Goal: Task Accomplishment & Management: Complete application form

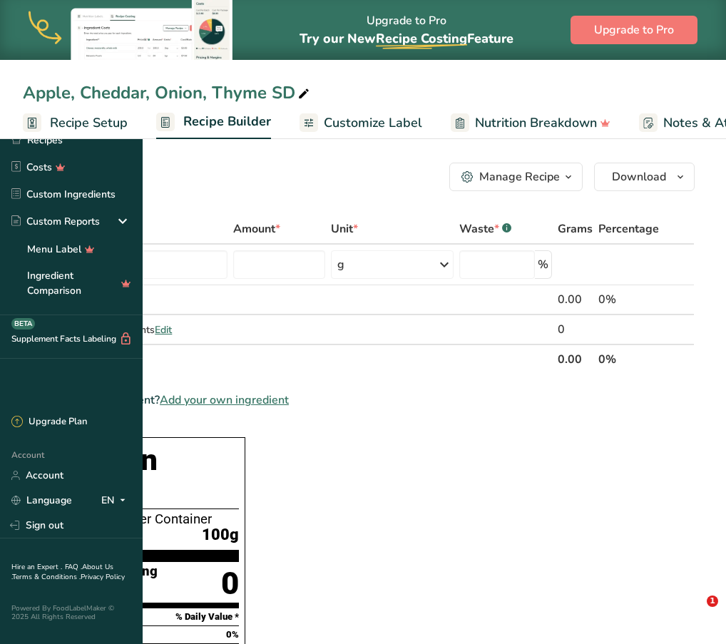
drag, startPoint x: 0, startPoint y: 0, endPoint x: 489, endPoint y: 543, distance: 730.4
click at [228, 256] on input "text" at bounding box center [133, 264] width 189 height 29
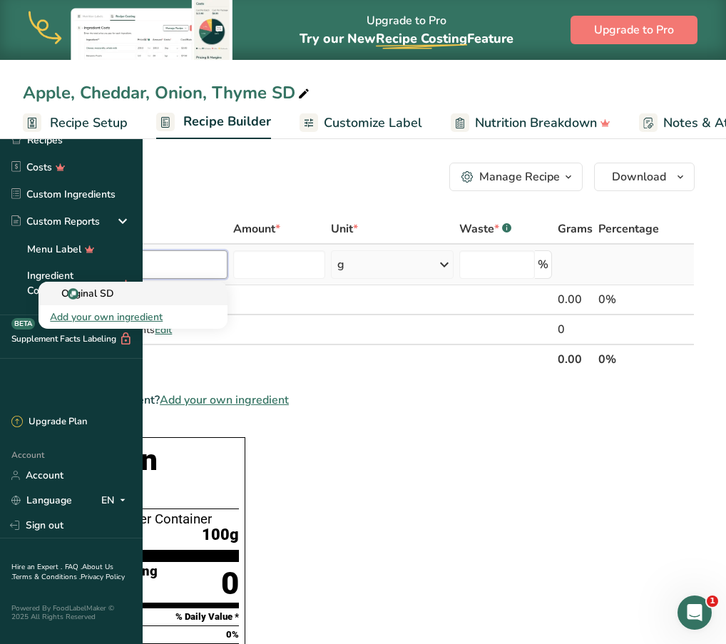
type input "original sd"
click at [114, 288] on p "Original SD" at bounding box center [82, 293] width 64 height 15
type input "Original SD"
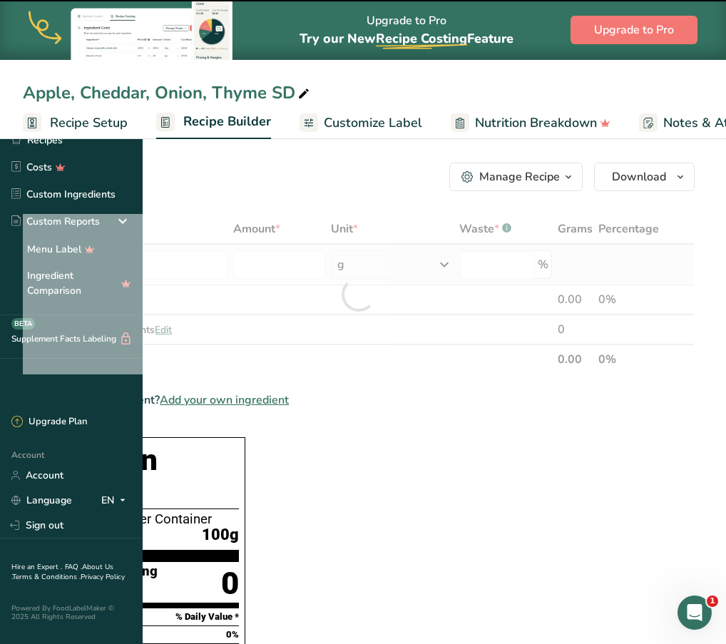
type input "0"
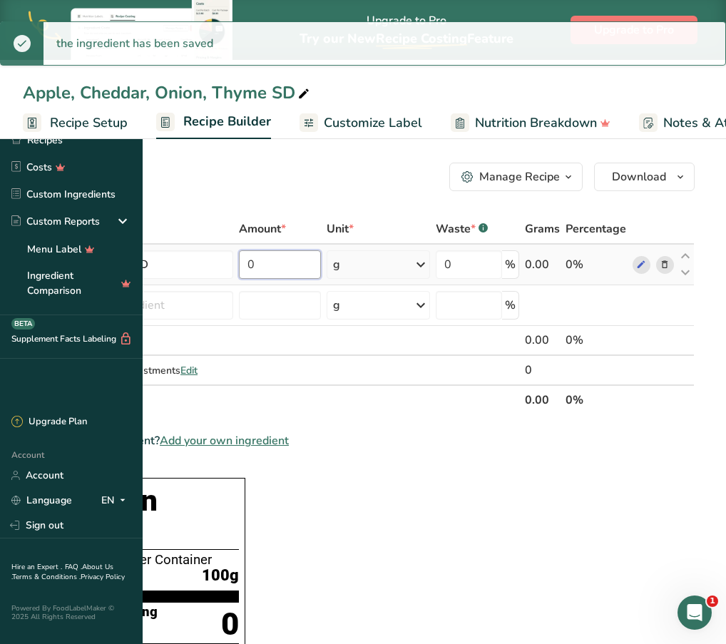
click at [322, 260] on input "0" at bounding box center [280, 264] width 83 height 29
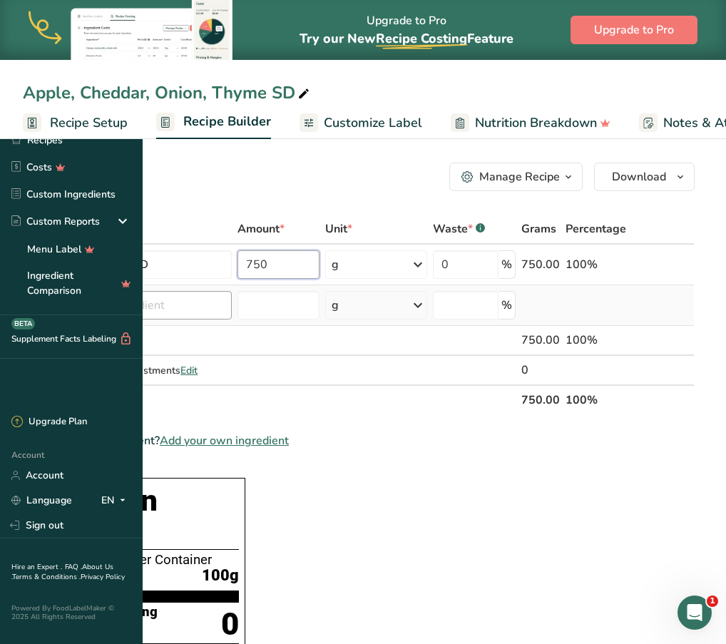
type input "750"
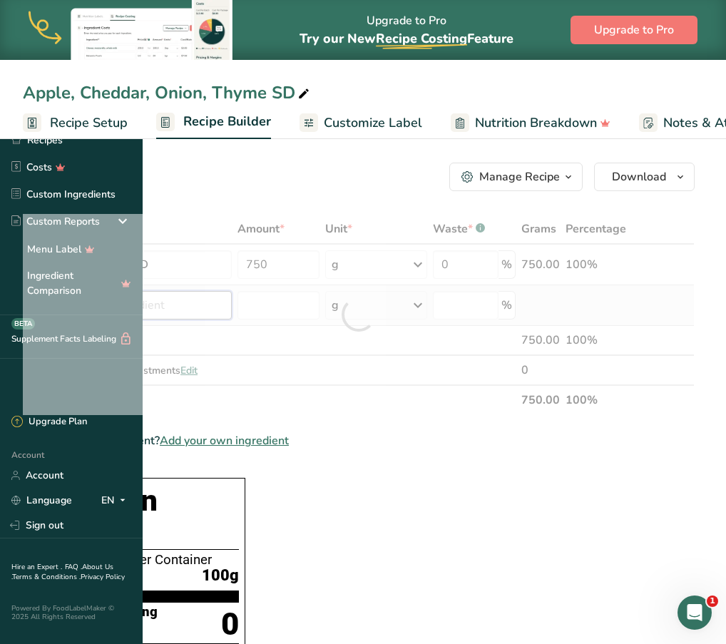
click at [285, 308] on div "Ingredient * Amount * Unit * Waste * .a-a{fill:#347362;}.b-a{fill:#fff;} Grams …" at bounding box center [359, 314] width 672 height 201
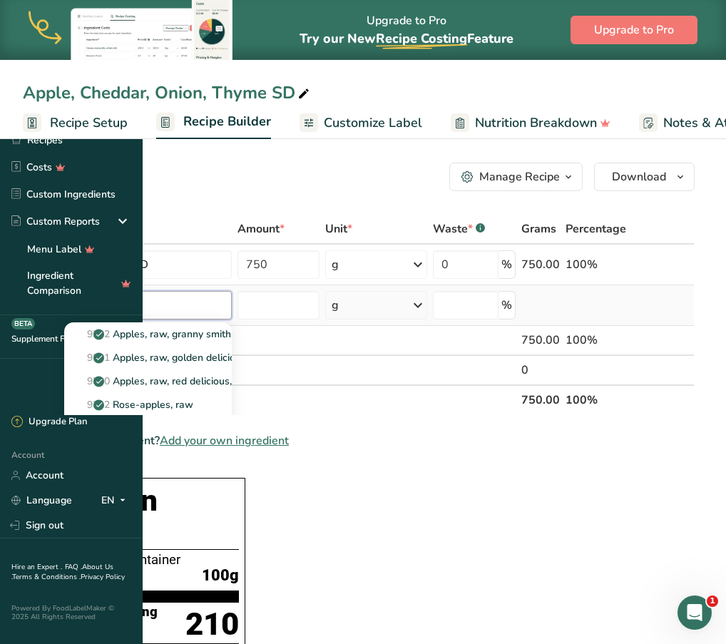
type input "apple"
click at [220, 448] on div "See full Results" at bounding box center [148, 451] width 145 height 15
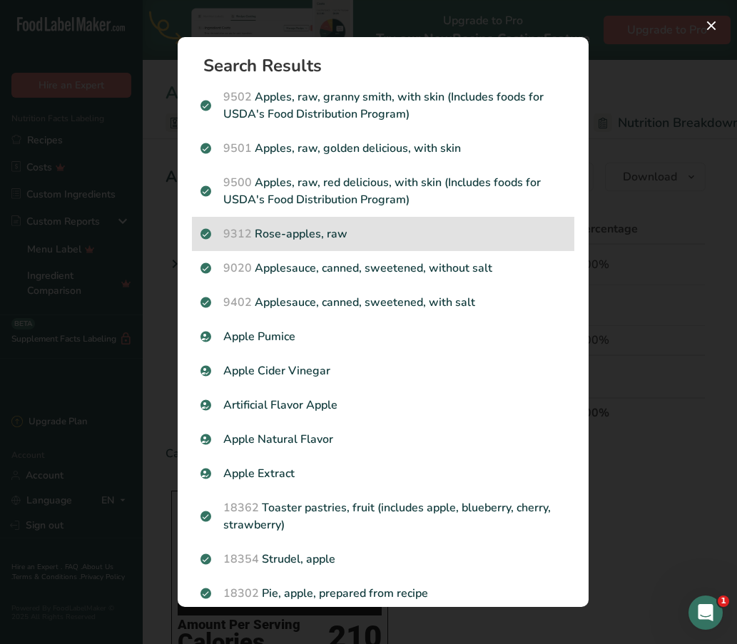
click at [357, 228] on p "9312 Rose-apples, raw" at bounding box center [382, 233] width 365 height 17
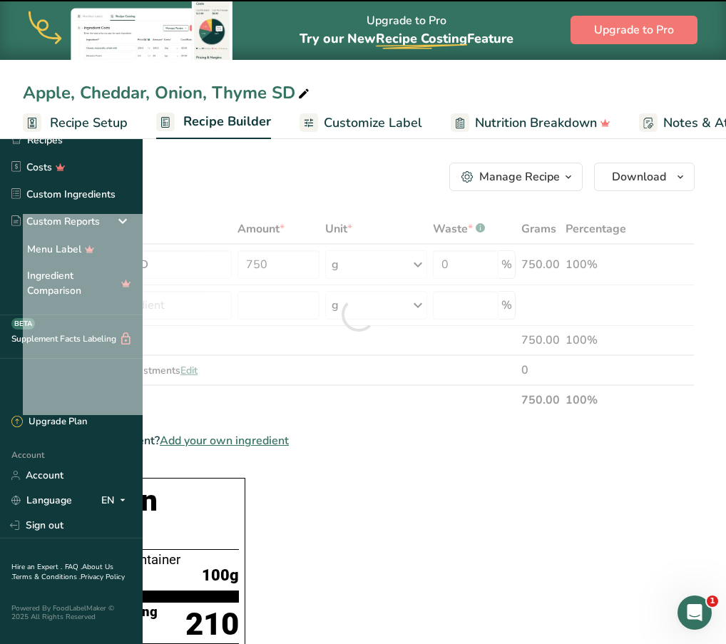
type input "0"
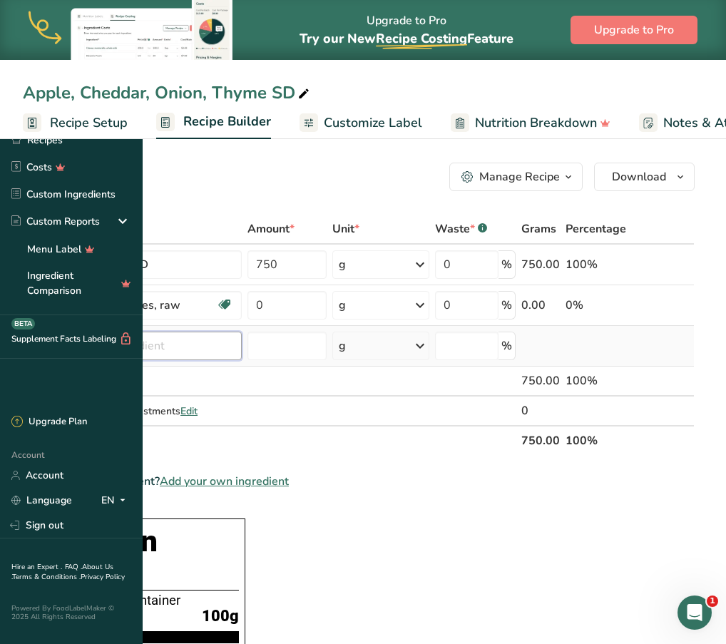
click at [242, 347] on input "text" at bounding box center [153, 346] width 178 height 29
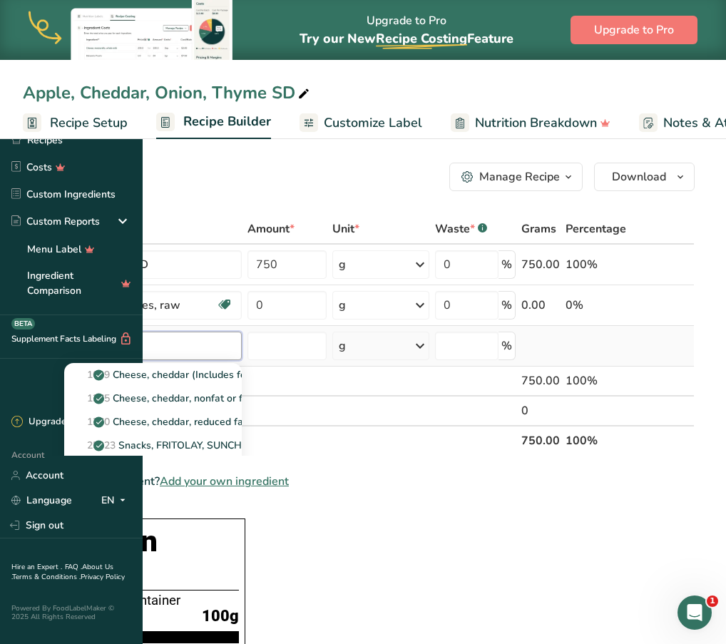
type input "cheddar"
click at [230, 491] on div "See full Results" at bounding box center [153, 492] width 155 height 15
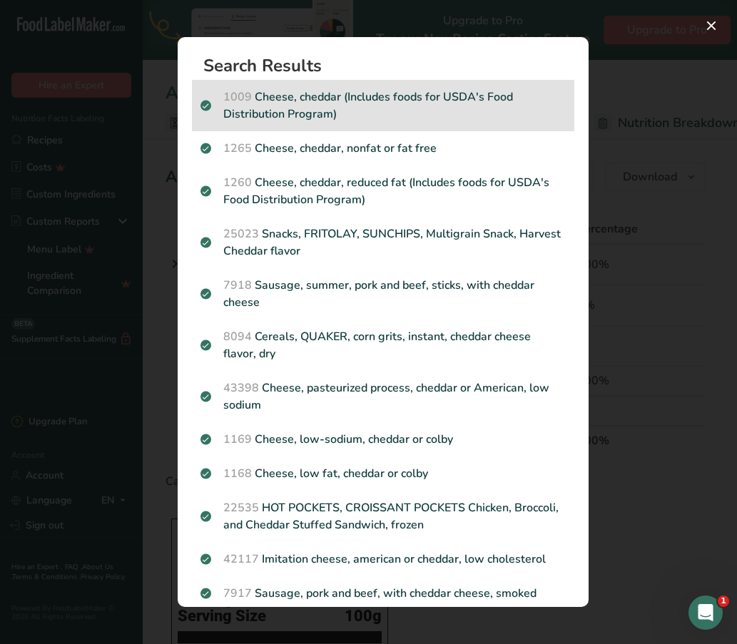
click at [450, 109] on p "1009 Cheese, cheddar (Includes foods for USDA's Food Distribution Program)" at bounding box center [382, 105] width 365 height 34
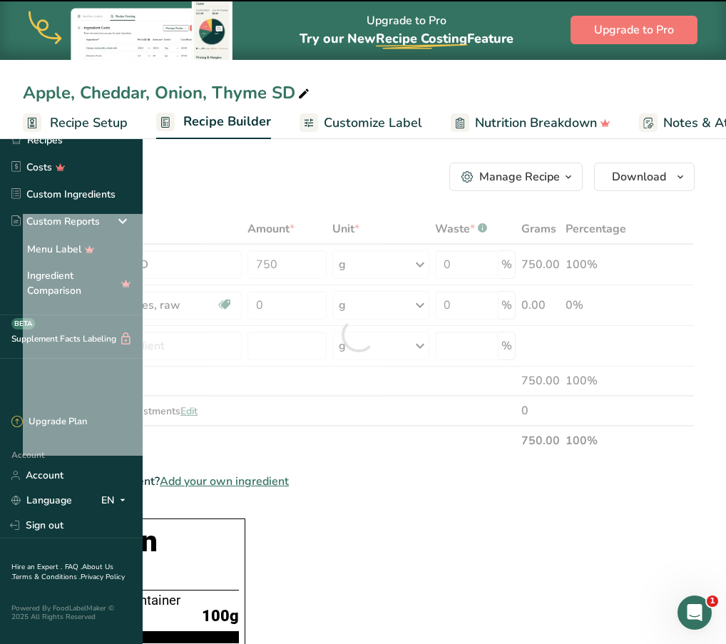
type input "0"
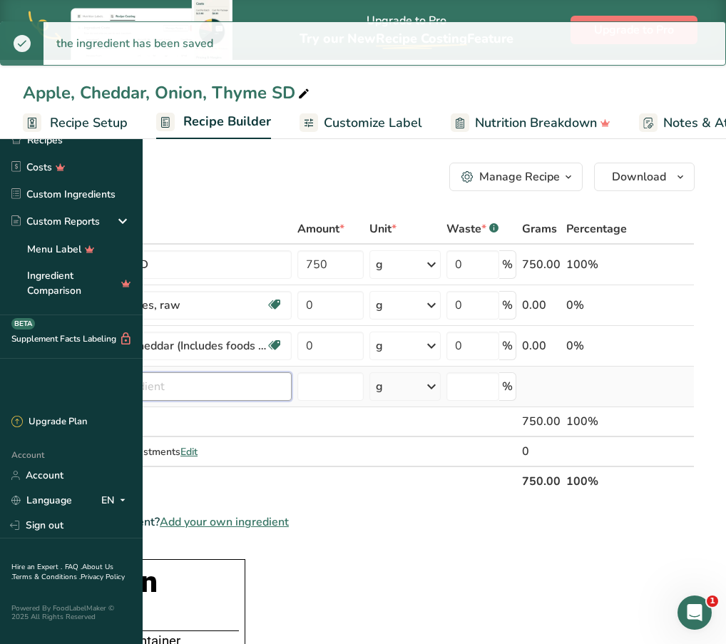
click at [292, 387] on input "text" at bounding box center [178, 386] width 228 height 29
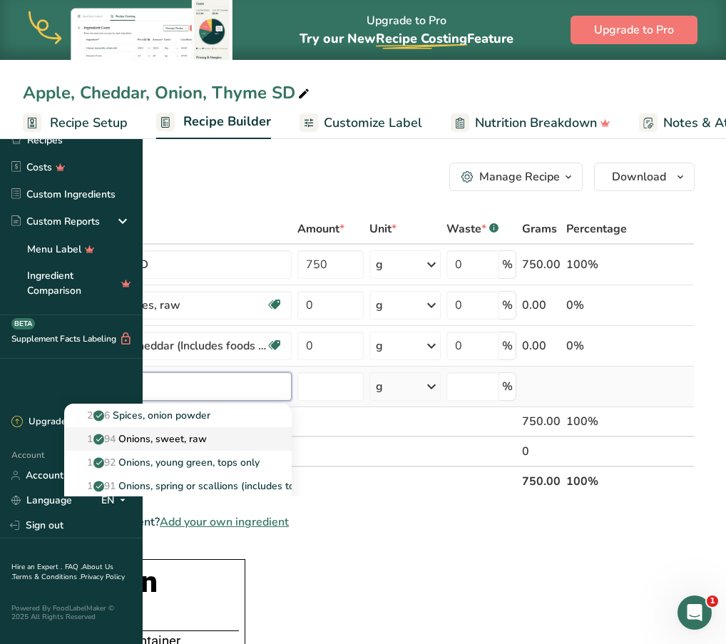
type input "onion"
click at [207, 442] on p "11294 Onions, sweet, raw" at bounding box center [141, 439] width 131 height 15
type input "Onions, sweet, raw"
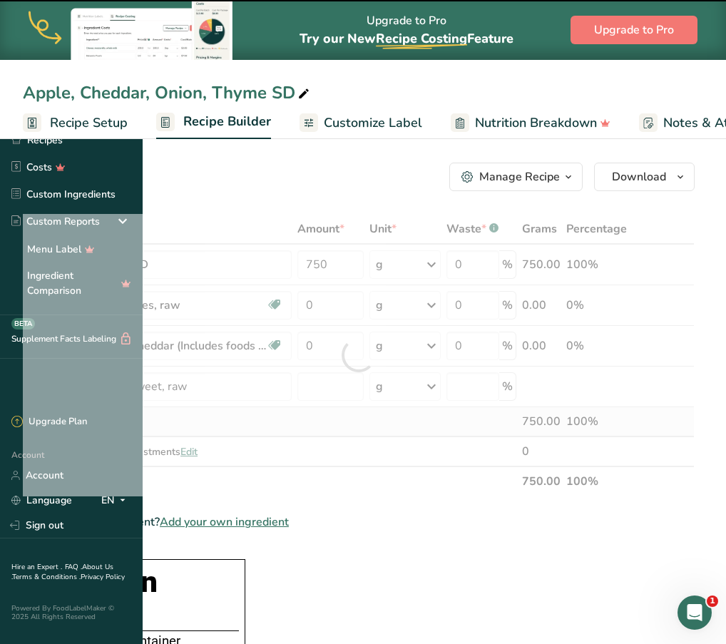
type input "0"
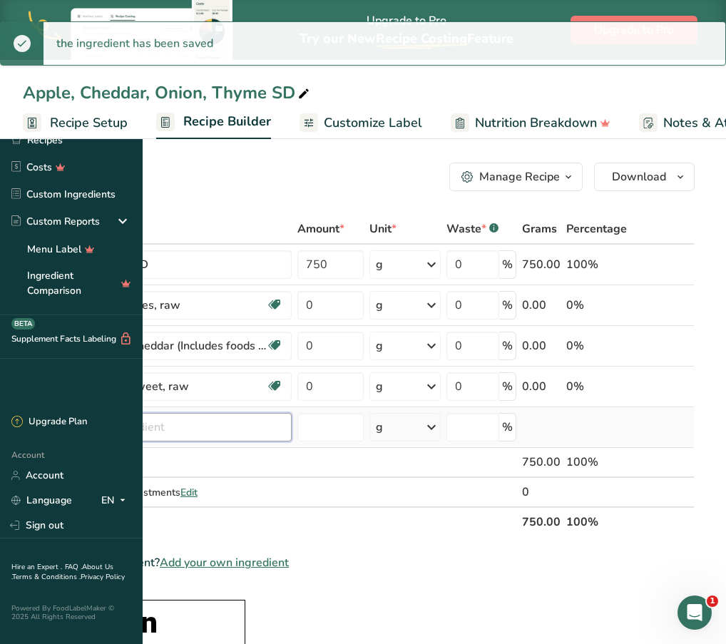
click at [292, 432] on input "text" at bounding box center [178, 427] width 228 height 29
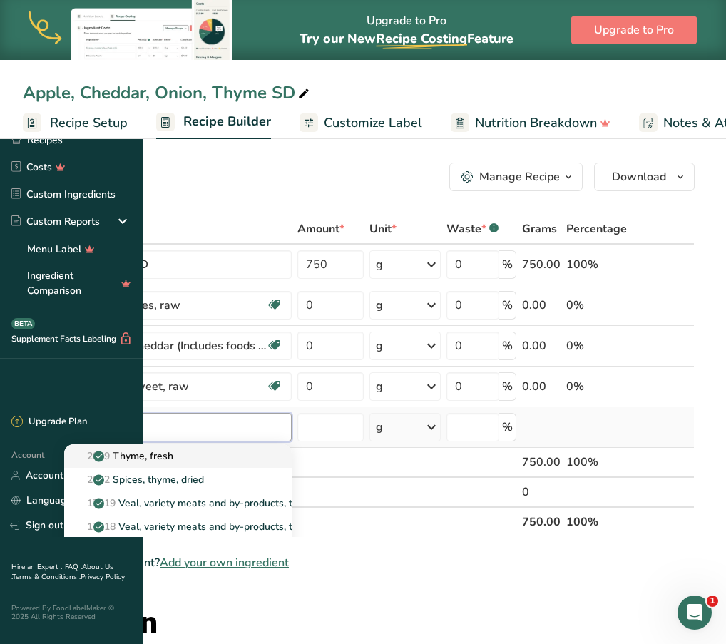
type input "thym"
click at [173, 459] on p "2049 Thyme, fresh" at bounding box center [125, 456] width 98 height 15
type input "Thyme, fresh"
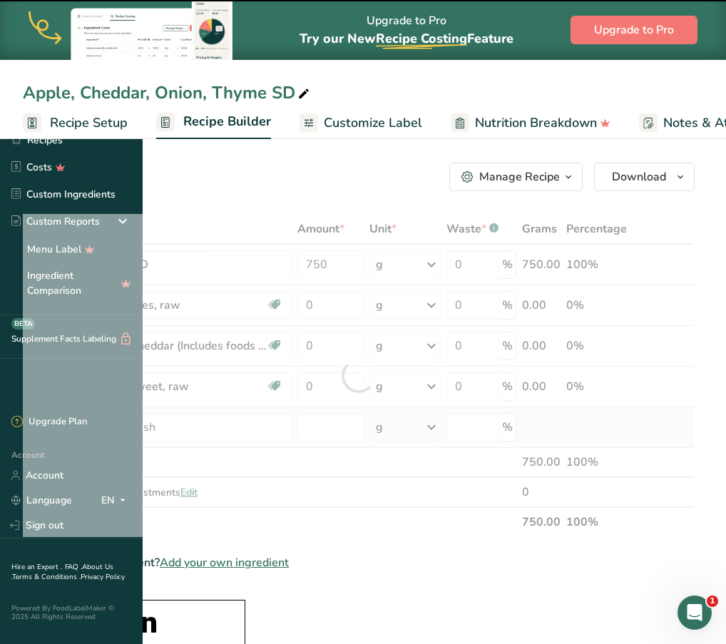
type input "0"
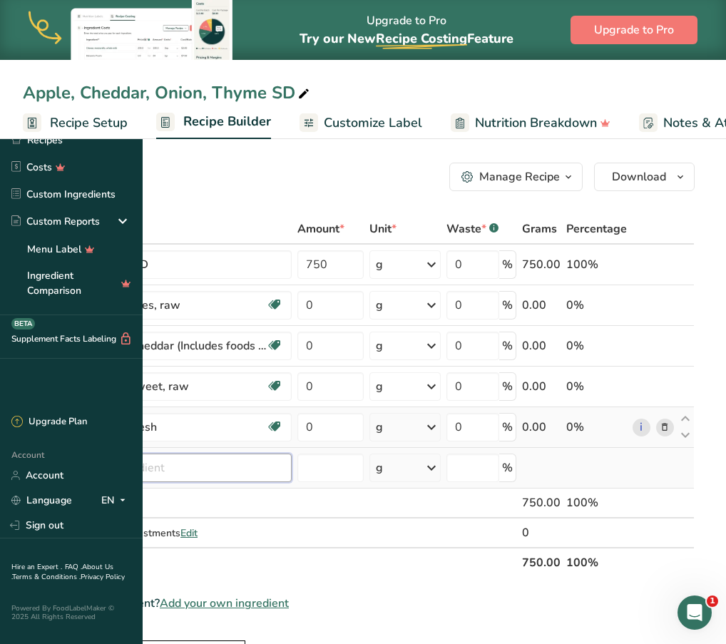
click at [292, 474] on input "text" at bounding box center [178, 468] width 228 height 29
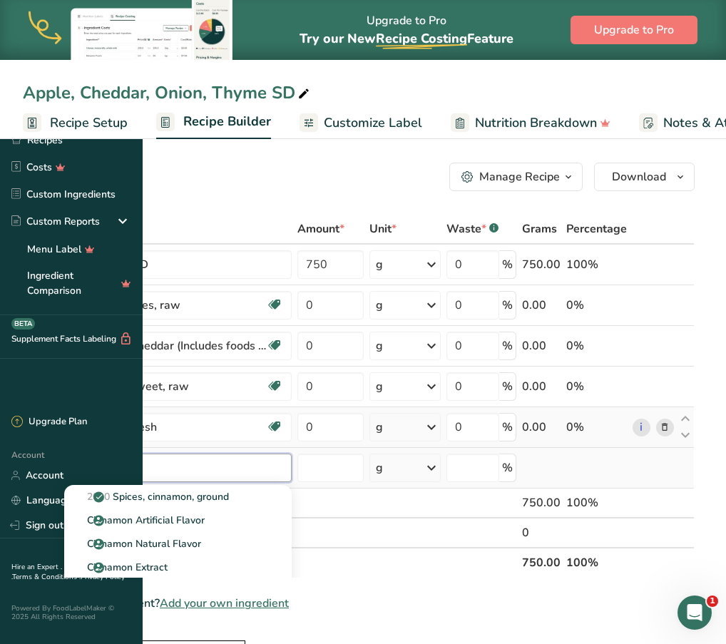
type input "c"
type input "extra"
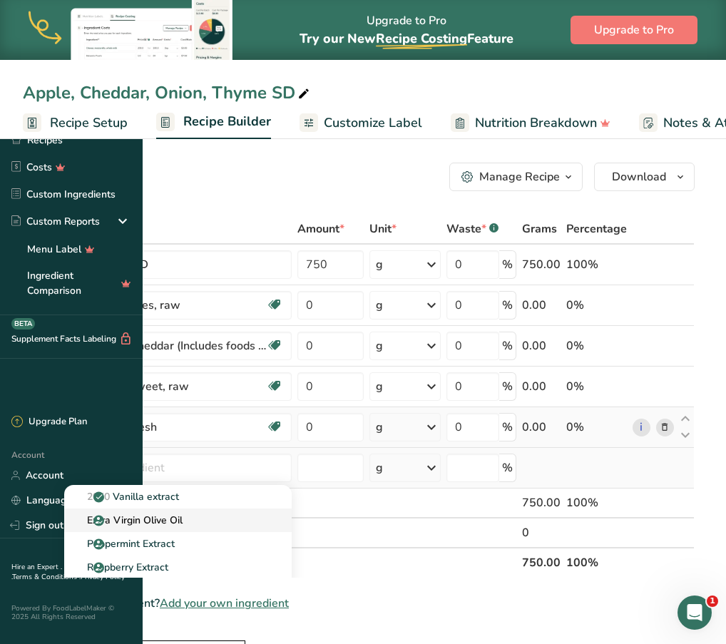
click at [183, 523] on p "Extra Virgin Olive Oil" at bounding box center [129, 520] width 107 height 15
type input "Extra Virgin Olive Oil"
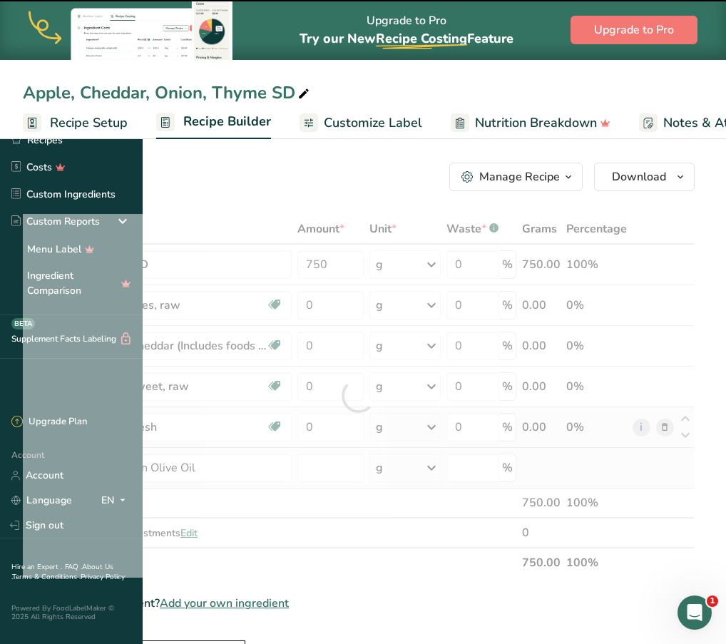
type input "0"
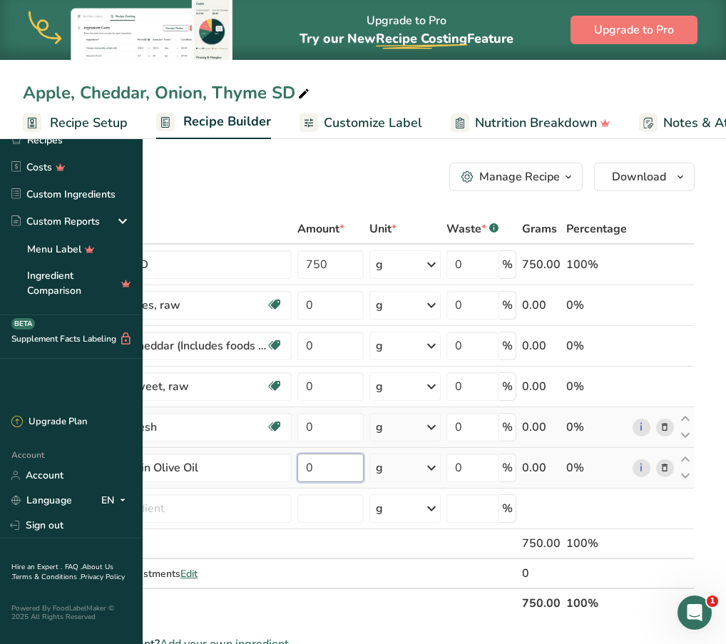
click at [364, 467] on input "0" at bounding box center [330, 468] width 66 height 29
type input "5"
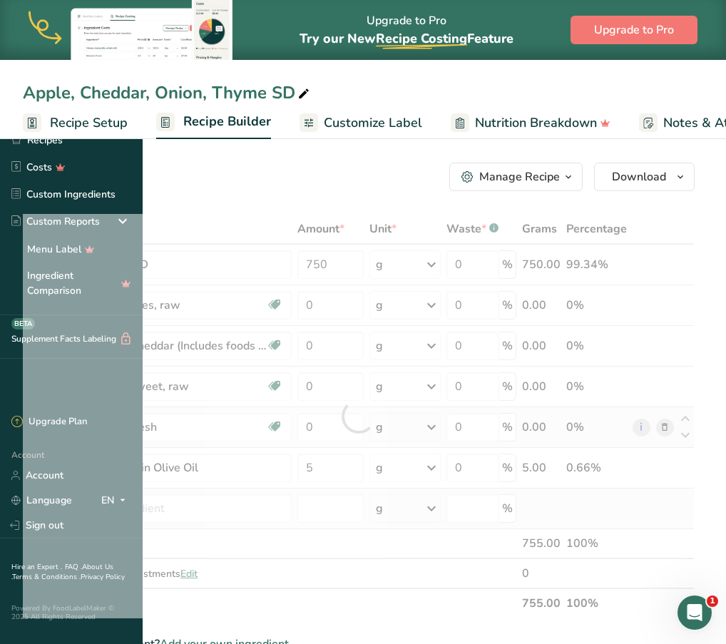
click at [430, 489] on div "Ingredient * Amount * Unit * Waste * .a-a{fill:#347362;}.b-a{fill:#fff;} Grams …" at bounding box center [359, 416] width 672 height 404
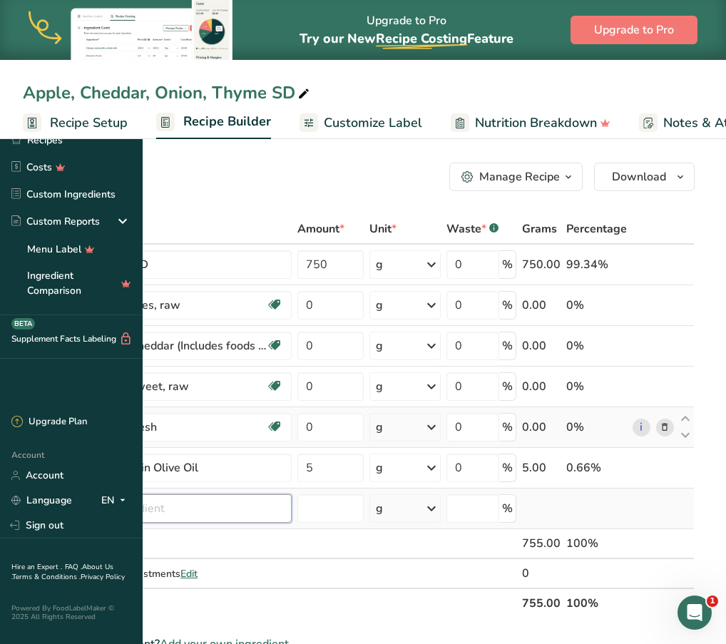
click at [292, 513] on input "text" at bounding box center [178, 508] width 228 height 29
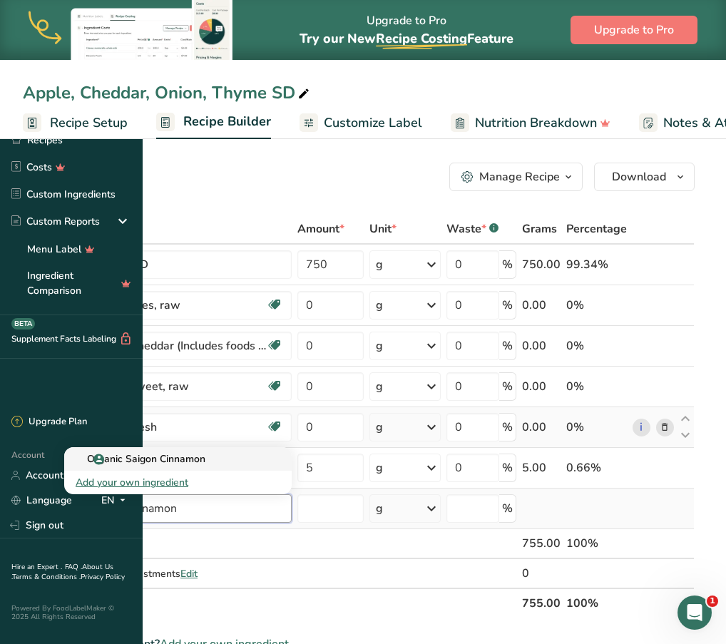
type input "organic cinnamon"
click at [205, 457] on p "Organic Saigon Cinnamon" at bounding box center [141, 459] width 130 height 15
type input "Organic Saigon Cinnamon"
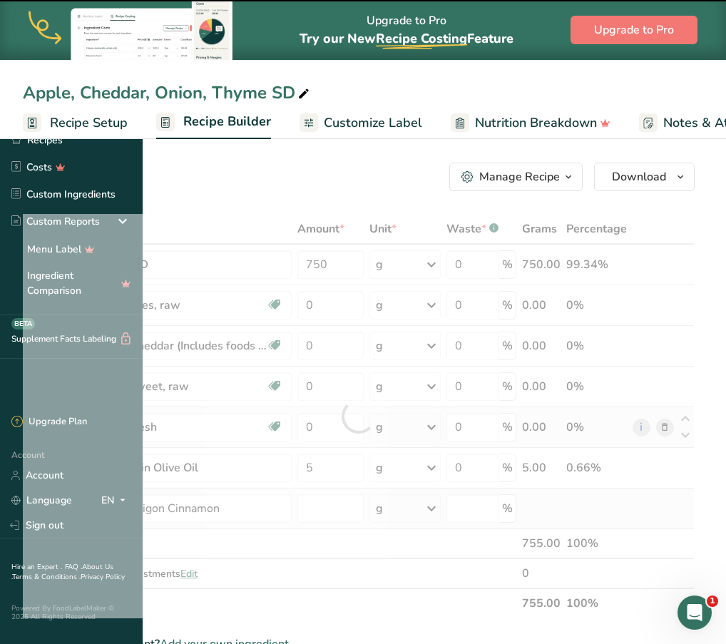
type input "0"
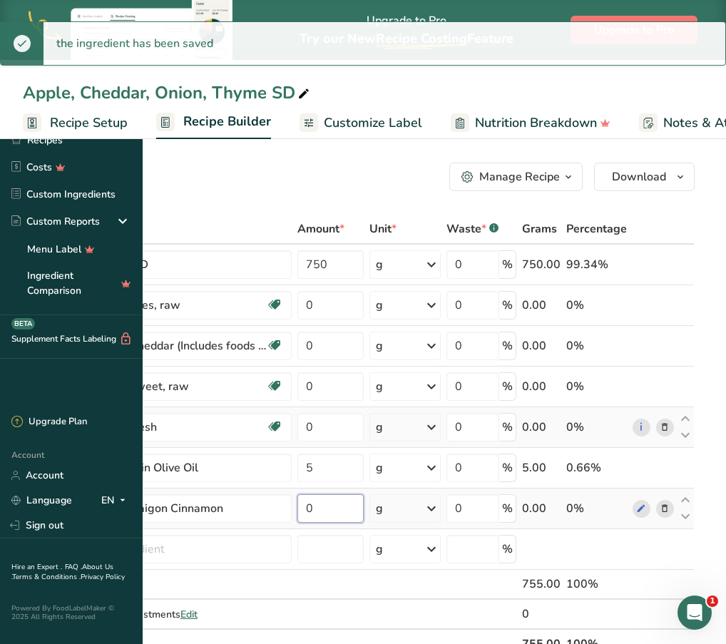
click at [364, 509] on input "0" at bounding box center [330, 508] width 66 height 29
type input "2"
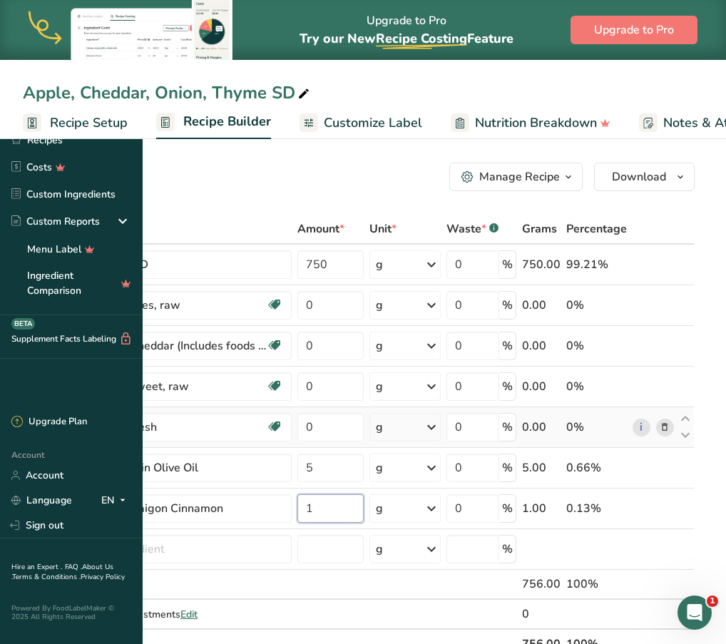
type input "1"
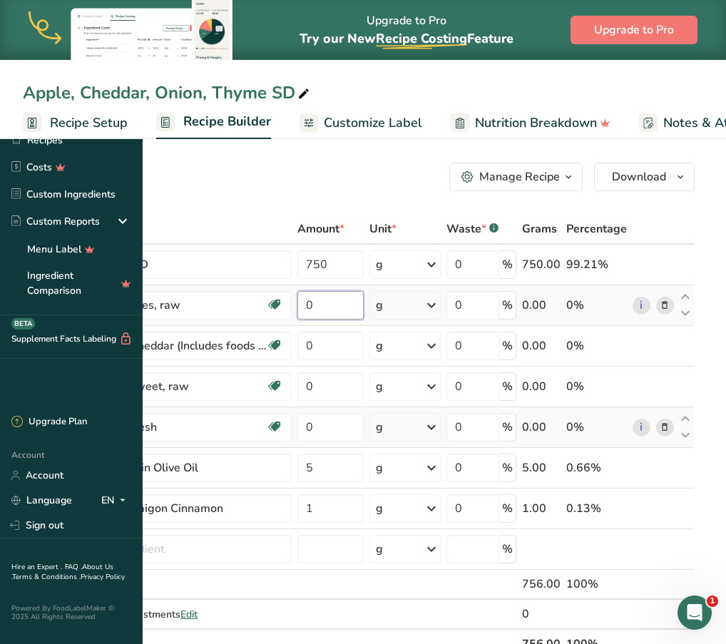
click at [364, 301] on input "0" at bounding box center [330, 305] width 66 height 29
type input "25"
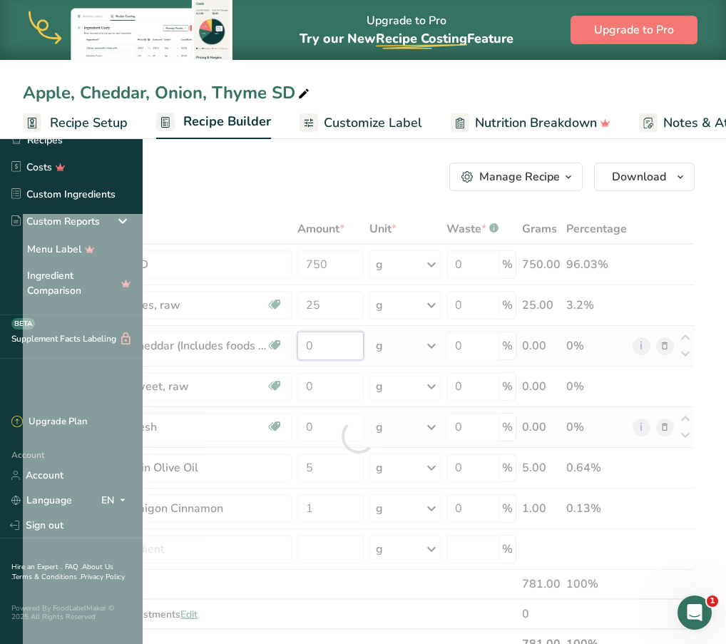
click at [459, 340] on div "Ingredient * Amount * Unit * Waste * .a-a{fill:#347362;}.b-a{fill:#fff;} Grams …" at bounding box center [359, 436] width 672 height 445
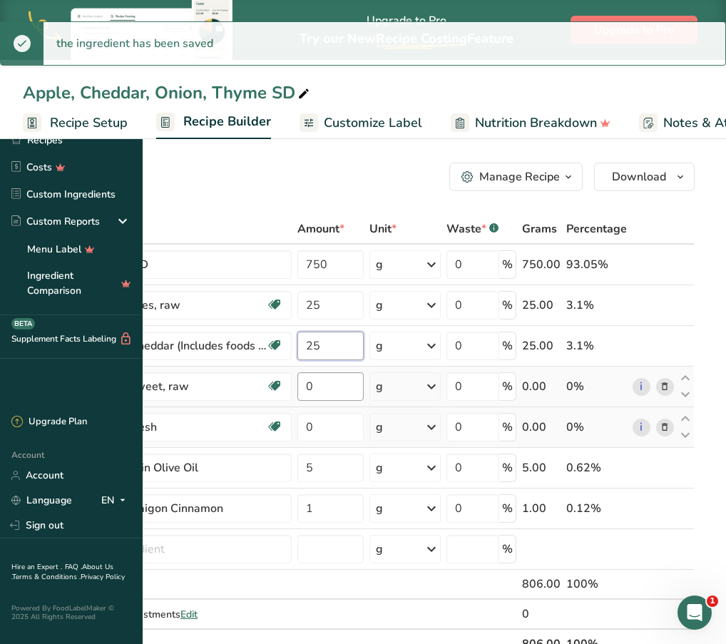
type input "25"
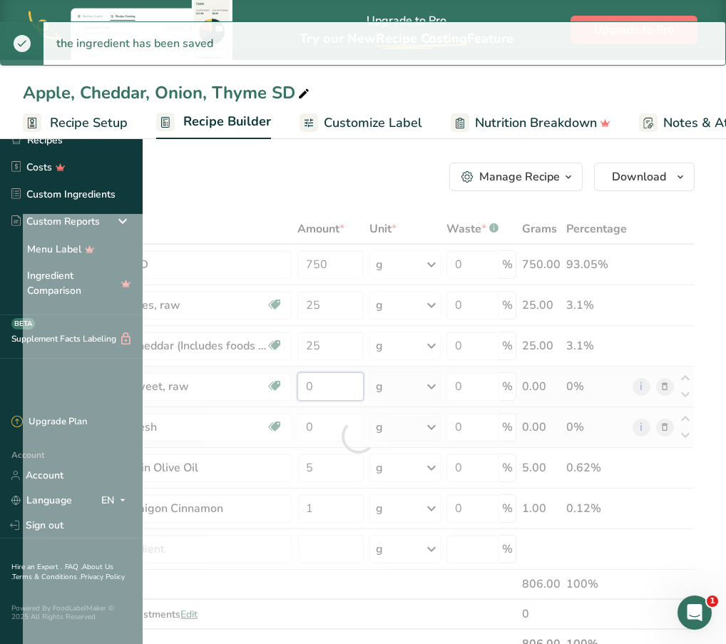
click at [462, 390] on div "Ingredient * Amount * Unit * Waste * .a-a{fill:#347362;}.b-a{fill:#fff;} Grams …" at bounding box center [359, 436] width 672 height 445
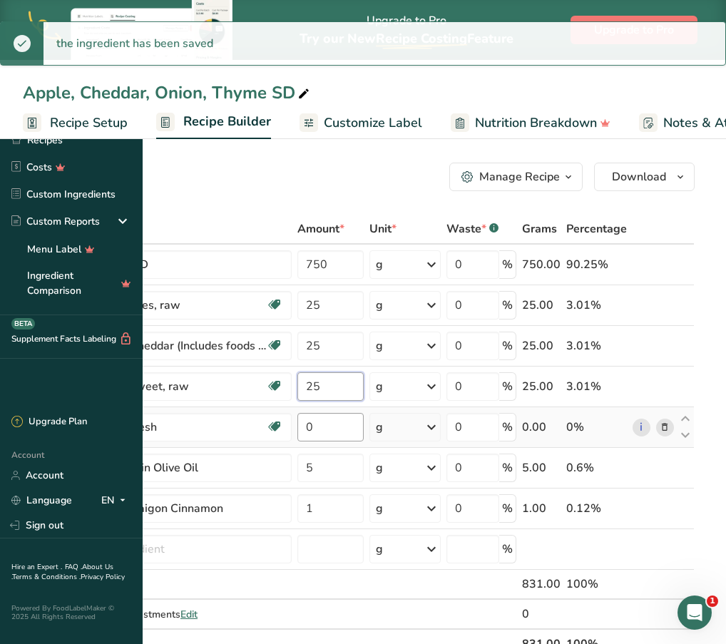
type input "25"
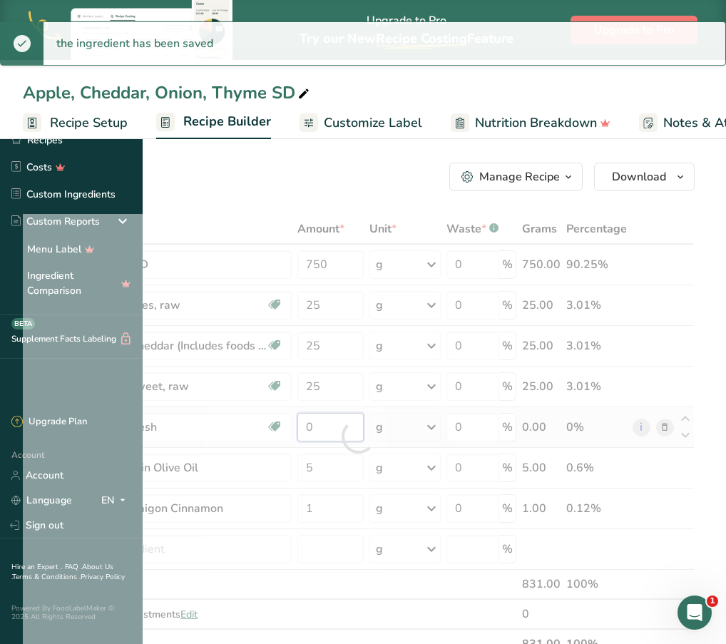
click at [463, 425] on div "Ingredient * Amount * Unit * Waste * .a-a{fill:#347362;}.b-a{fill:#fff;} Grams …" at bounding box center [359, 436] width 672 height 445
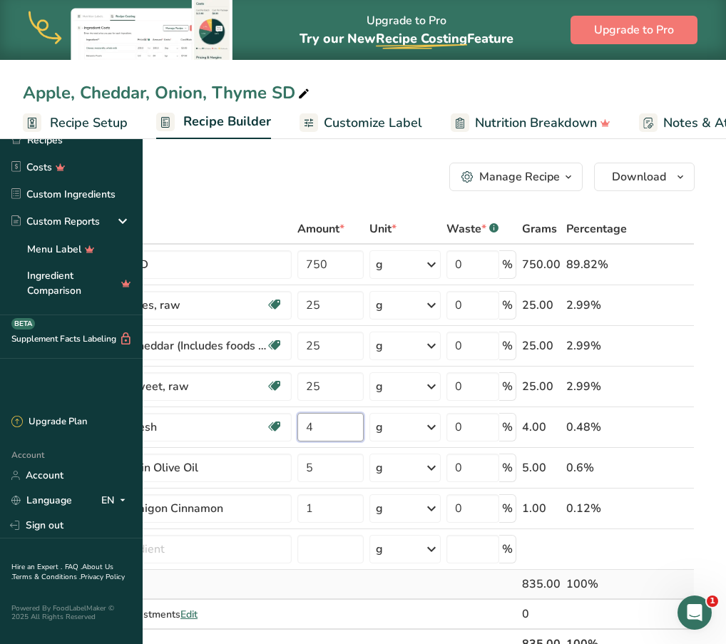
type input "4"
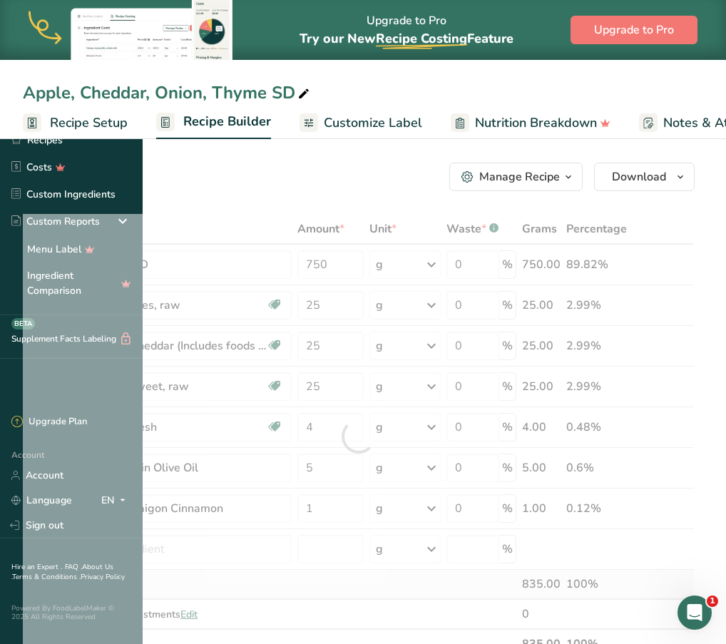
click at [444, 588] on div "Ingredient * Amount * Unit * Waste * .a-a{fill:#347362;}.b-a{fill:#fff;} Grams …" at bounding box center [359, 436] width 672 height 445
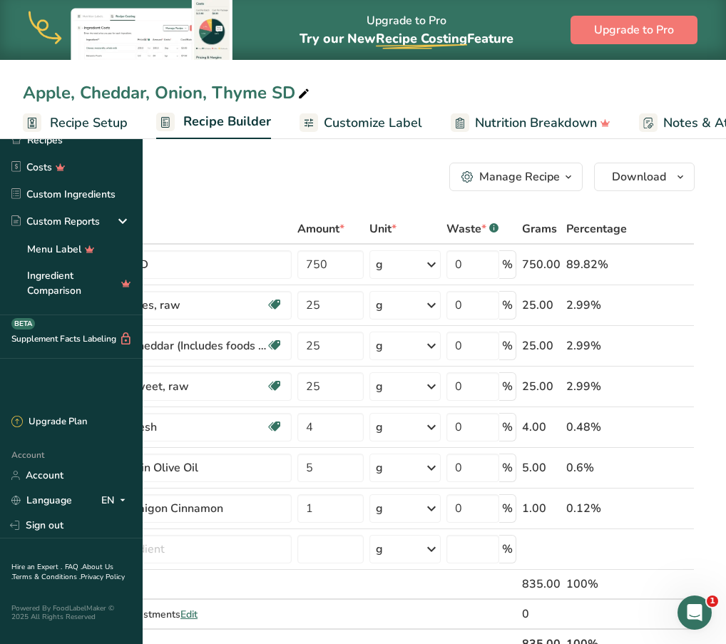
click at [422, 123] on span "Customize Label" at bounding box center [373, 122] width 98 height 19
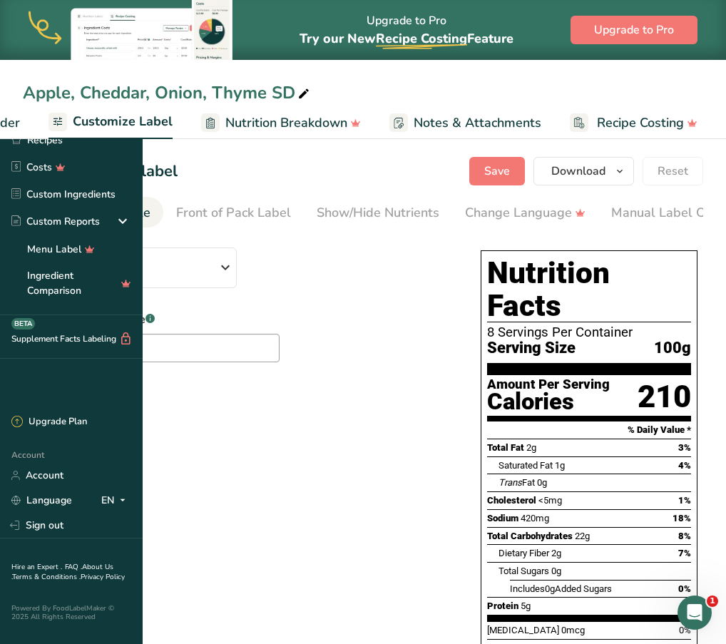
scroll to position [0, 278]
click at [234, 280] on icon "button" at bounding box center [225, 268] width 17 height 26
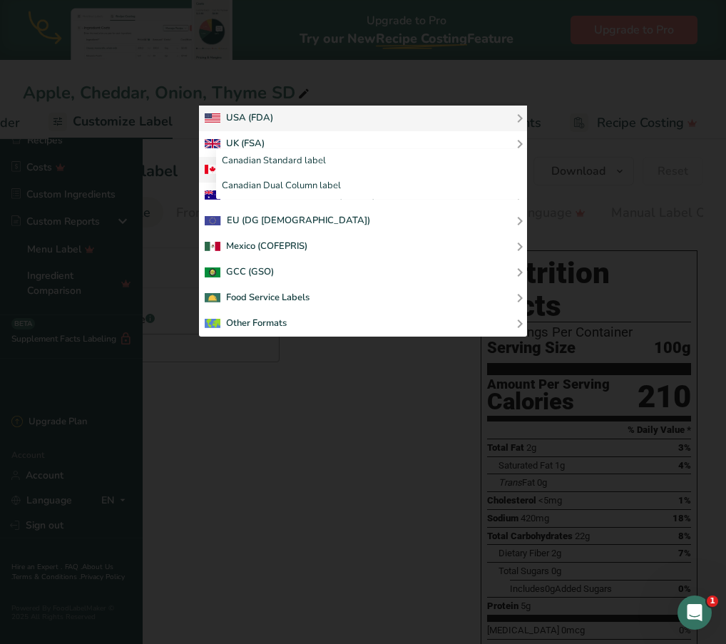
click at [328, 178] on div "Canadian (CFIA)" at bounding box center [363, 169] width 317 height 17
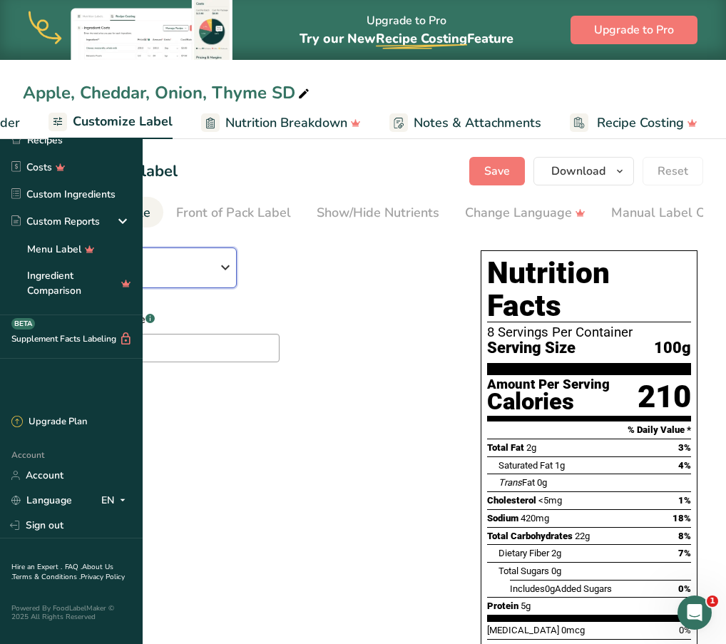
click at [234, 258] on icon "button" at bounding box center [225, 268] width 17 height 26
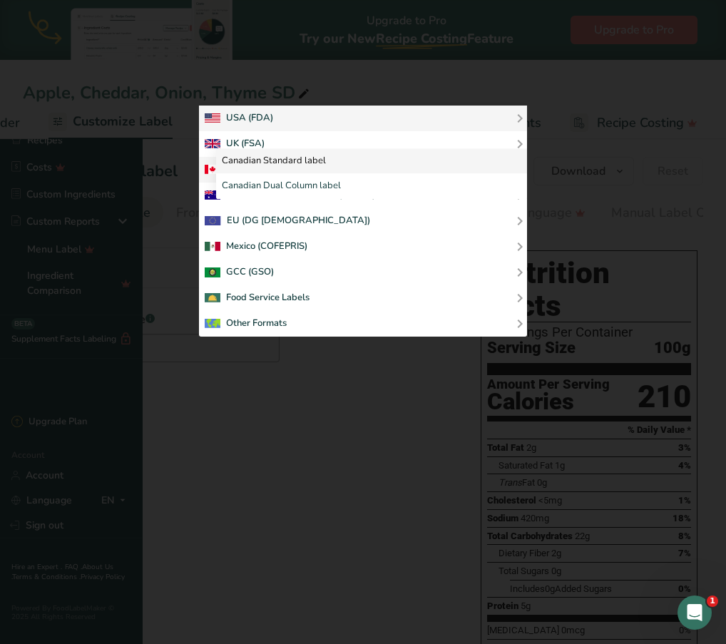
click at [431, 174] on link "Canadian Standard label" at bounding box center [371, 161] width 311 height 26
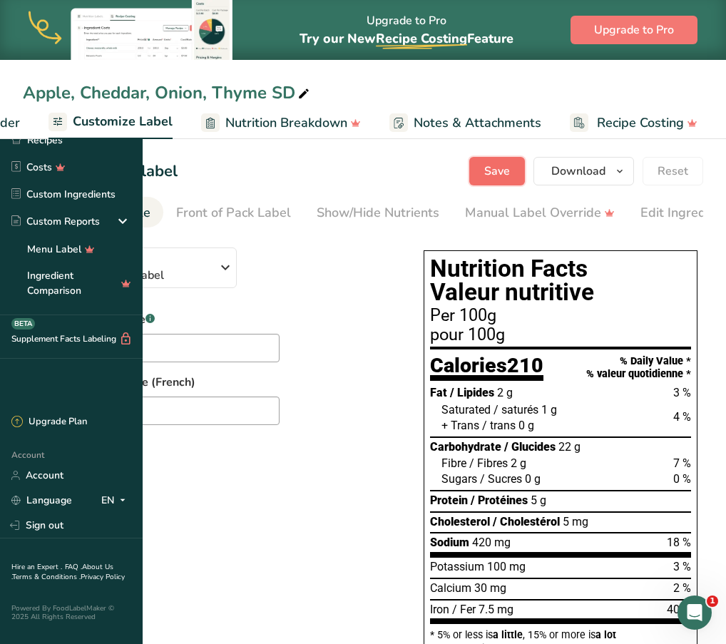
click at [513, 168] on button "Save" at bounding box center [497, 171] width 56 height 29
click at [63, 148] on link "Recipes" at bounding box center [71, 139] width 143 height 27
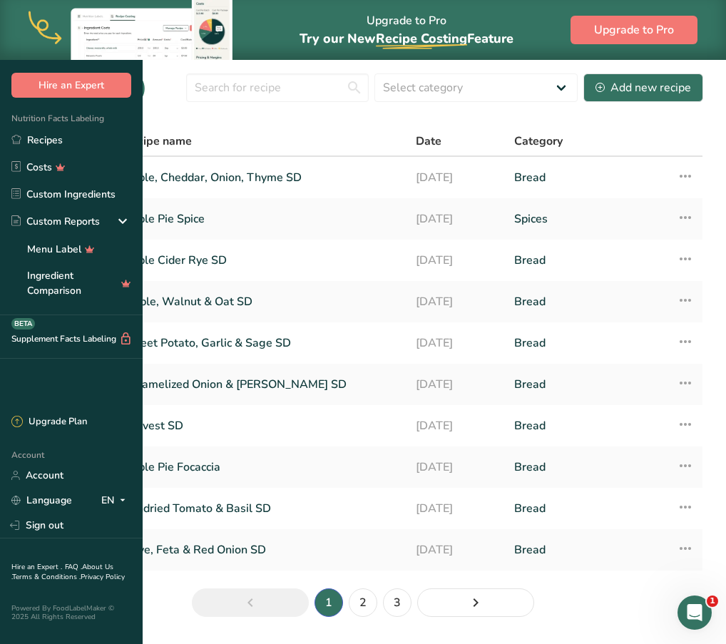
scroll to position [73, 0]
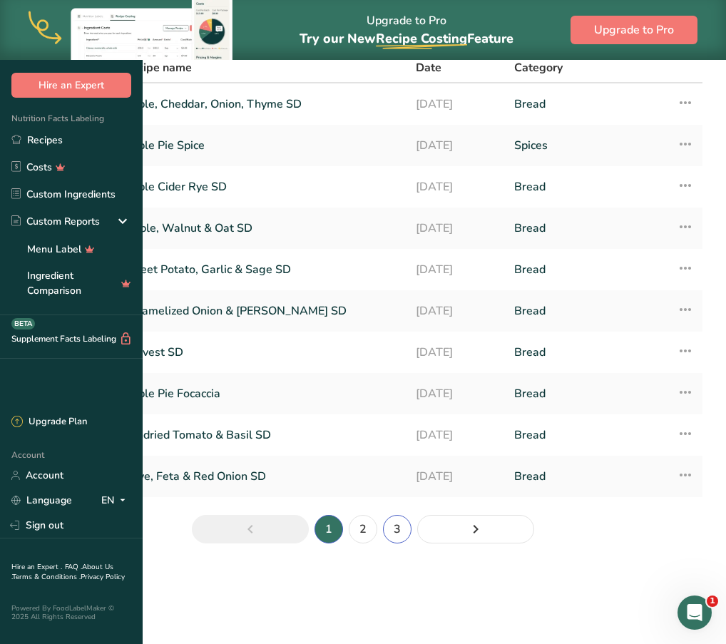
click at [412, 544] on link "3" at bounding box center [397, 529] width 29 height 29
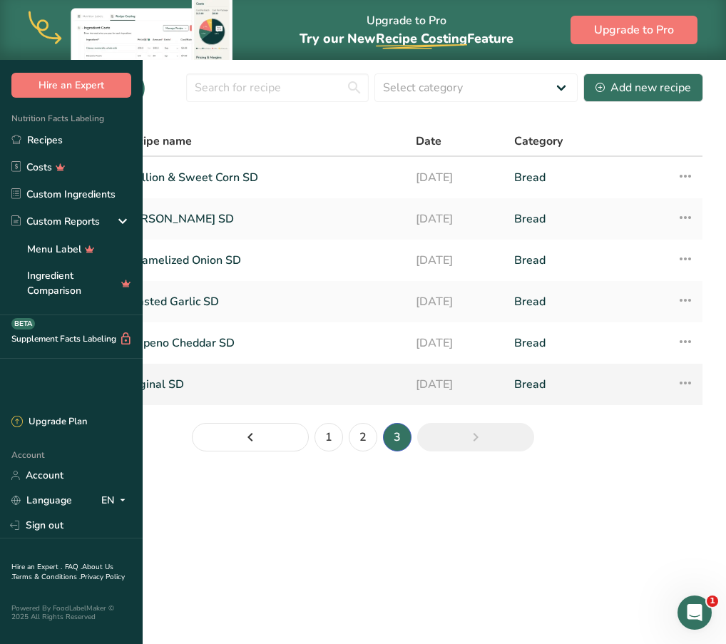
click at [354, 399] on link "Original SD" at bounding box center [260, 384] width 275 height 30
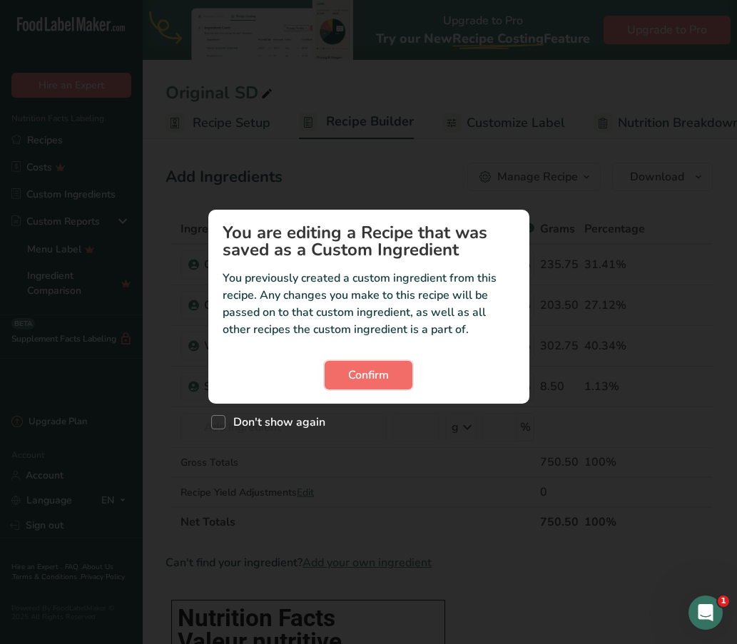
click at [379, 365] on button "Confirm" at bounding box center [369, 375] width 88 height 29
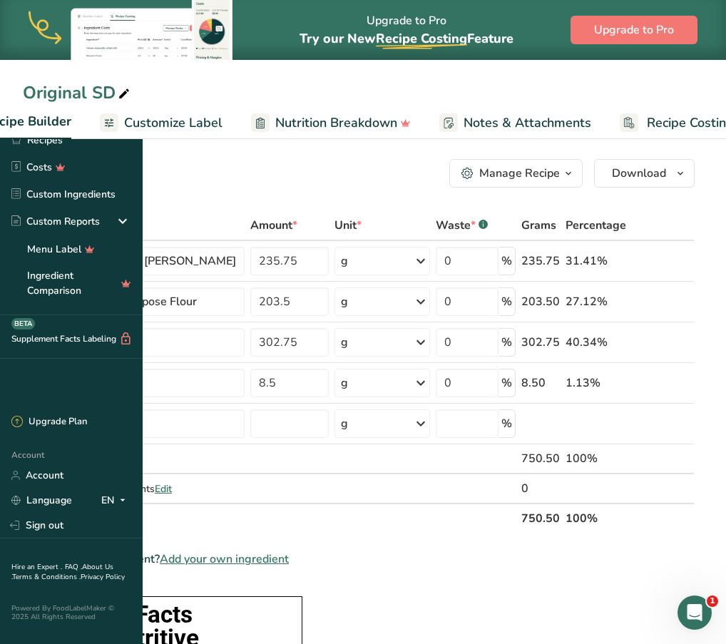
scroll to position [0, 200]
click at [222, 138] on link "Customize Label" at bounding box center [160, 123] width 123 height 32
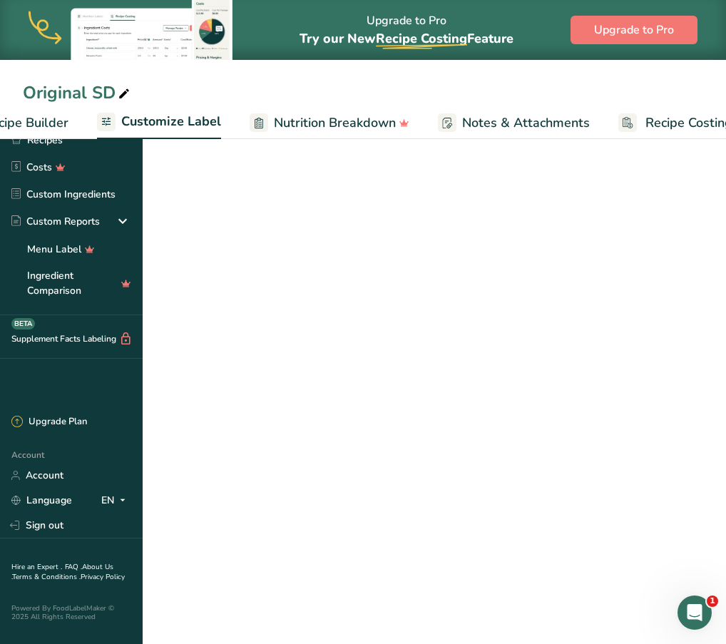
scroll to position [0, 278]
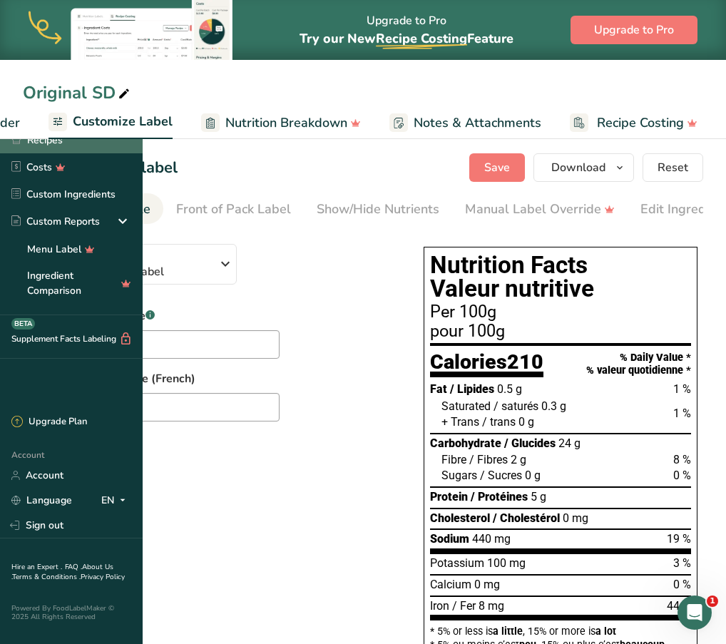
click at [58, 145] on link "Recipes" at bounding box center [71, 139] width 143 height 27
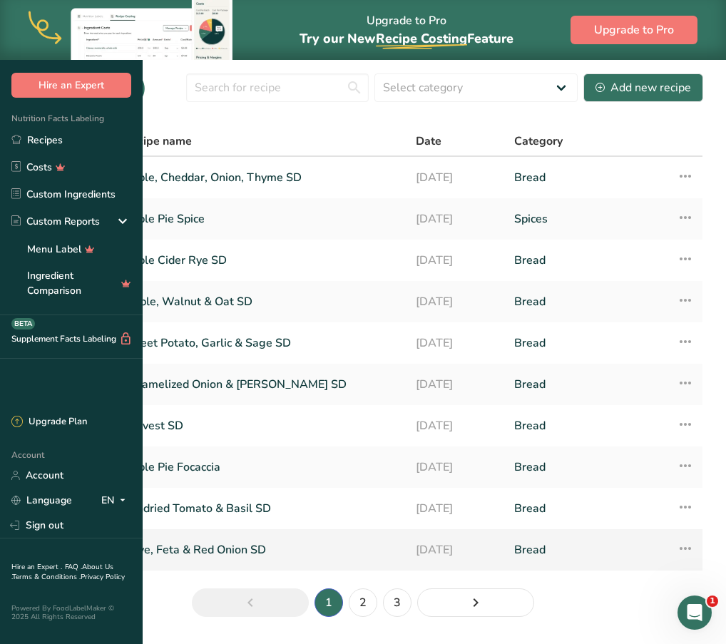
click at [115, 571] on td at bounding box center [69, 549] width 91 height 41
click at [626, 96] on div "Add new recipe" at bounding box center [644, 87] width 96 height 17
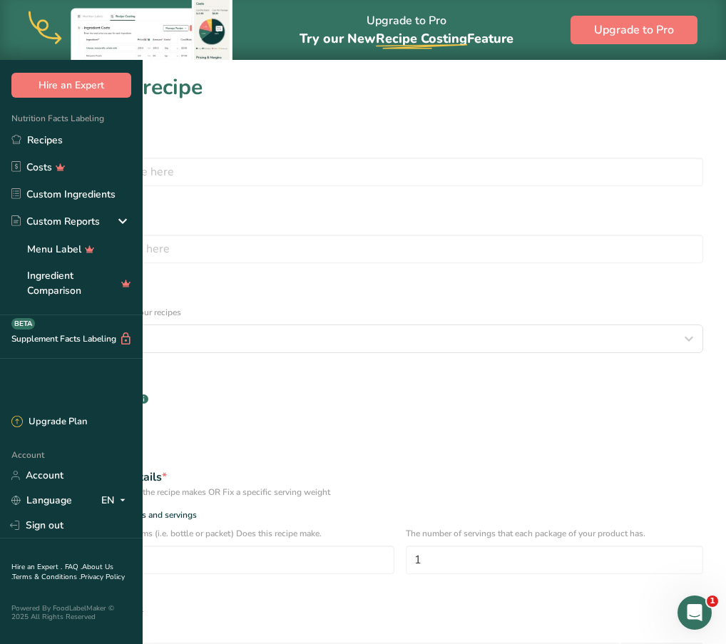
click at [350, 133] on div "Recipe name *" at bounding box center [363, 160] width 698 height 68
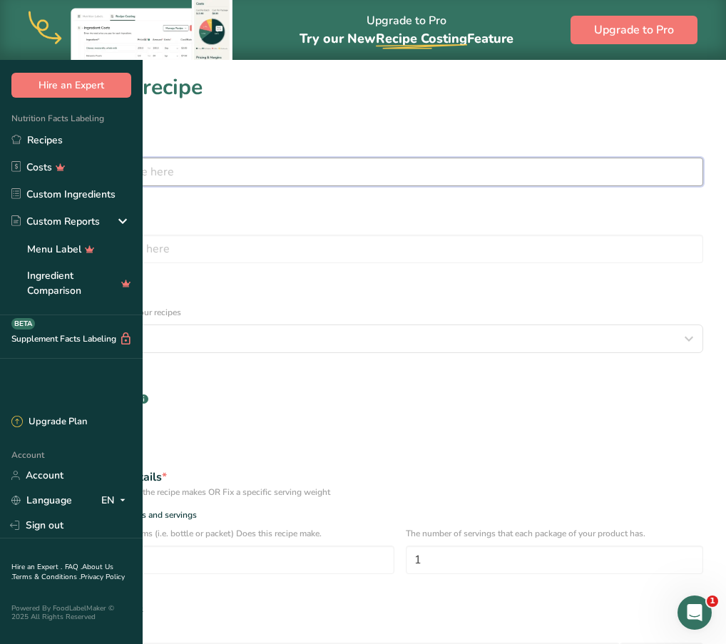
click at [289, 175] on input "text" at bounding box center [363, 172] width 681 height 29
click at [265, 169] on input "Golden Onion & Gyure" at bounding box center [363, 172] width 681 height 29
click at [372, 178] on input "Golden Onion & Gruyure" at bounding box center [363, 172] width 681 height 29
type input "Golden Onion & Gruyere SD"
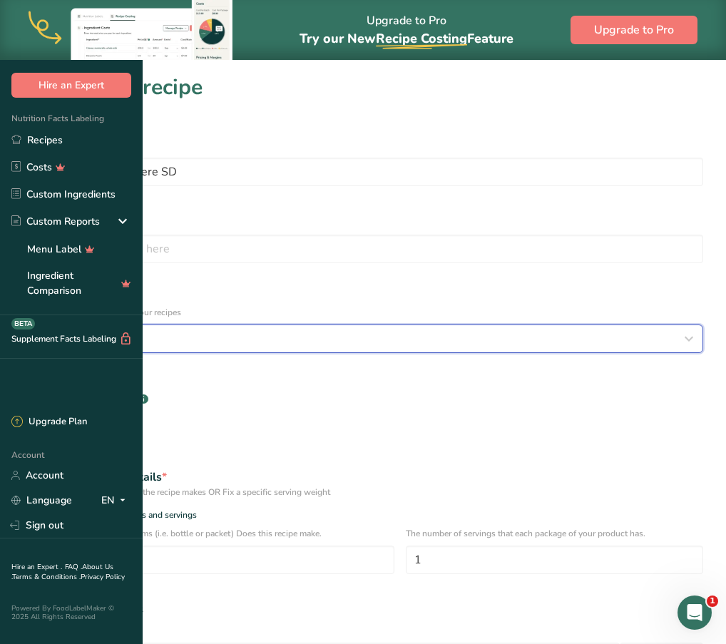
click at [304, 330] on div "Select category" at bounding box center [358, 338] width 653 height 17
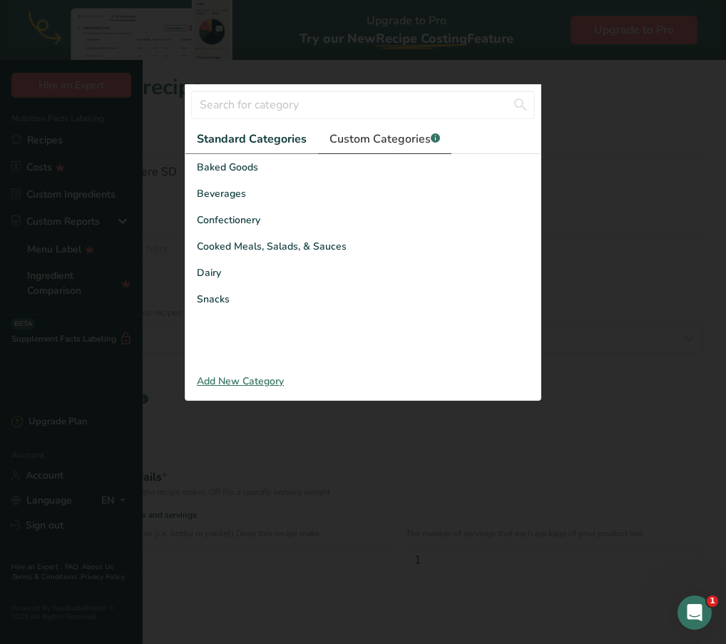
click at [350, 148] on span "Custom Categories .a-a{fill:#347362;}.b-a{fill:#fff;}" at bounding box center [385, 139] width 111 height 17
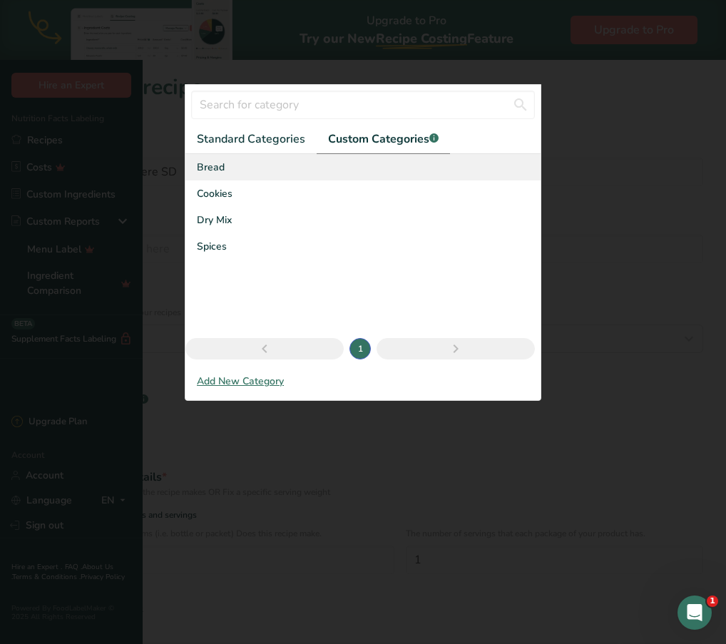
click at [253, 180] on div "Bread" at bounding box center [362, 167] width 355 height 26
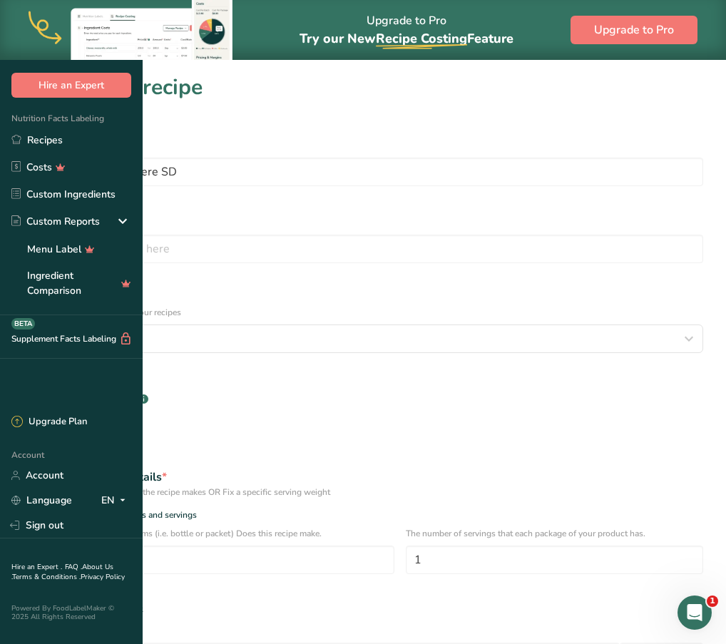
click at [194, 596] on div "Specify serving size weight" at bounding box center [363, 610] width 698 height 29
click at [143, 604] on div "Specify serving size weight" at bounding box center [90, 609] width 103 height 11
click at [32, 605] on input "Specify serving size weight" at bounding box center [27, 609] width 9 height 9
radio input "true"
radio input "false"
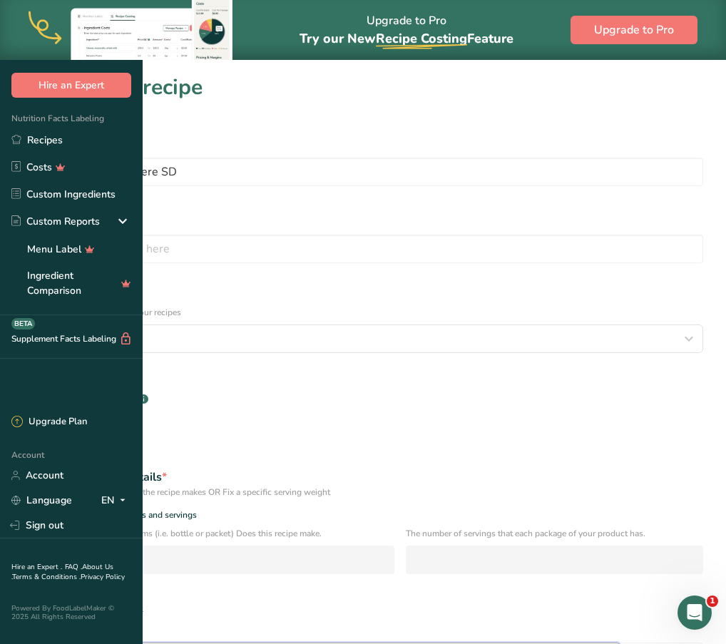
type input "100"
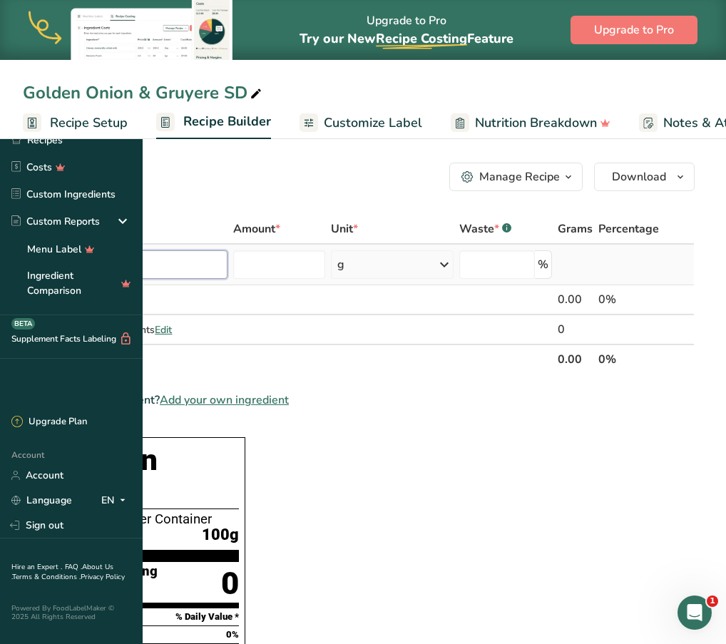
click at [224, 269] on input "text" at bounding box center [133, 264] width 189 height 29
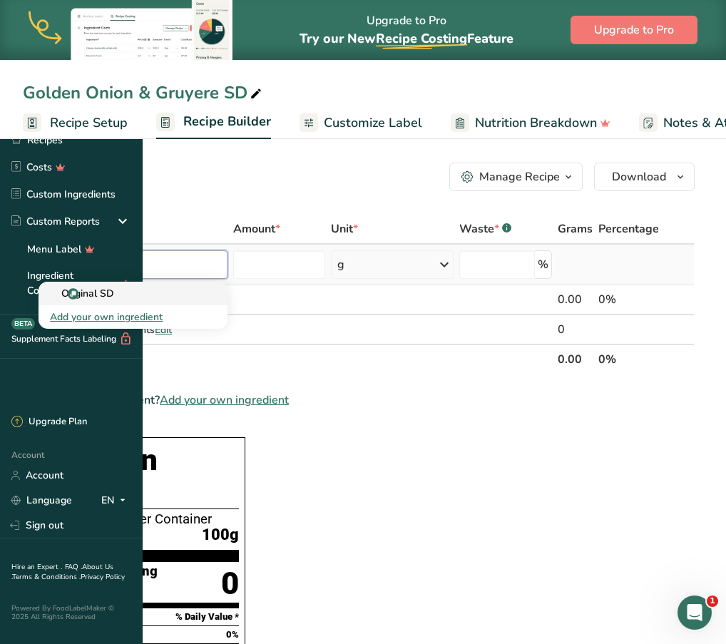
type input "original sd"
click at [114, 297] on p "Original SD" at bounding box center [82, 293] width 64 height 15
type input "Original SD"
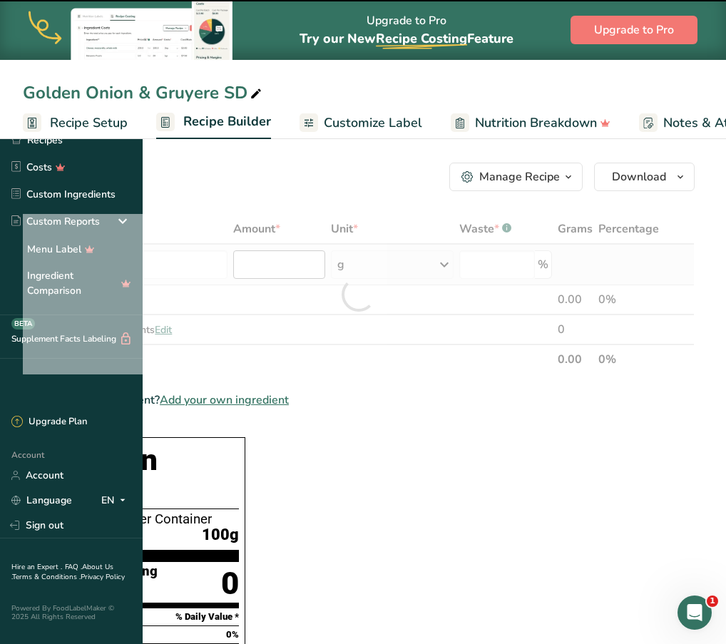
type input "0"
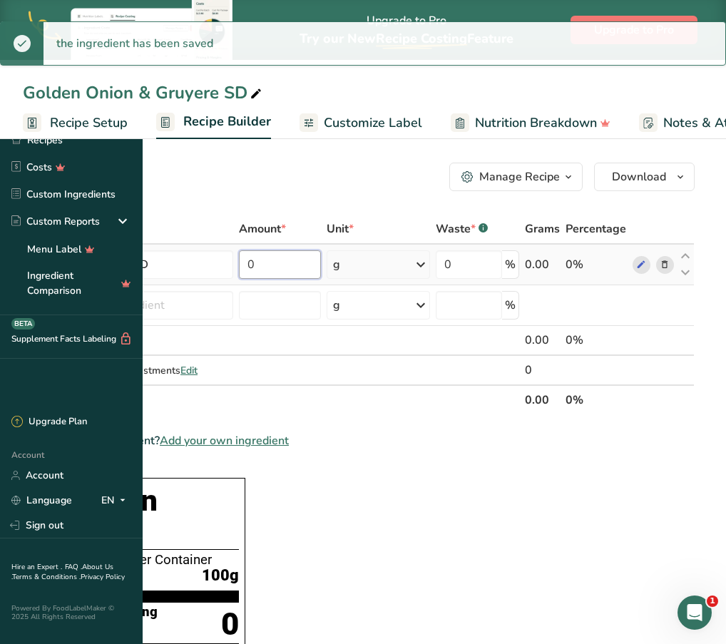
click at [322, 265] on input "0" at bounding box center [280, 264] width 83 height 29
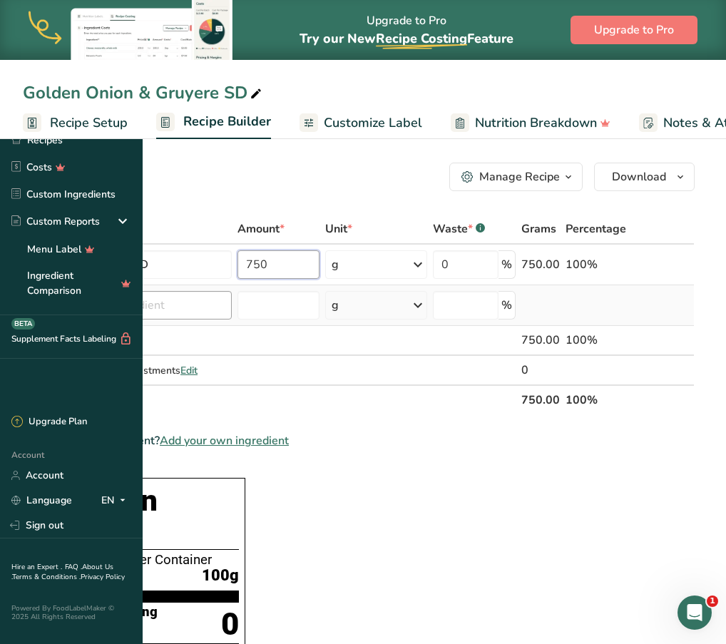
type input "750"
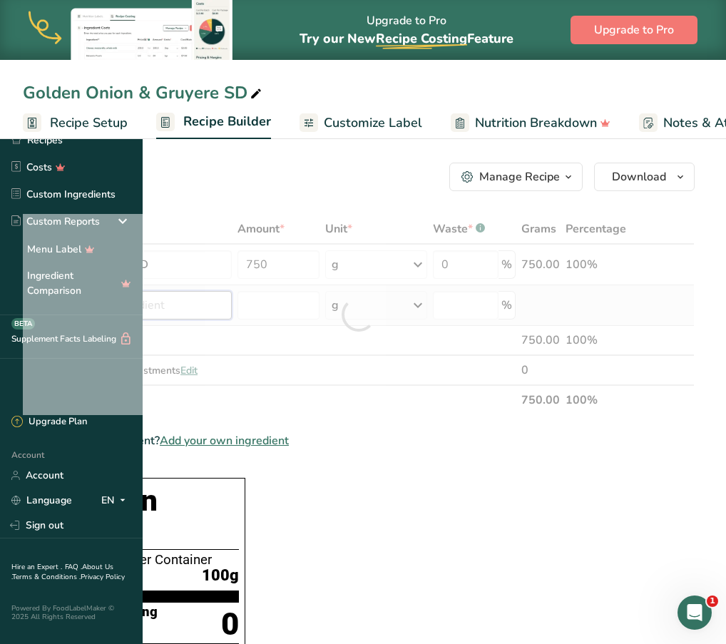
click at [304, 309] on div "Ingredient * Amount * Unit * Waste * .a-a{fill:#347362;}.b-a{fill:#fff;} Grams …" at bounding box center [359, 314] width 672 height 201
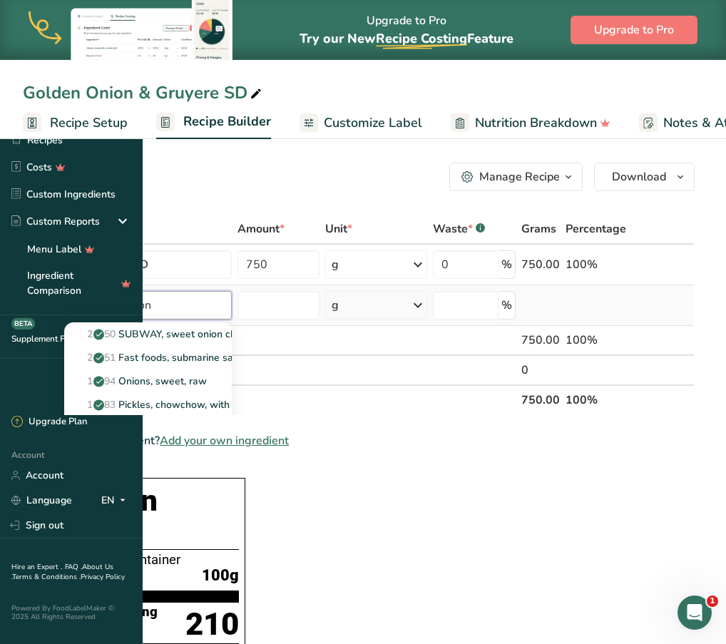
type input "sweet onion"
click at [220, 427] on div "Add your own ingredient" at bounding box center [148, 428] width 145 height 15
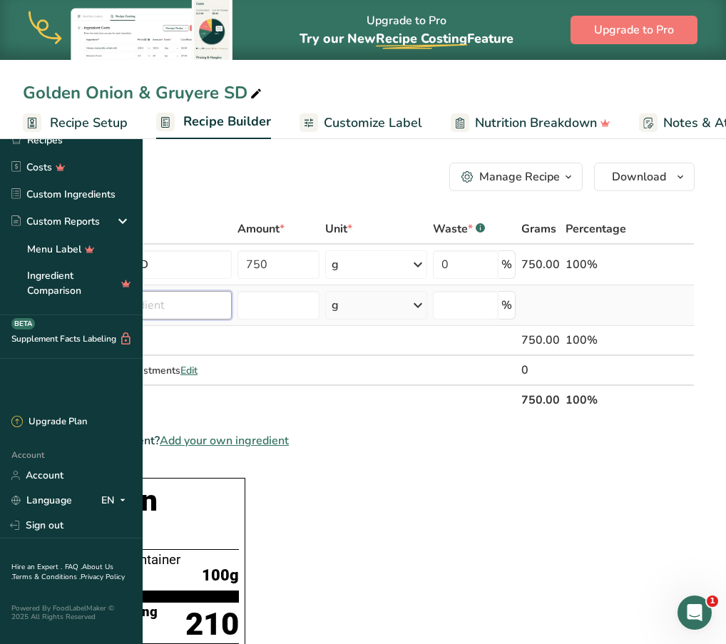
click at [232, 312] on input "text" at bounding box center [148, 305] width 168 height 29
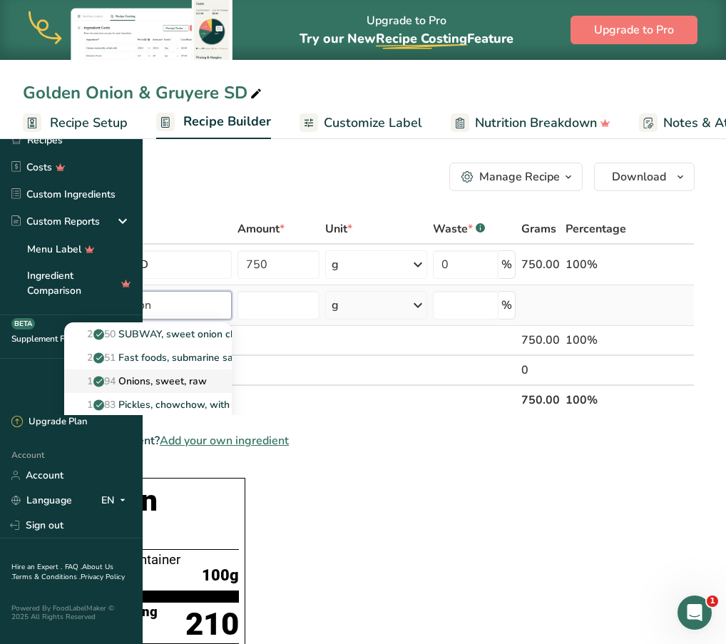
type input "sweet onion"
click at [207, 379] on p "11294 Onions, sweet, raw" at bounding box center [141, 381] width 131 height 15
type input "Onions, sweet, raw"
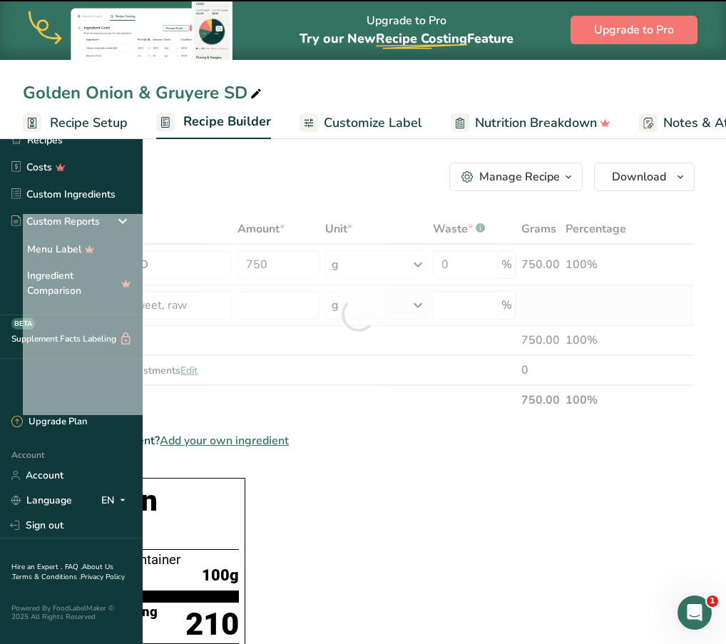
type input "0"
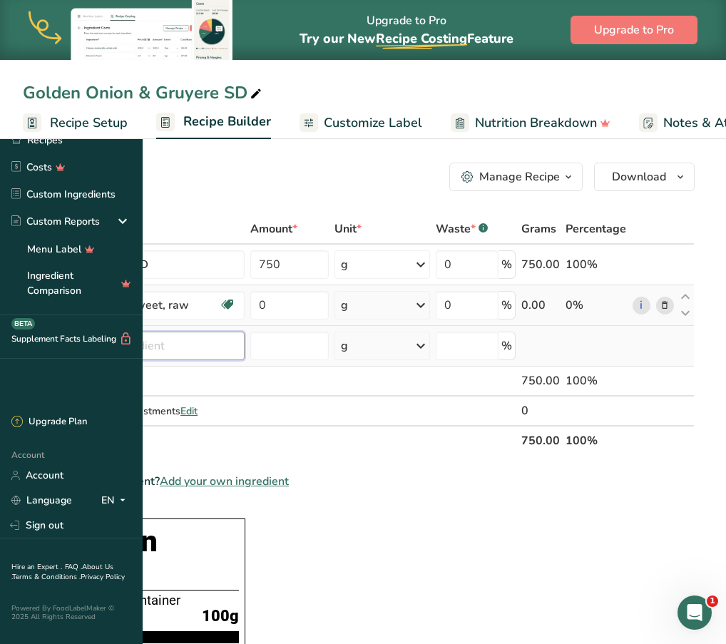
click at [245, 344] on input "text" at bounding box center [154, 346] width 180 height 29
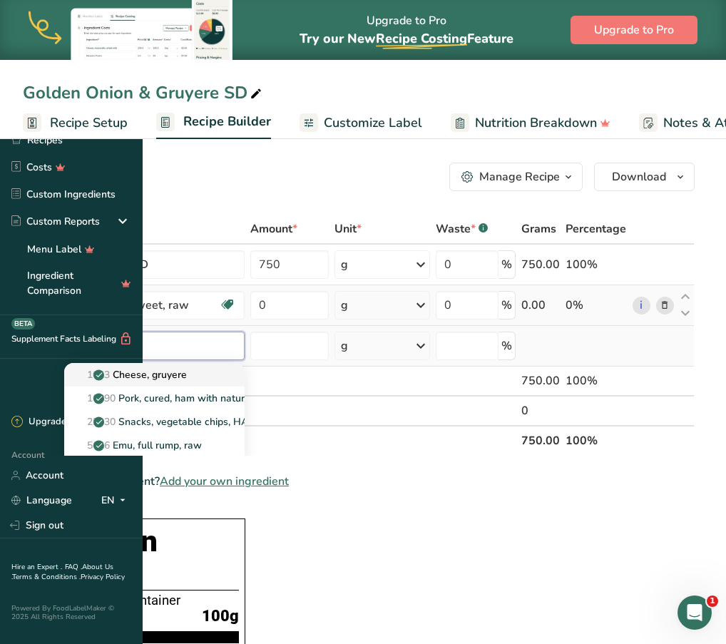
type input "gruy"
click at [187, 381] on p "1023 Cheese, gruyere" at bounding box center [131, 374] width 111 height 15
type input "Cheese, gruyere"
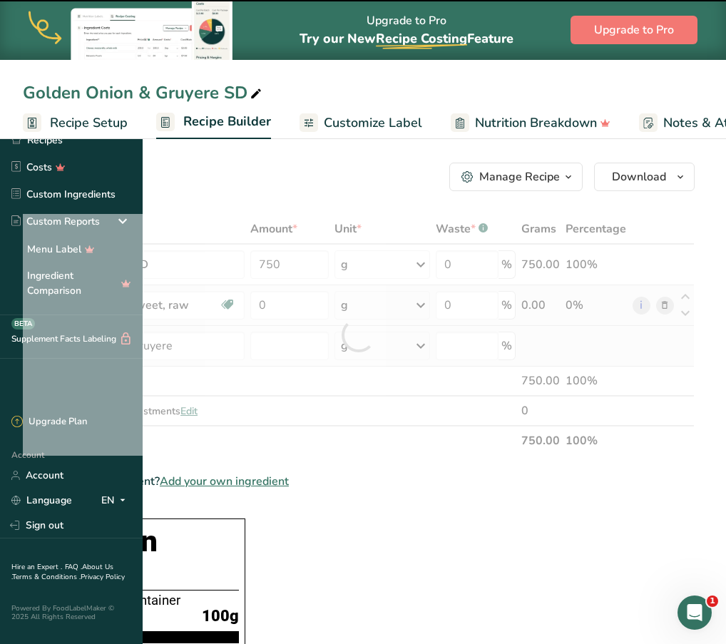
type input "0"
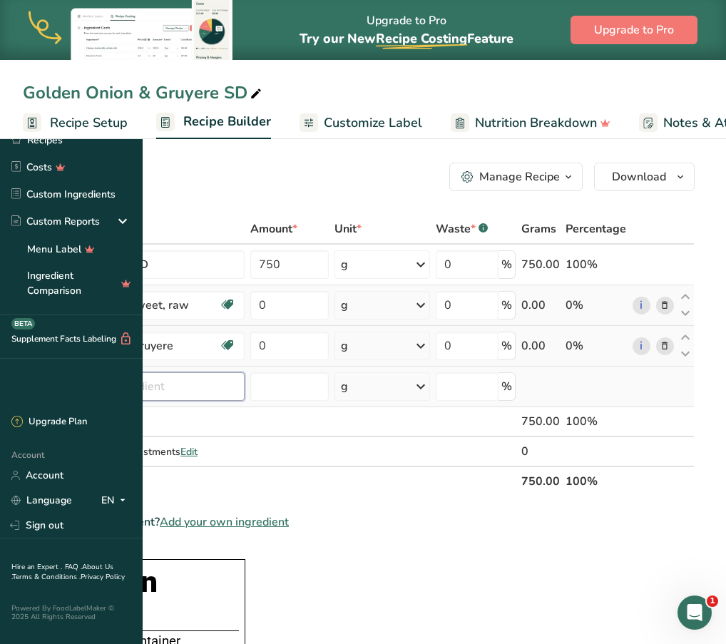
click at [245, 387] on input "text" at bounding box center [154, 386] width 180 height 29
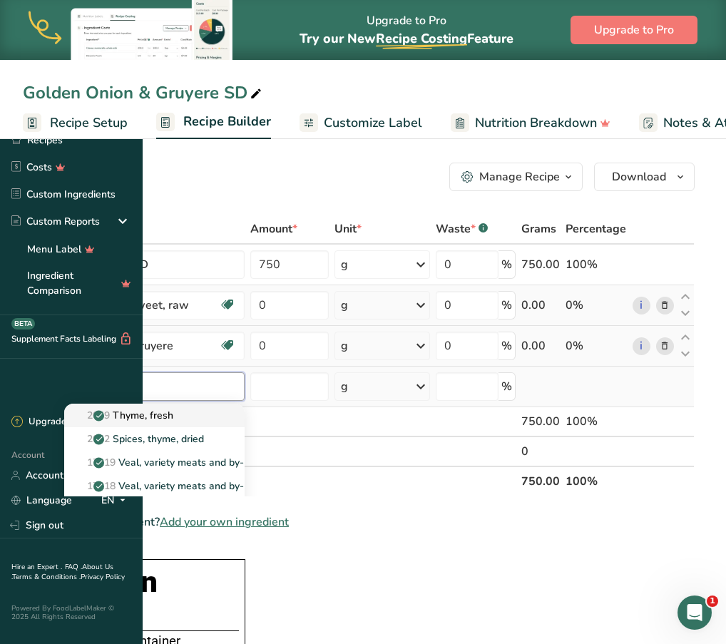
type input "thyme"
click at [173, 416] on p "2049 Thyme, fresh" at bounding box center [125, 415] width 98 height 15
type input "Thyme, fresh"
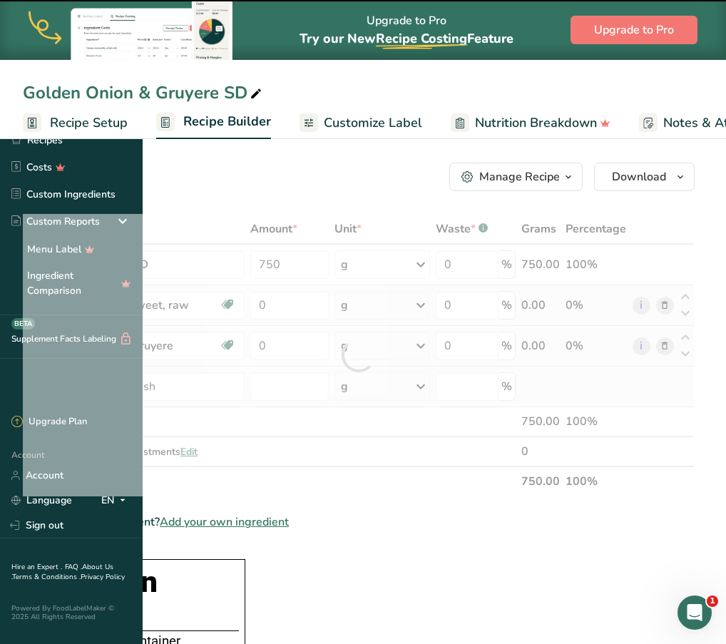
type input "0"
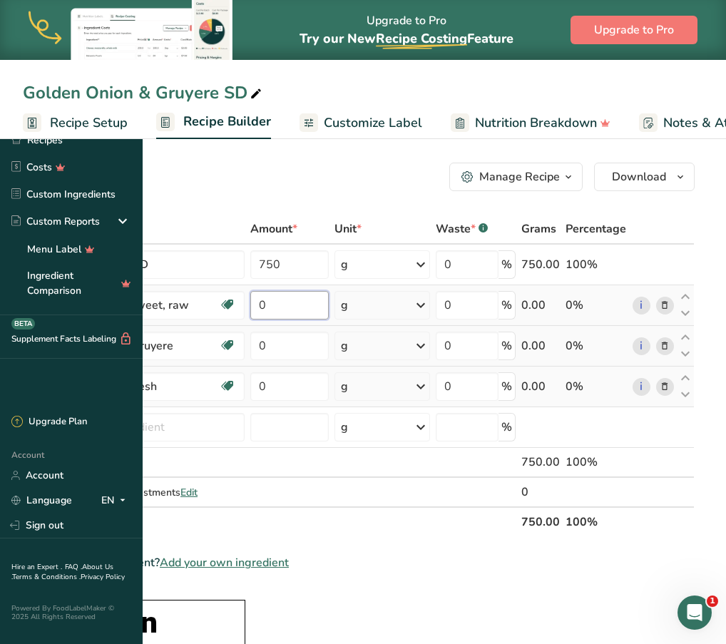
click at [329, 309] on input "0" at bounding box center [289, 305] width 78 height 29
type input "1"
type input "50"
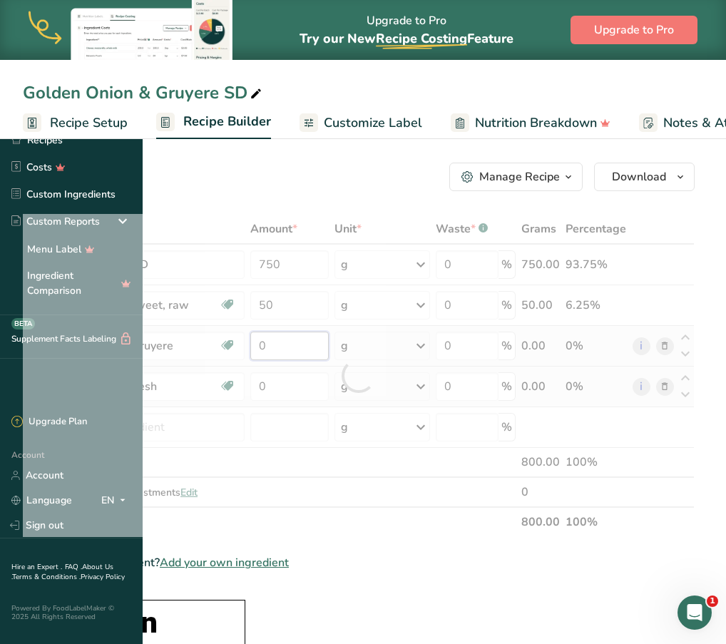
click at [389, 340] on div "Ingredient * Amount * Unit * Waste * .a-a{fill:#347362;}.b-a{fill:#fff;} Grams …" at bounding box center [359, 375] width 672 height 323
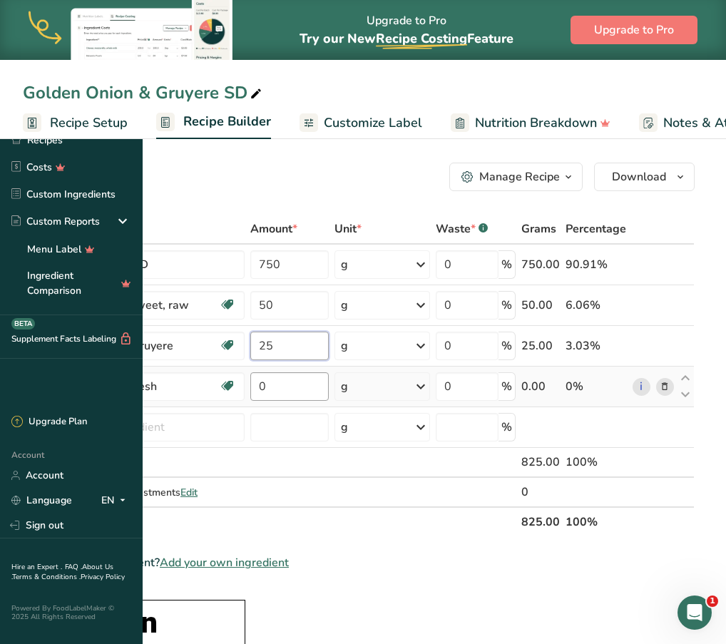
type input "25"
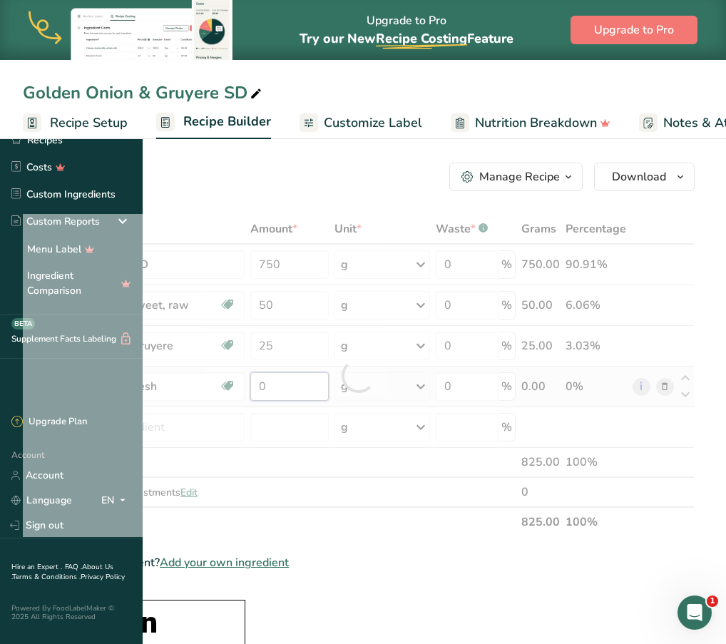
click at [385, 377] on div "Ingredient * Amount * Unit * Waste * .a-a{fill:#347362;}.b-a{fill:#fff;} Grams …" at bounding box center [359, 375] width 672 height 323
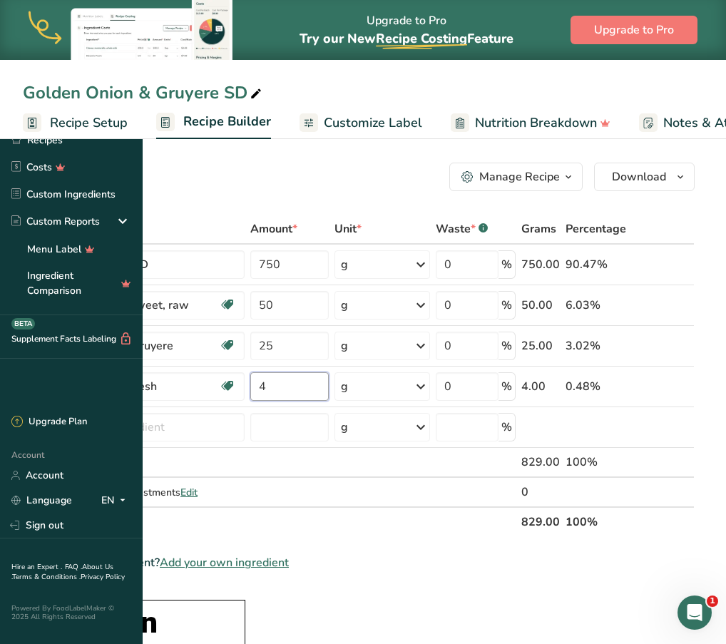
type input "4"
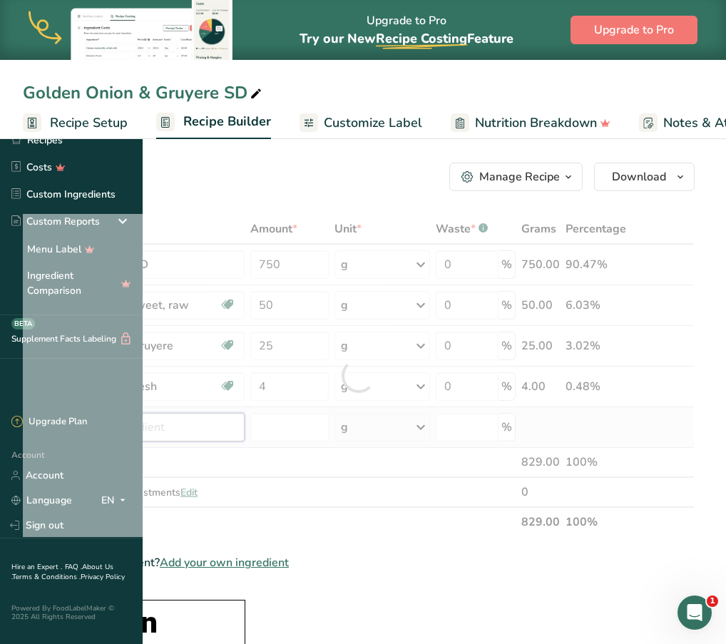
click at [318, 429] on div "Ingredient * Amount * Unit * Waste * .a-a{fill:#347362;}.b-a{fill:#fff;} Grams …" at bounding box center [359, 375] width 672 height 323
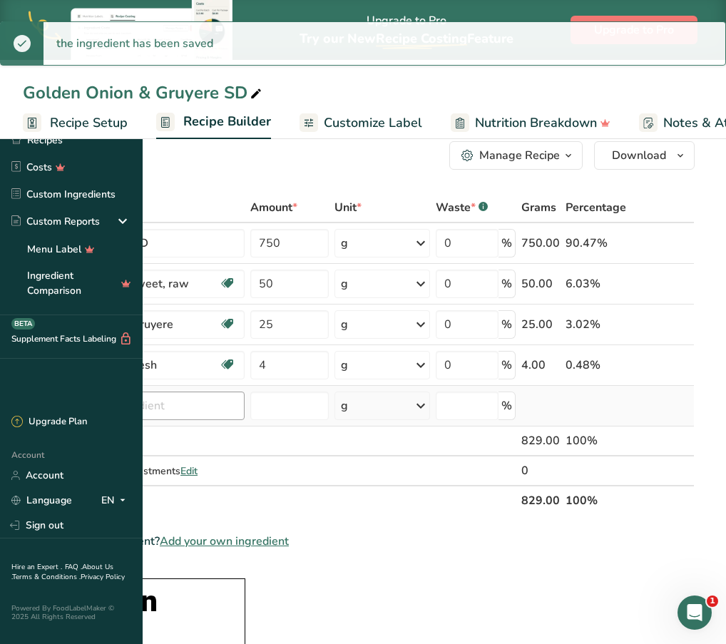
scroll to position [21, 0]
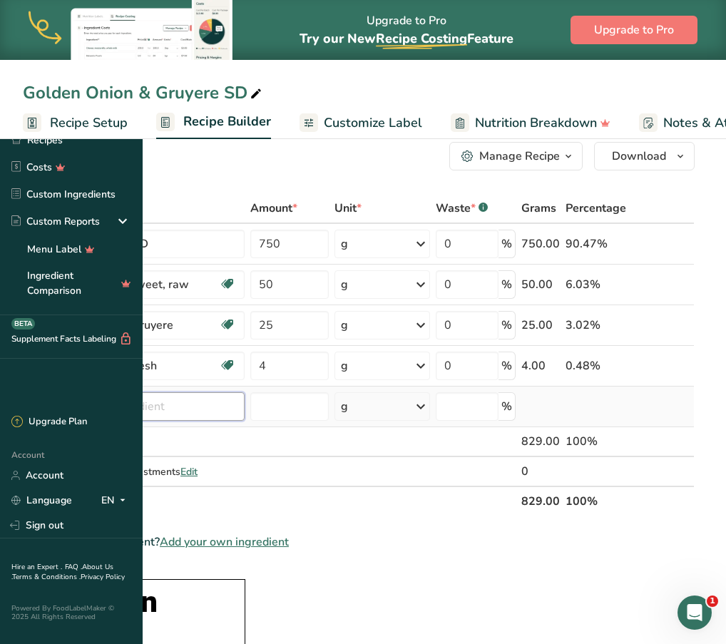
click at [245, 414] on input "text" at bounding box center [154, 406] width 180 height 29
click at [245, 414] on input "o" at bounding box center [154, 406] width 180 height 29
type input "o"
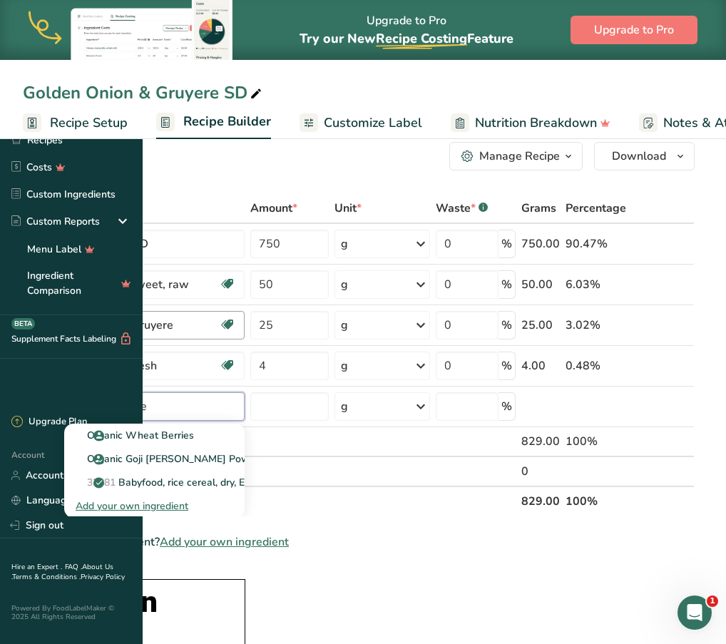
type input "organic beef"
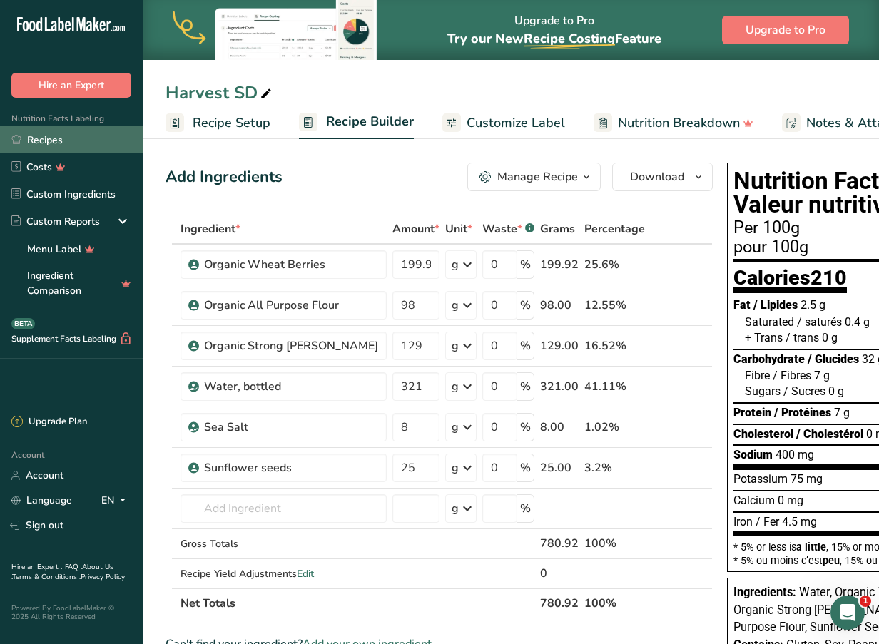
click at [75, 138] on link "Recipes" at bounding box center [71, 139] width 143 height 27
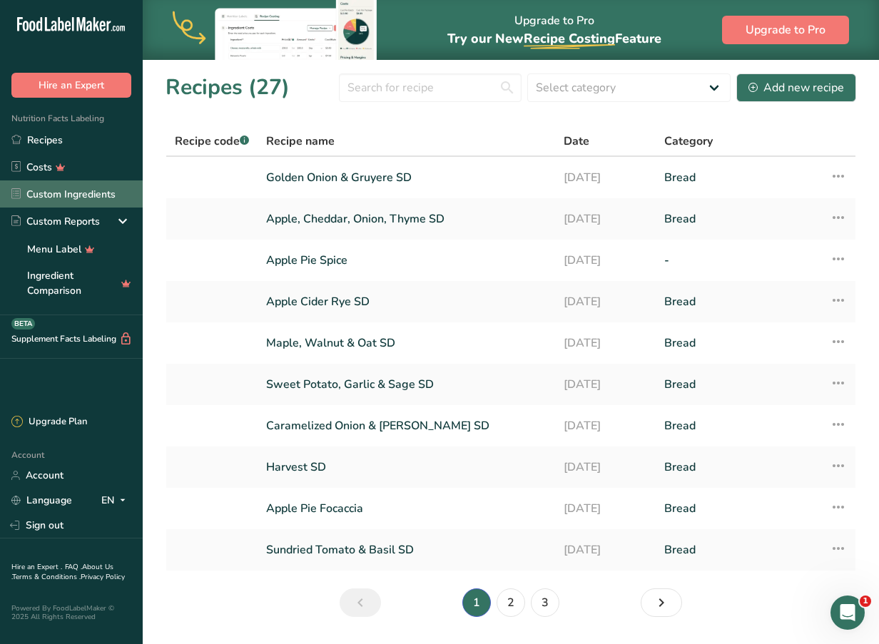
click at [78, 195] on link "Custom Ingredients" at bounding box center [71, 193] width 143 height 27
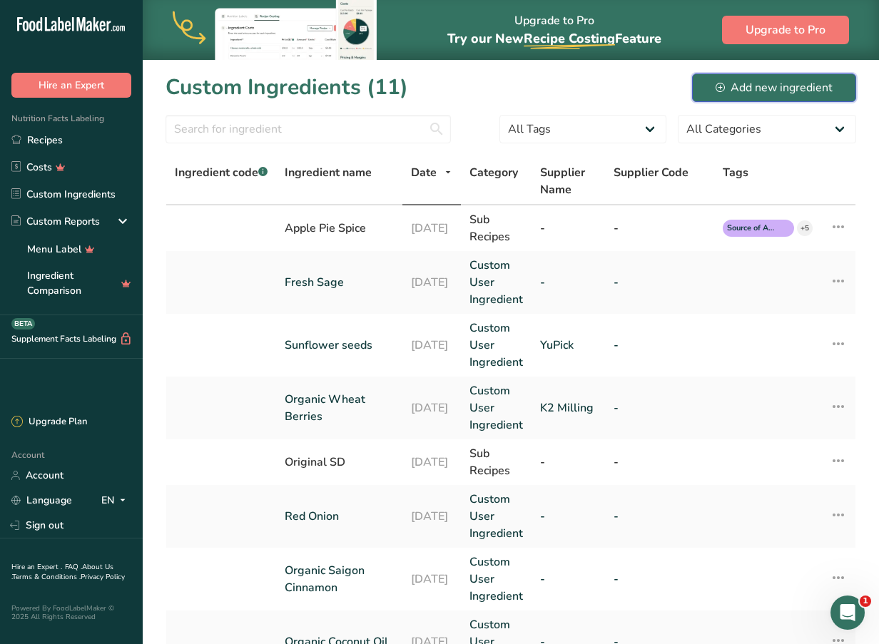
click at [790, 93] on div "Add new ingredient" at bounding box center [773, 87] width 117 height 17
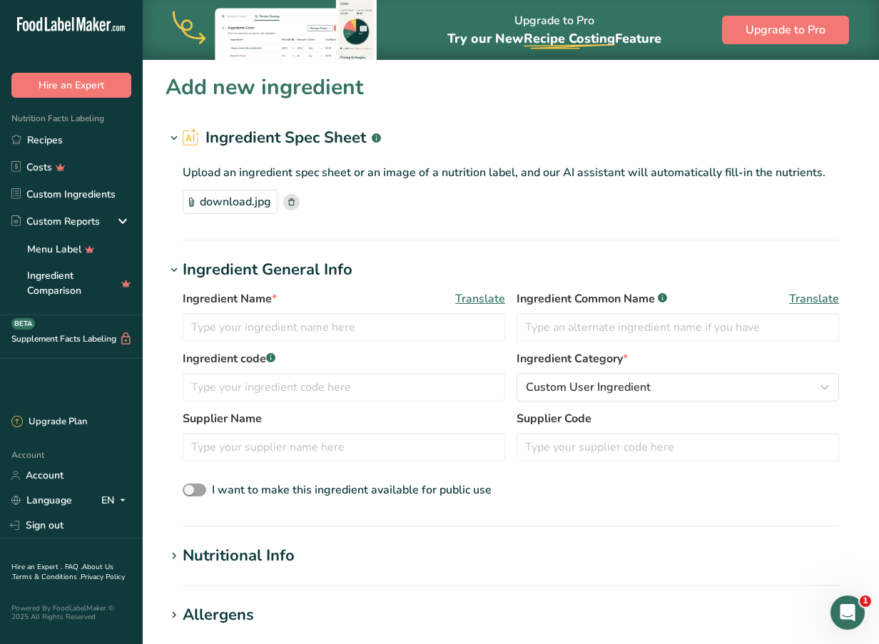
click at [274, 549] on div "Nutritional Info" at bounding box center [239, 556] width 112 height 24
click at [429, 325] on input "text" at bounding box center [344, 327] width 322 height 29
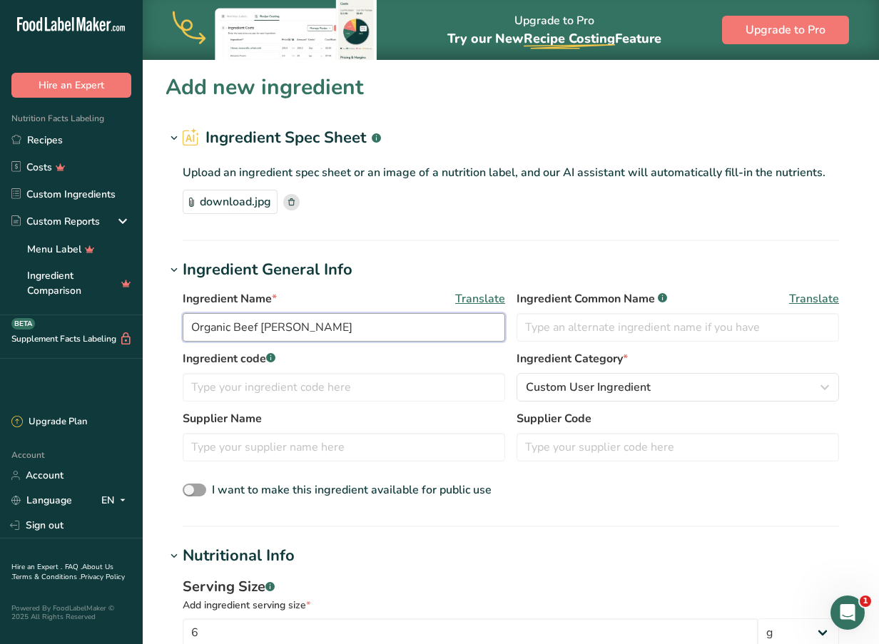
drag, startPoint x: 429, startPoint y: 325, endPoint x: 153, endPoint y: 319, distance: 276.1
type input "Organic Beef [PERSON_NAME]"
click at [562, 323] on input "text" at bounding box center [677, 327] width 322 height 29
paste input "Organic Beef [PERSON_NAME]"
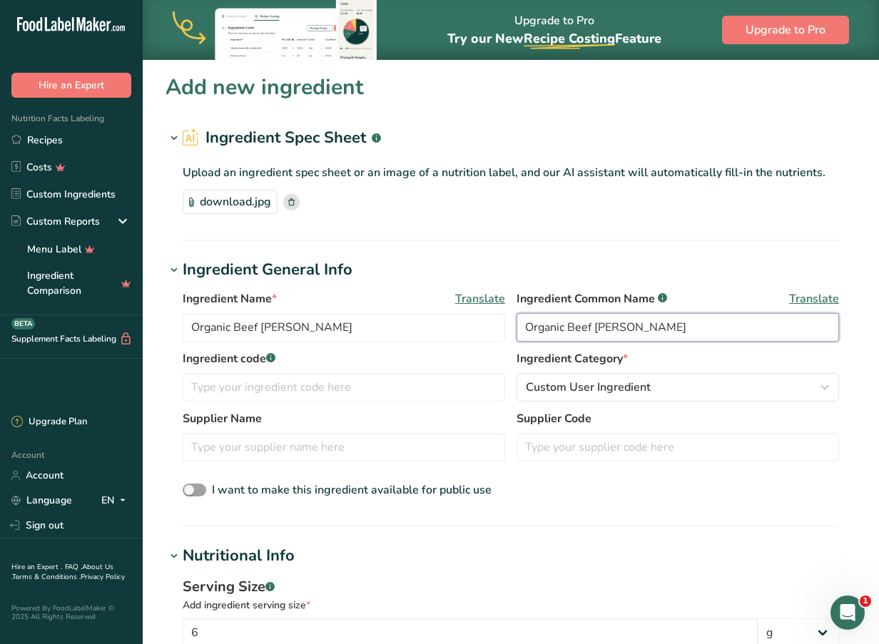
type input "Organic Beef [PERSON_NAME]"
click at [469, 298] on span "Translate" at bounding box center [480, 298] width 50 height 17
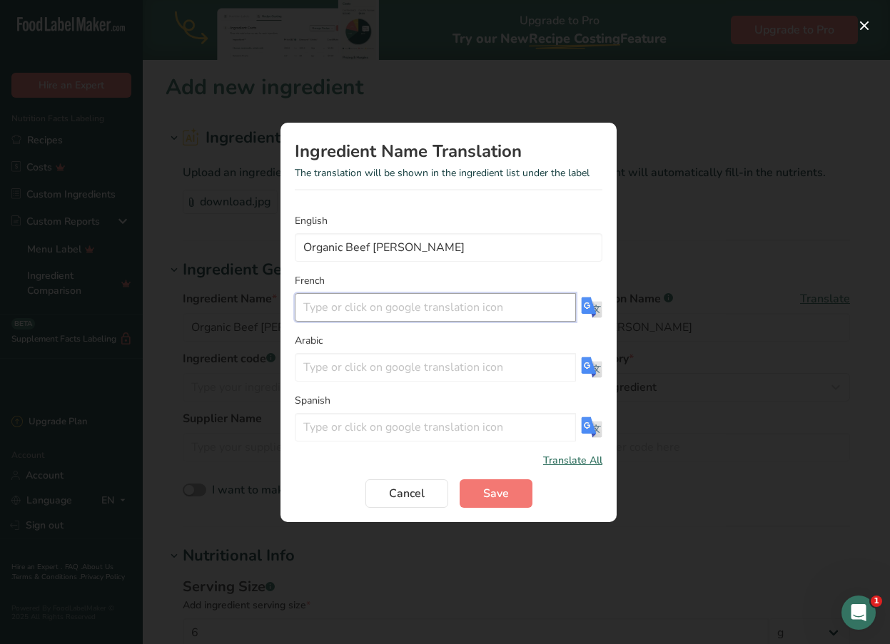
click at [447, 311] on input "Translation Modal" at bounding box center [435, 307] width 281 height 29
paste input "Bouillon de bœuf bio"
type input "Bouillon de bœuf bio"
click at [489, 493] on span "Save" at bounding box center [496, 493] width 26 height 17
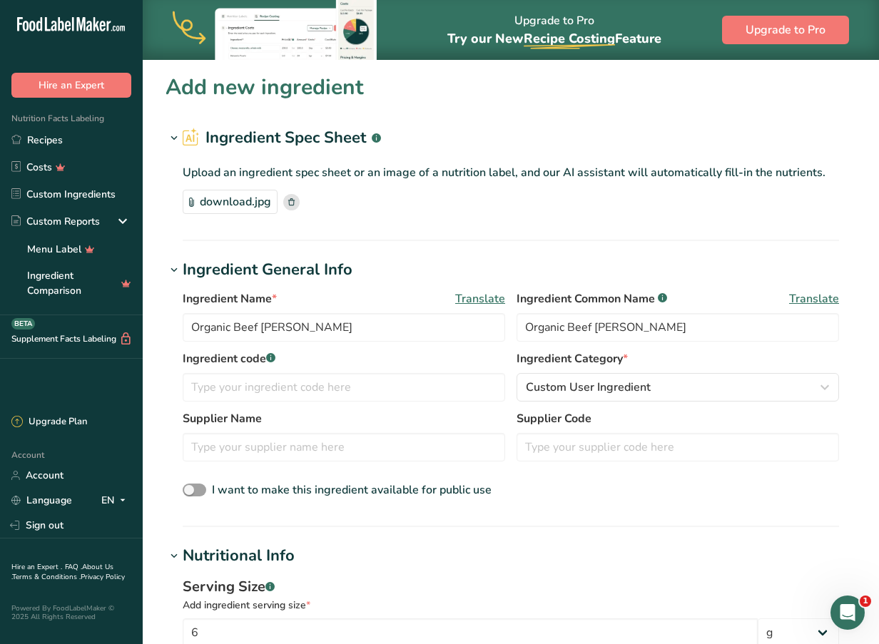
click at [805, 302] on span "Translate" at bounding box center [814, 298] width 50 height 17
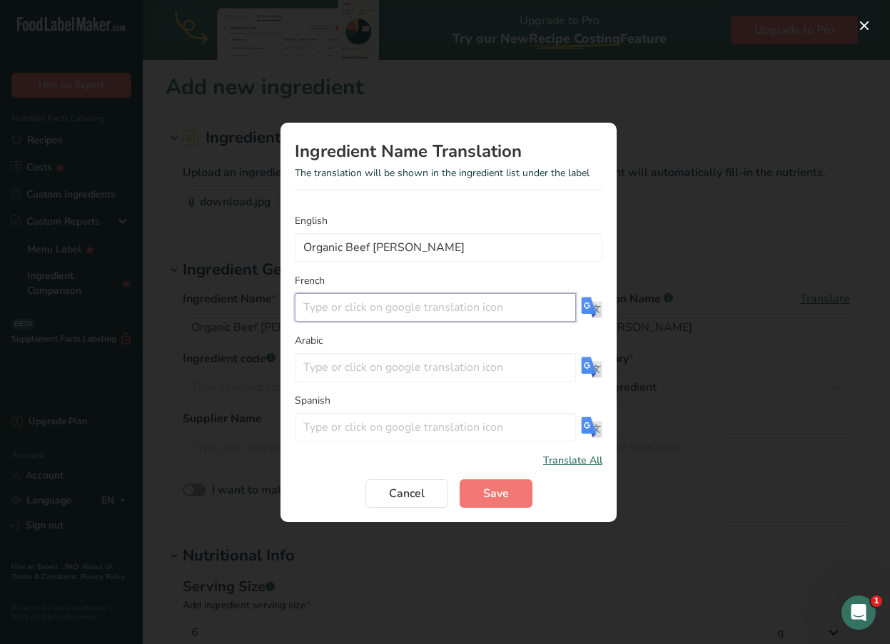
paste input "Bouillon de bœuf bio"
click at [524, 304] on input "Bouillon de bœuf bio" at bounding box center [435, 307] width 281 height 29
type input "Bouillon de bœuf bio"
click at [491, 506] on button "Save" at bounding box center [495, 493] width 73 height 29
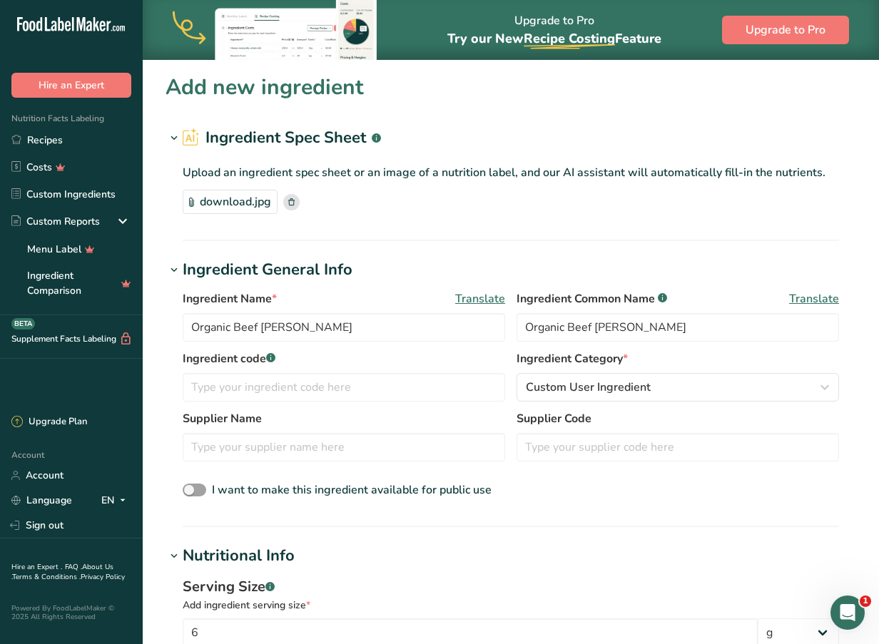
click at [455, 238] on section "Ingredient Spec Sheet .a-a{fill:#347362;}.b-a{fill:#fff;} Upload an ingredient …" at bounding box center [510, 183] width 690 height 115
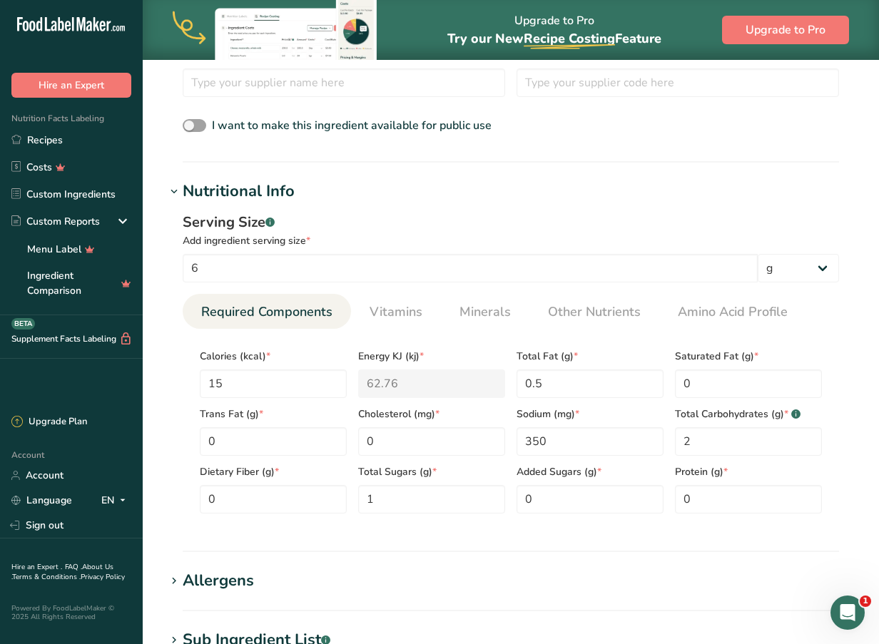
scroll to position [741, 0]
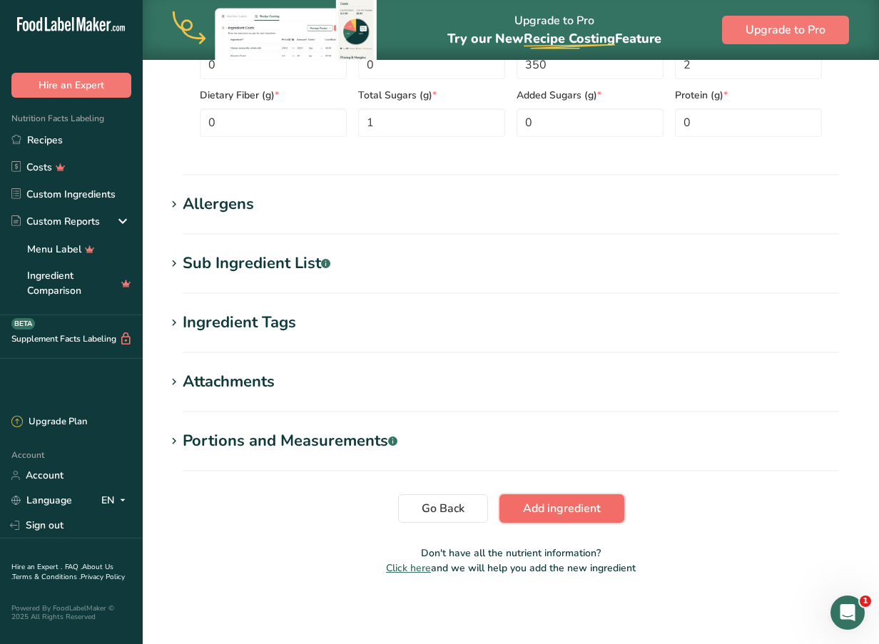
click at [573, 515] on span "Add ingredient" at bounding box center [562, 508] width 78 height 17
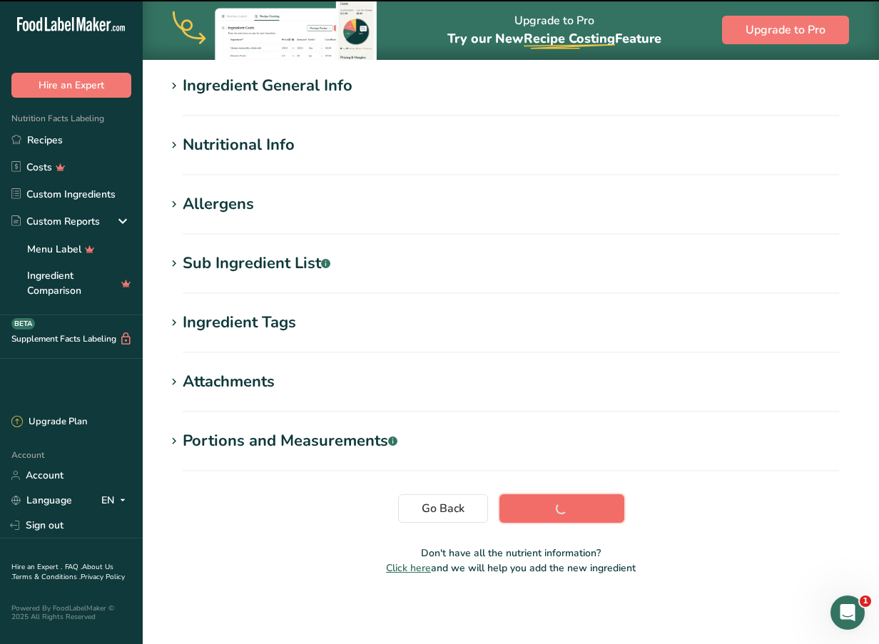
scroll to position [111, 0]
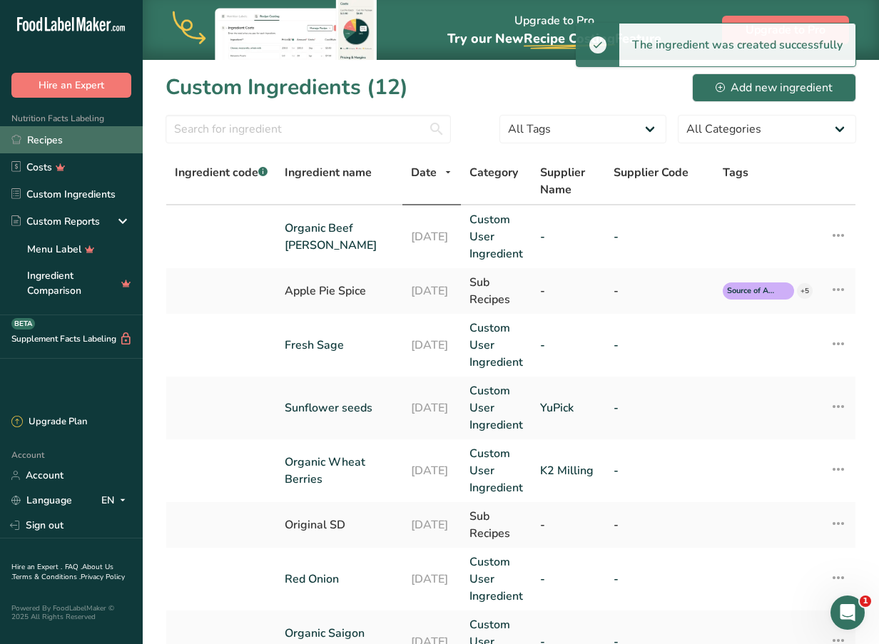
click at [75, 143] on link "Recipes" at bounding box center [71, 139] width 143 height 27
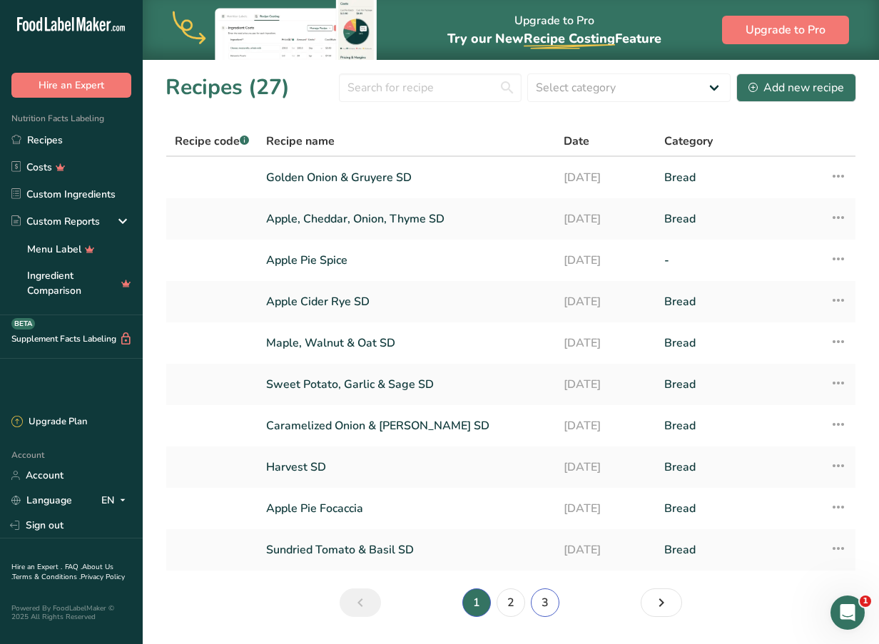
click at [544, 604] on link "3" at bounding box center [545, 602] width 29 height 29
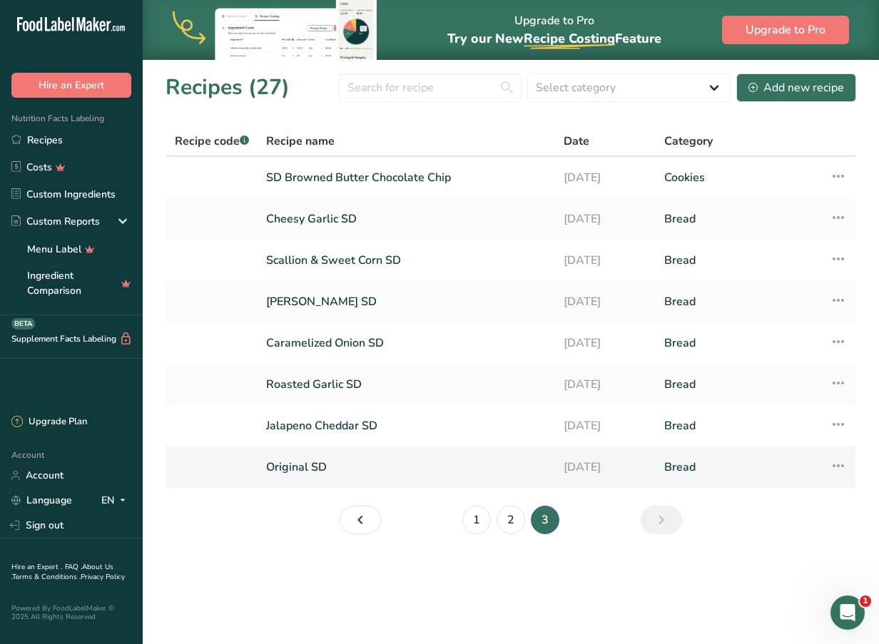
click at [322, 457] on link "Original SD" at bounding box center [406, 467] width 280 height 30
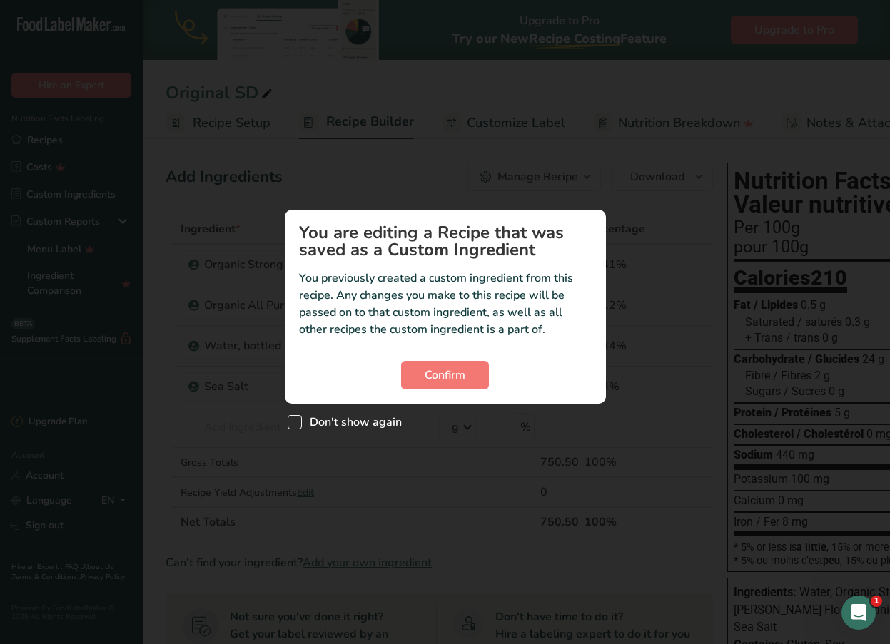
click at [341, 424] on span "Don't show again" at bounding box center [352, 422] width 100 height 14
click at [297, 424] on input "Don't show again" at bounding box center [291, 422] width 9 height 9
checkbox input "true"
click at [451, 373] on span "Confirm" at bounding box center [444, 375] width 41 height 17
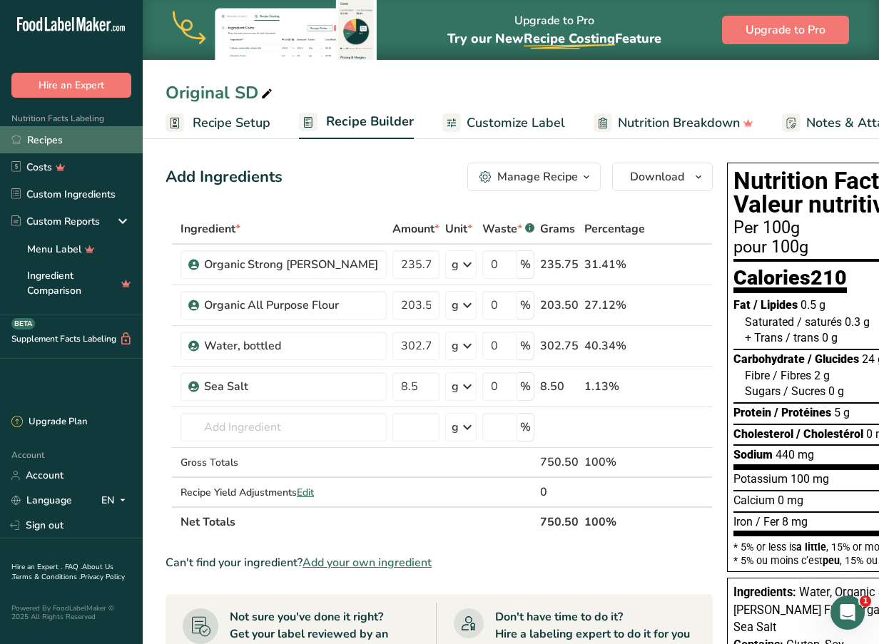
click at [83, 146] on link "Recipes" at bounding box center [71, 139] width 143 height 27
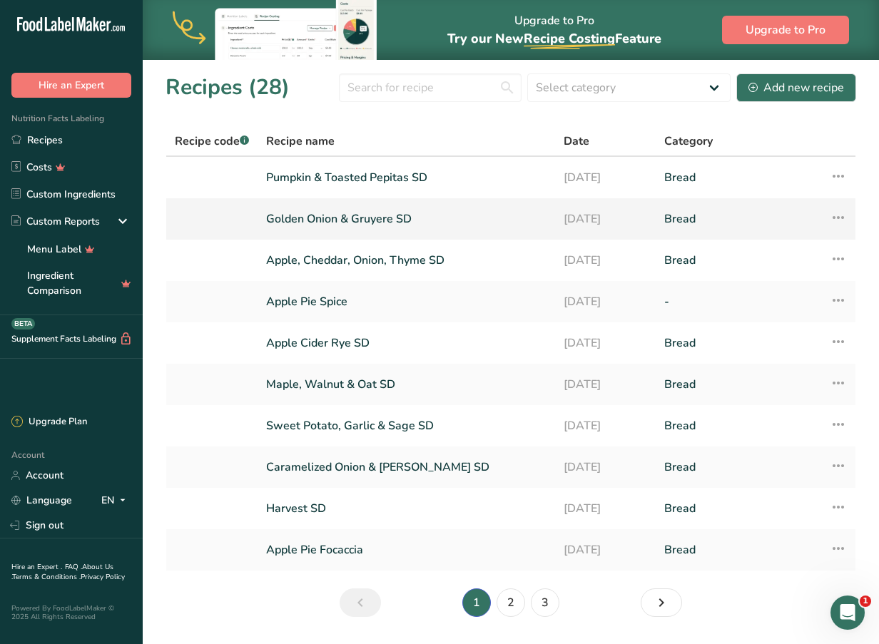
click at [342, 230] on link "Golden Onion & Gruyere SD" at bounding box center [406, 219] width 280 height 30
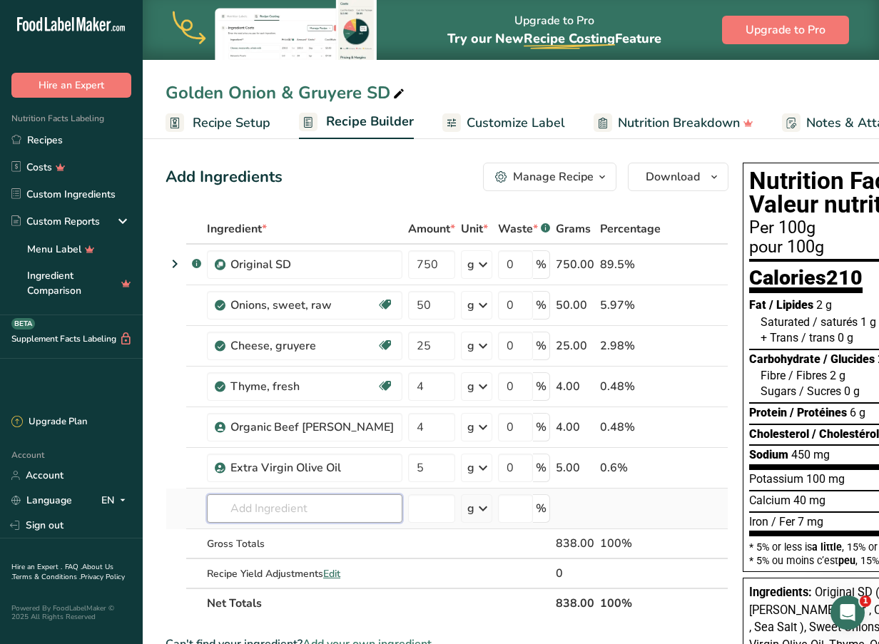
click at [305, 506] on input "text" at bounding box center [304, 508] width 195 height 29
type input "sea salt"
click at [280, 457] on div "Sea Salt" at bounding box center [293, 459] width 150 height 15
type input "Sea Salt"
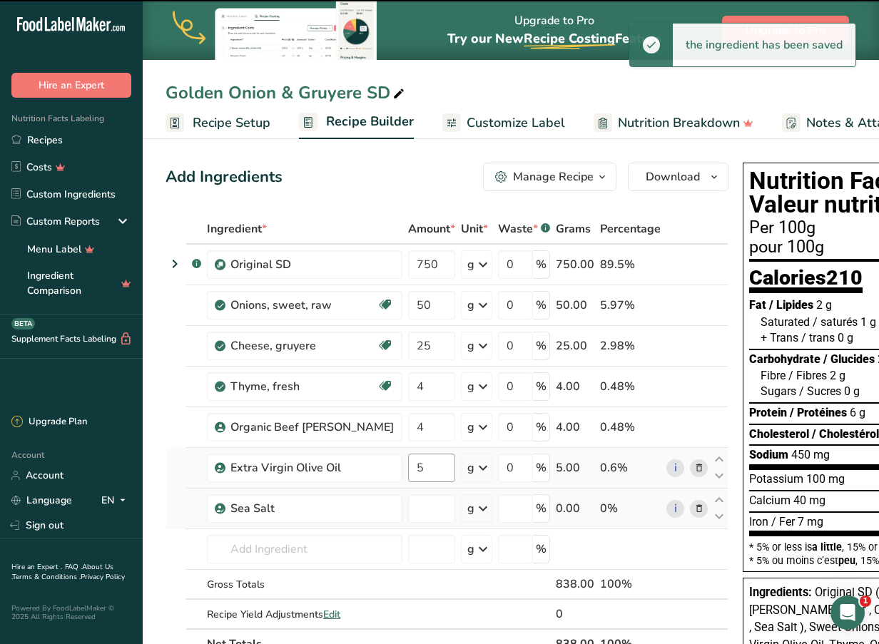
type input "0"
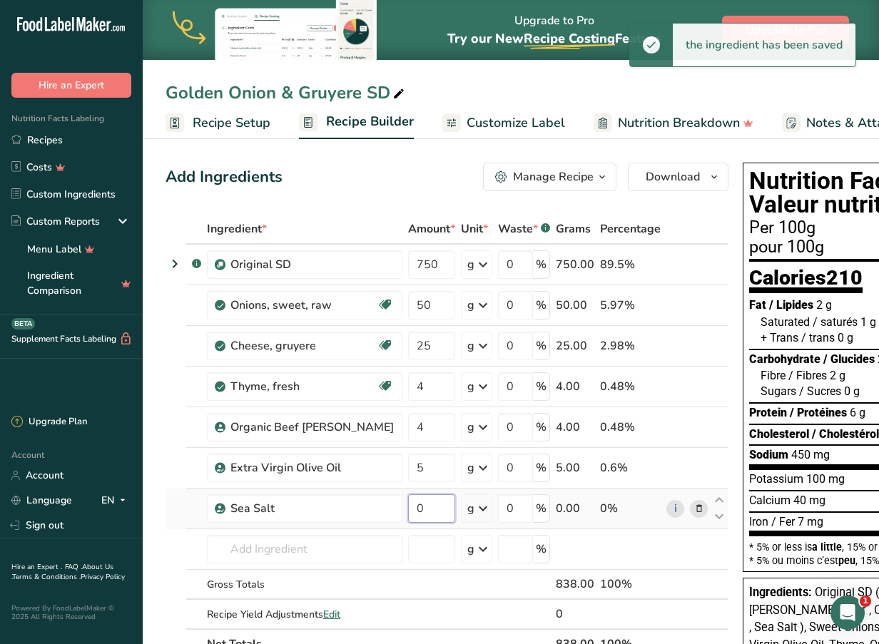
click at [408, 508] on input "0" at bounding box center [431, 508] width 47 height 29
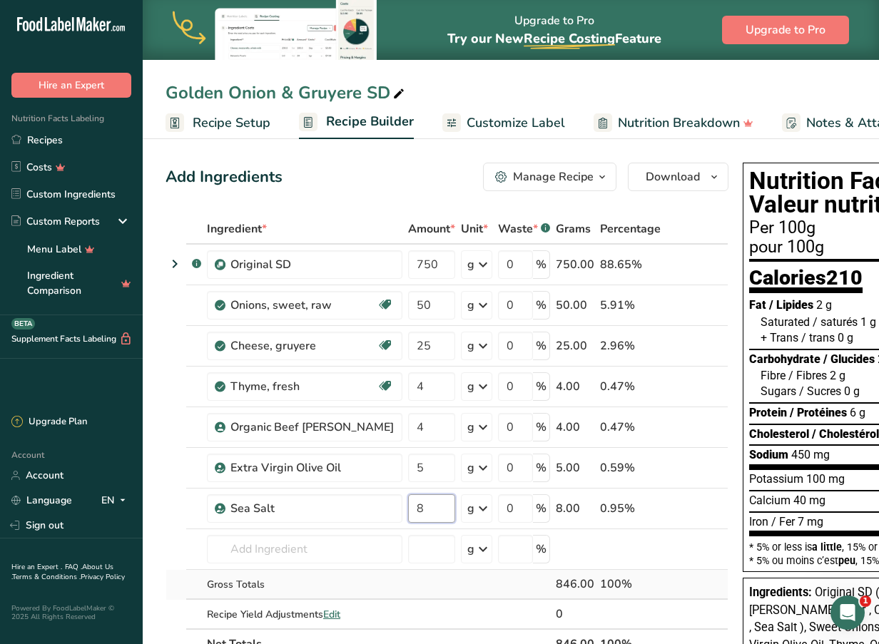
type input "8"
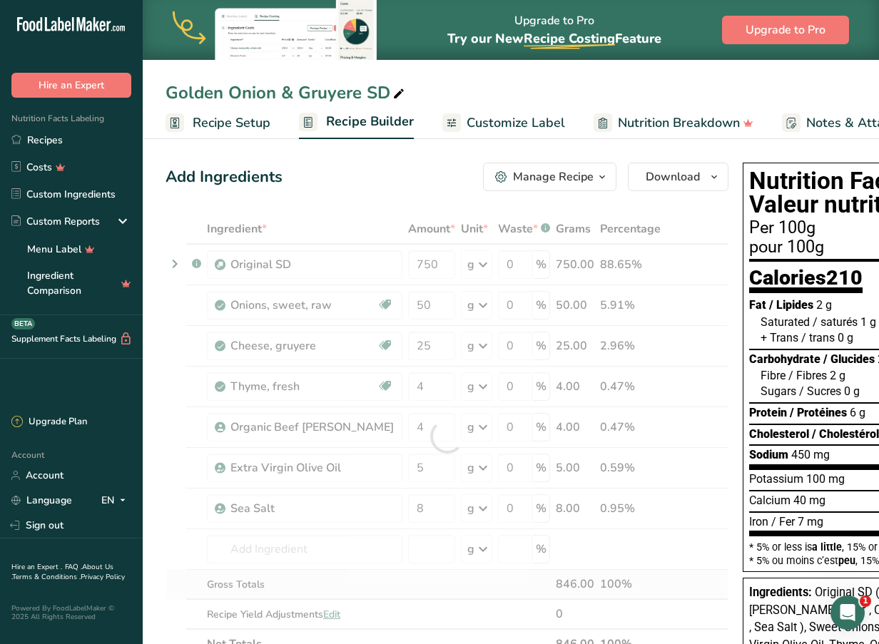
click at [380, 596] on div "Ingredient * Amount * Unit * Waste * .a-a{fill:#347362;}.b-a{fill:#fff;} Grams …" at bounding box center [446, 436] width 563 height 445
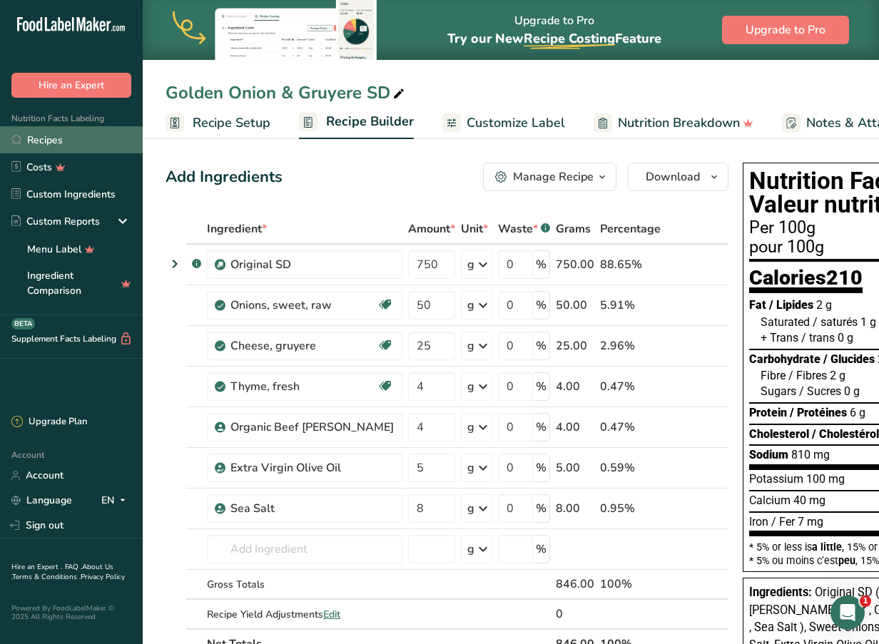
click at [111, 139] on link "Recipes" at bounding box center [71, 139] width 143 height 27
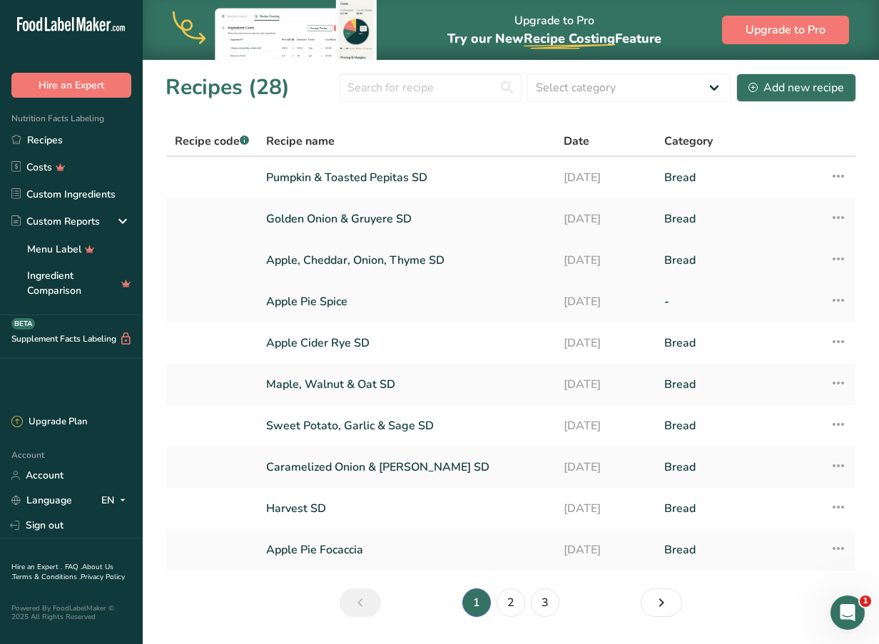
click at [301, 258] on link "Apple, Cheddar, Onion, Thyme SD" at bounding box center [406, 260] width 280 height 30
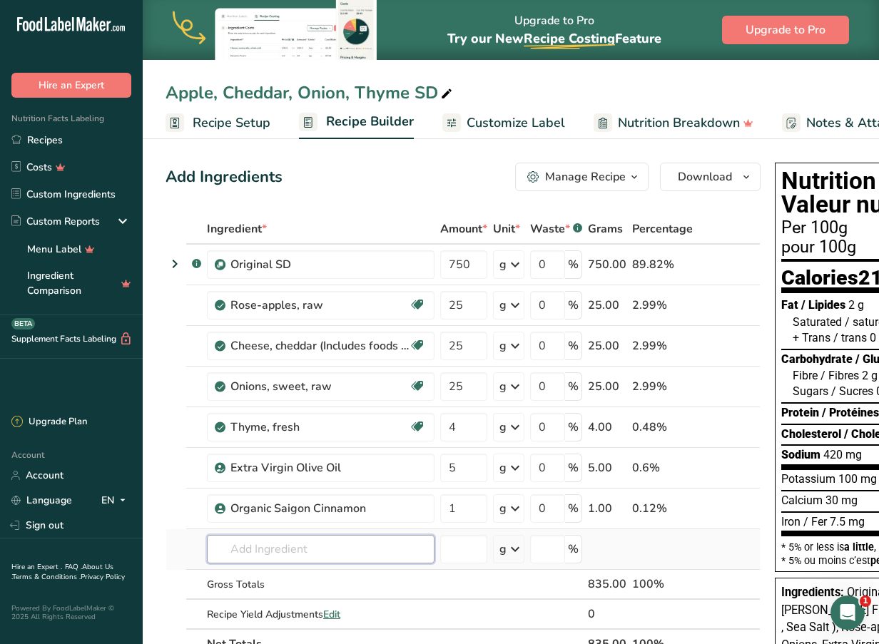
click at [286, 544] on input "text" at bounding box center [321, 549] width 228 height 29
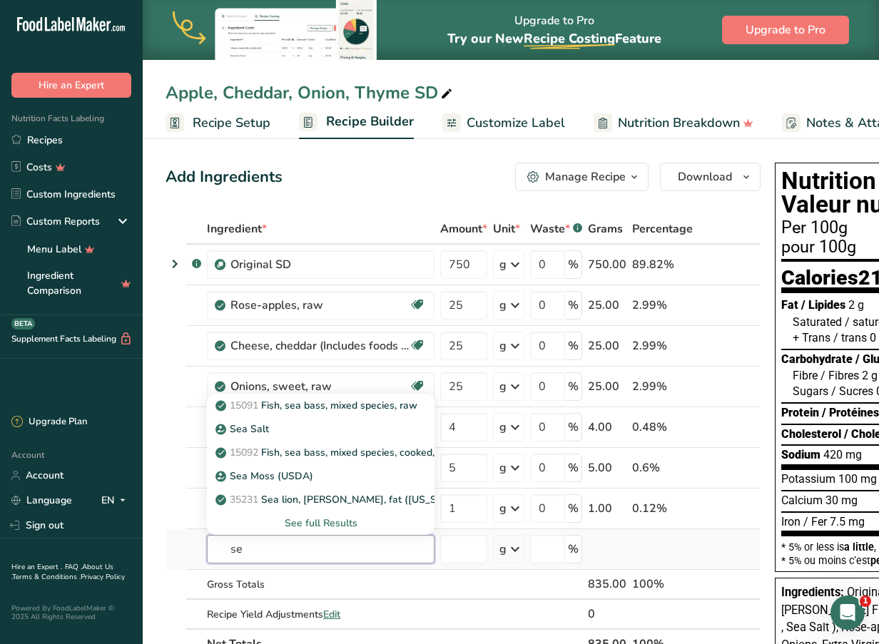
type input "s"
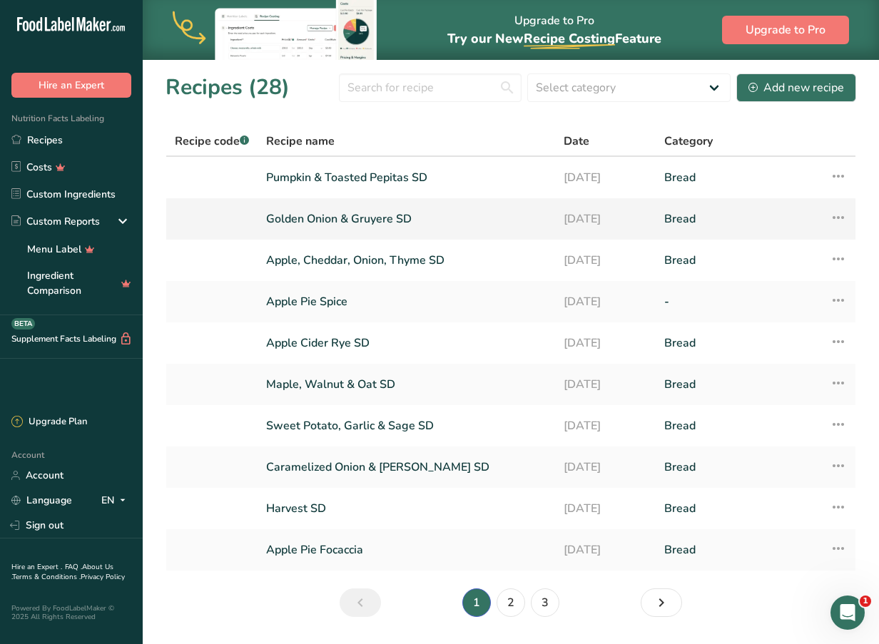
click at [352, 209] on link "Golden Onion & Gruyere SD" at bounding box center [406, 219] width 280 height 30
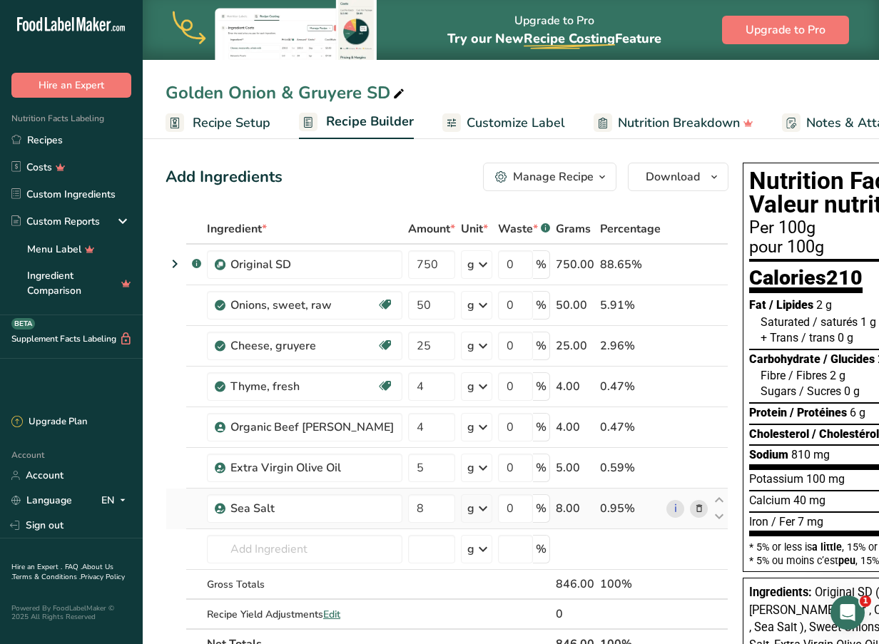
click at [694, 509] on icon at bounding box center [699, 508] width 10 height 15
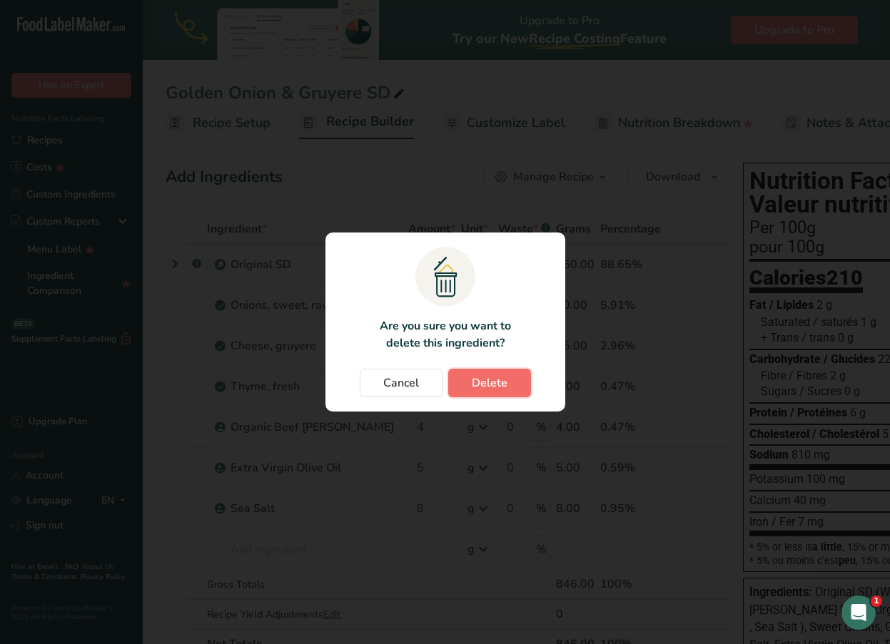
click at [492, 374] on span "Delete" at bounding box center [490, 382] width 36 height 17
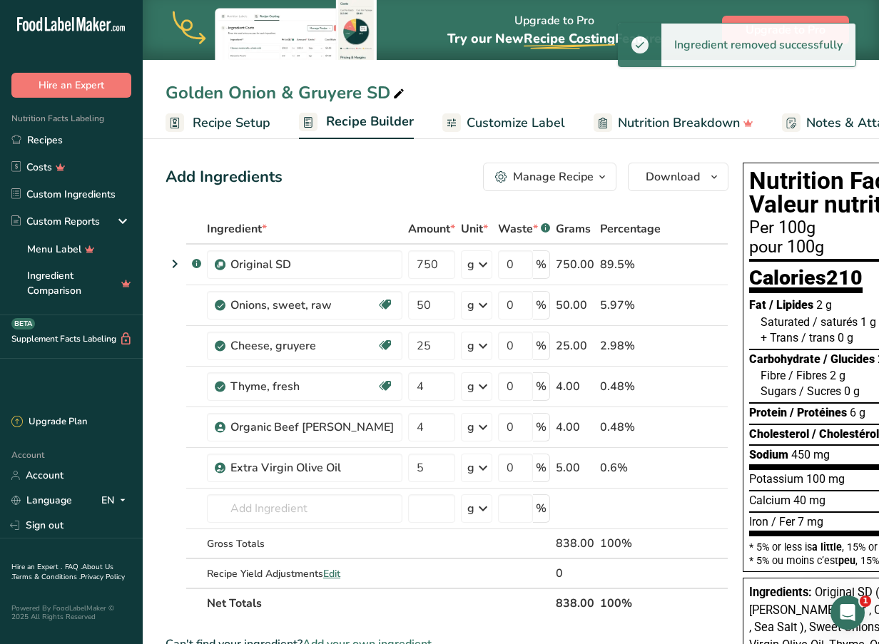
click at [65, 140] on link "Recipes" at bounding box center [71, 139] width 143 height 27
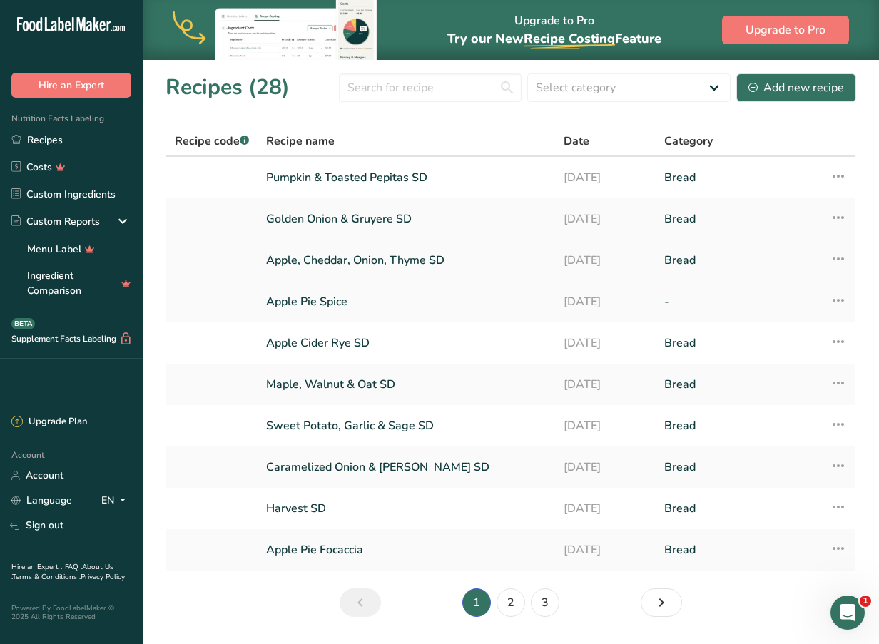
click at [315, 255] on link "Apple, Cheddar, Onion, Thyme SD" at bounding box center [406, 260] width 280 height 30
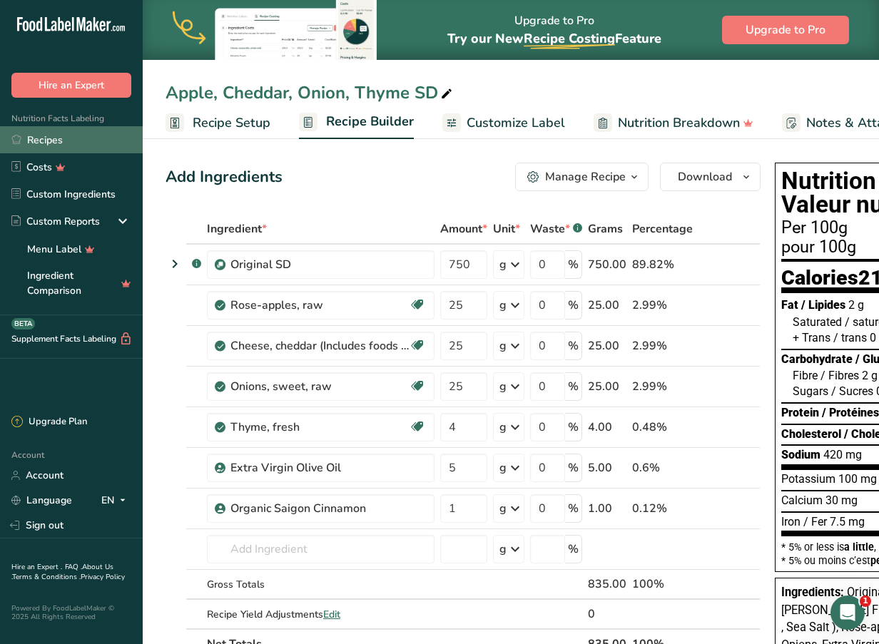
click at [80, 135] on link "Recipes" at bounding box center [71, 139] width 143 height 27
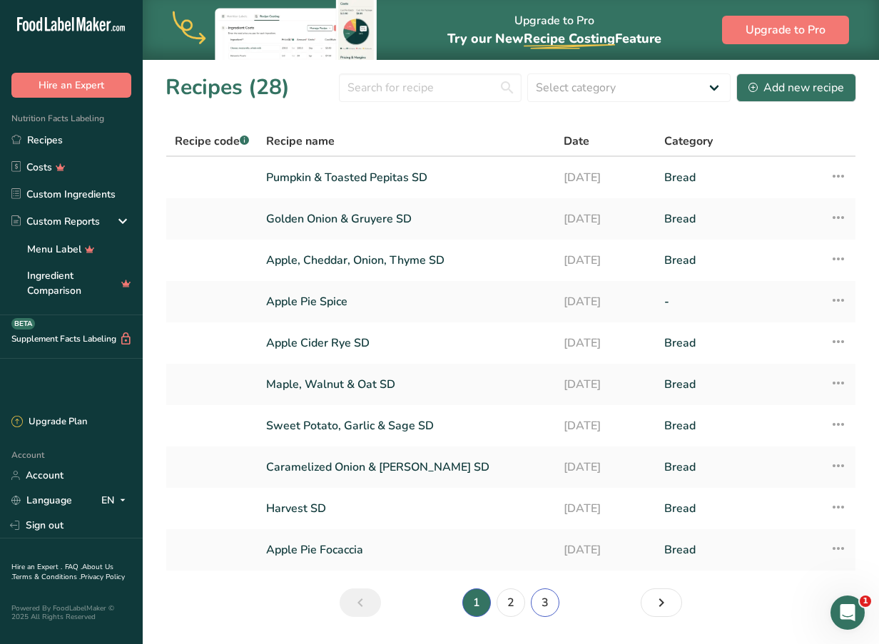
click at [549, 607] on link "3" at bounding box center [545, 602] width 29 height 29
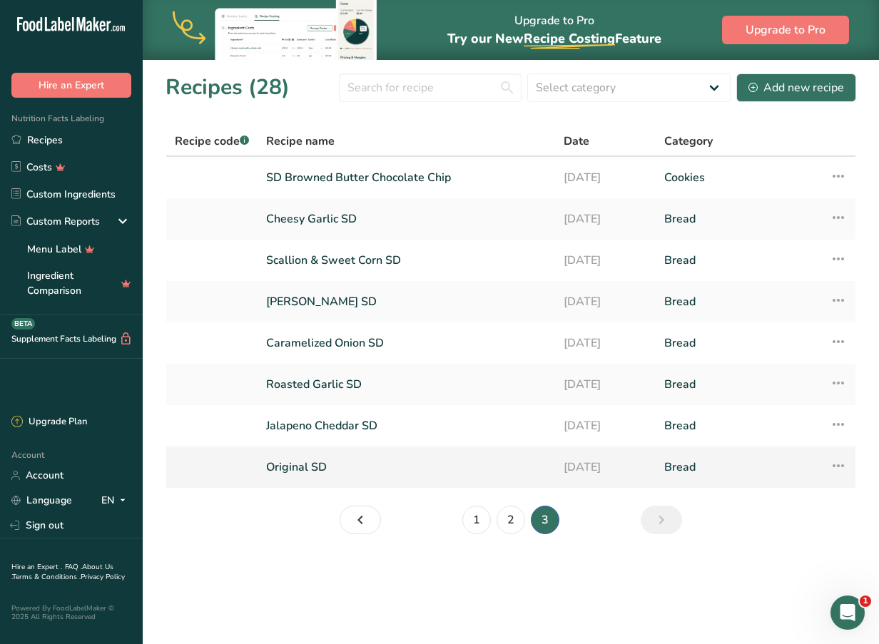
click at [322, 462] on link "Original SD" at bounding box center [406, 467] width 280 height 30
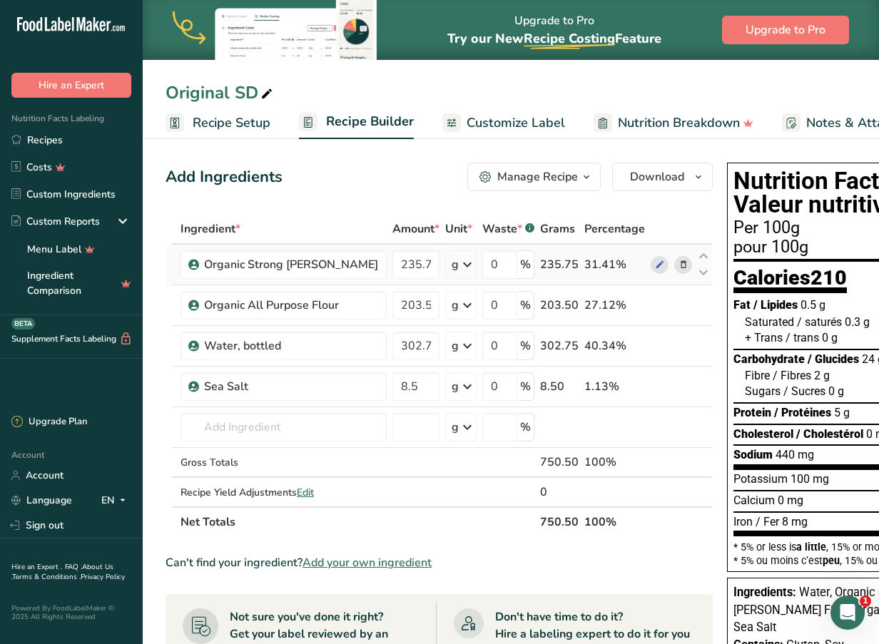
click at [674, 273] on div at bounding box center [683, 265] width 18 height 18
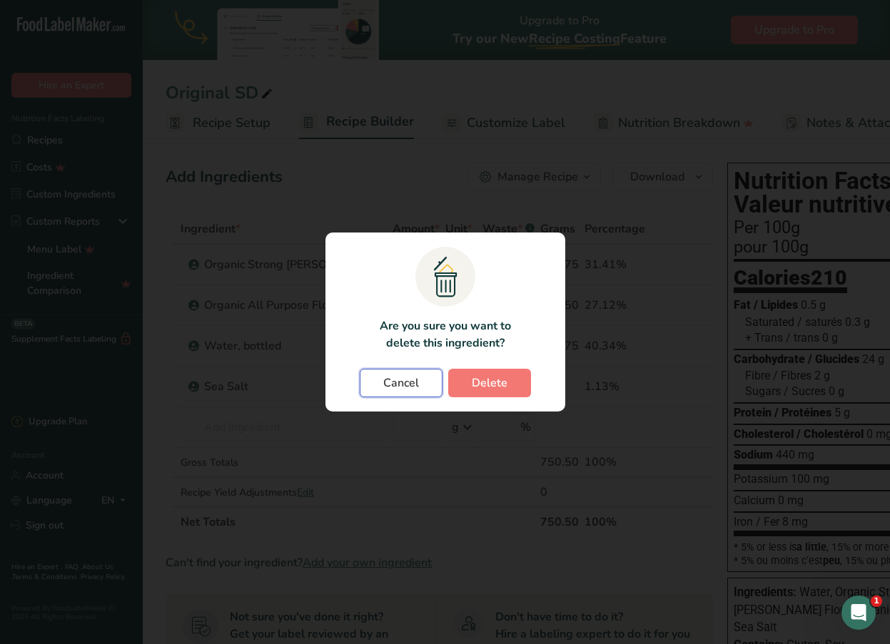
click at [381, 382] on button "Cancel" at bounding box center [401, 383] width 83 height 29
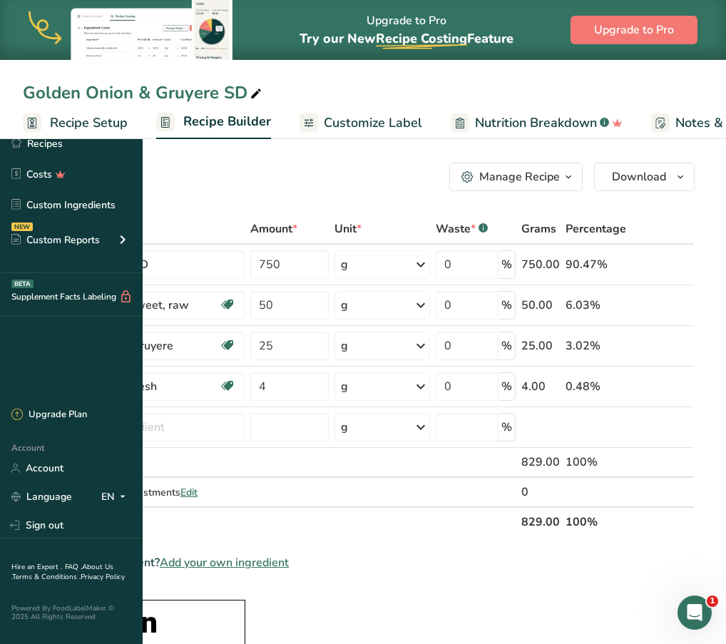
click at [382, 180] on div "Add Ingredients Manage Recipe Delete Recipe Duplicate Recipe Scale Recipe Save …" at bounding box center [359, 177] width 672 height 29
click at [240, 434] on input "text" at bounding box center [154, 427] width 180 height 29
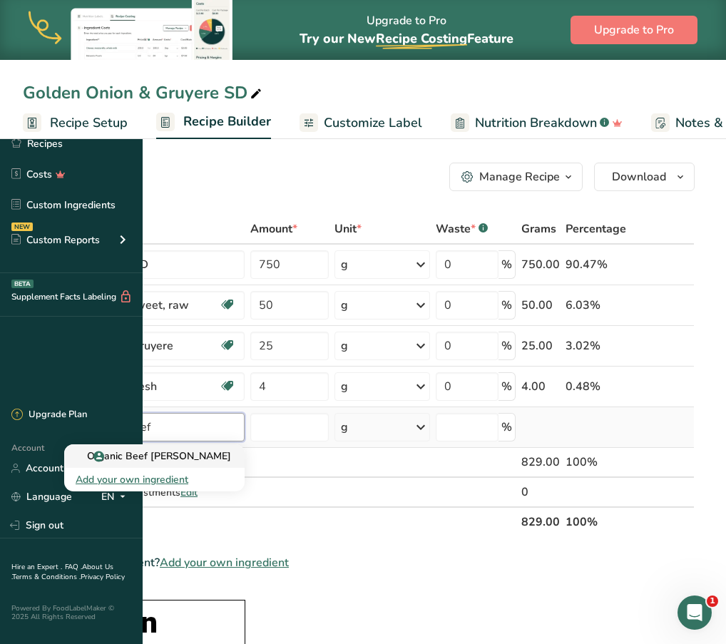
type input "organic beef"
click at [231, 457] on p "Organic Beef [PERSON_NAME]" at bounding box center [154, 456] width 156 height 15
type input "Organic Beef [PERSON_NAME]"
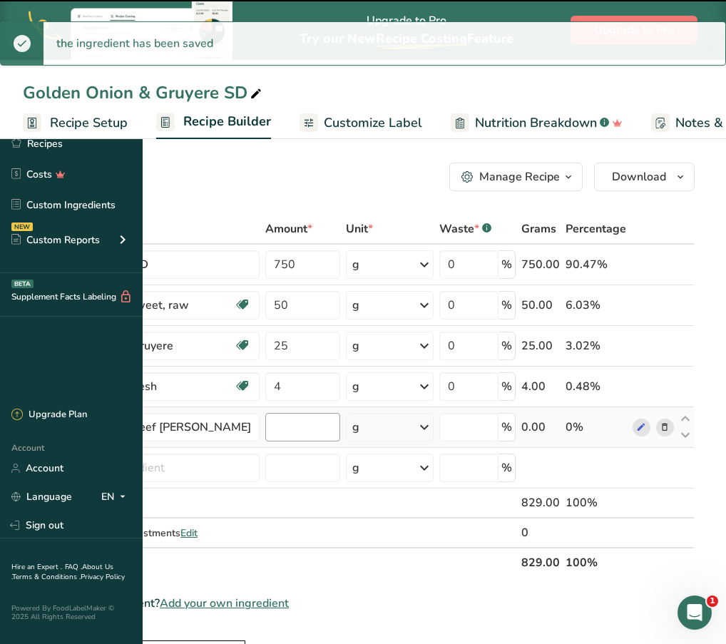
type input "0"
click at [340, 428] on input "0" at bounding box center [302, 427] width 75 height 29
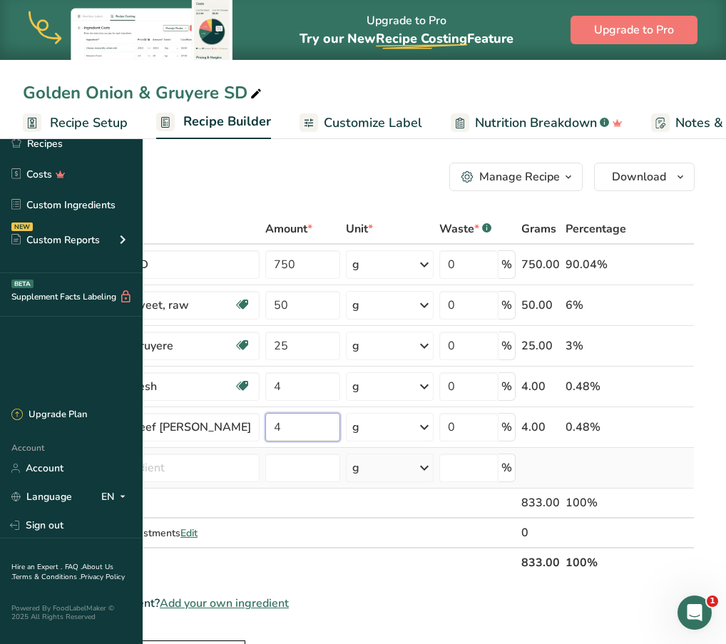
type input "4"
click at [169, 460] on div "Ingredient * Amount * Unit * Waste * .a-a{fill:#347362;}.b-a{fill:#fff;} Grams …" at bounding box center [359, 396] width 672 height 364
click at [248, 464] on input "text" at bounding box center [161, 468] width 195 height 29
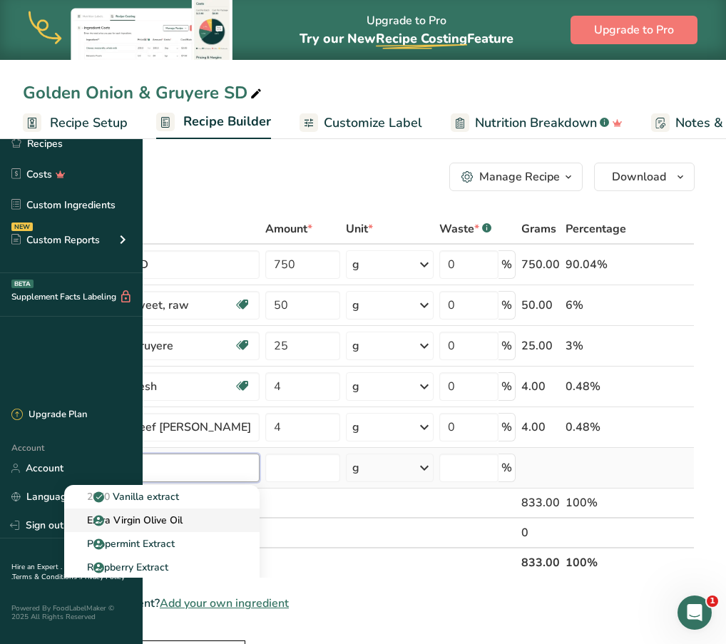
type input "extra"
click at [183, 522] on p "Extra Virgin Olive Oil" at bounding box center [129, 520] width 107 height 15
type input "Extra Virgin Olive Oil"
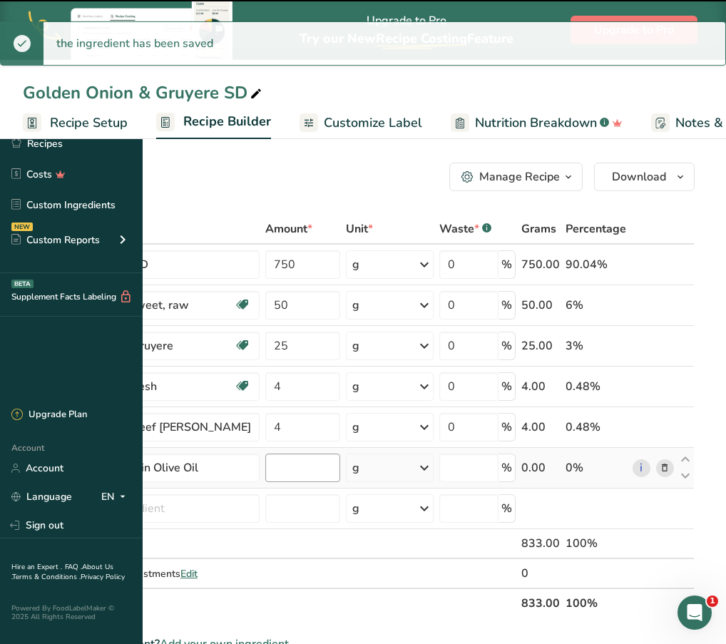
type input "0"
click at [340, 468] on input "0" at bounding box center [302, 468] width 75 height 29
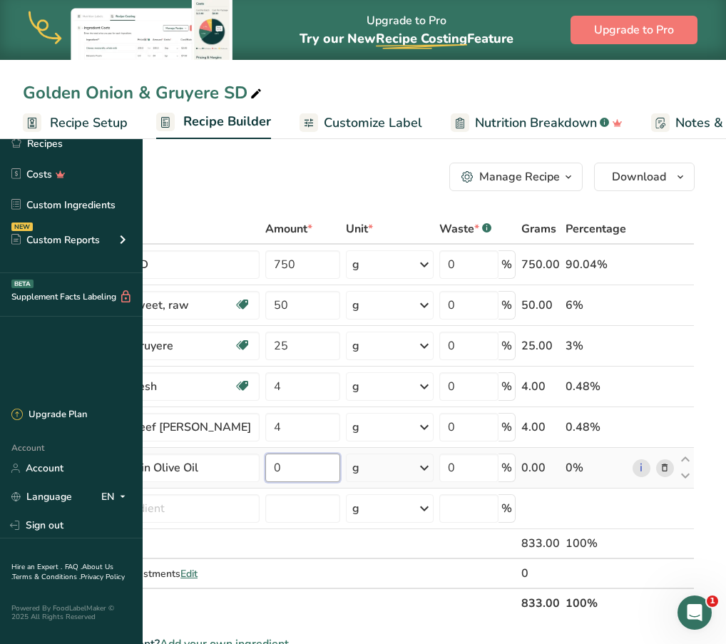
type input "1"
type input "5"
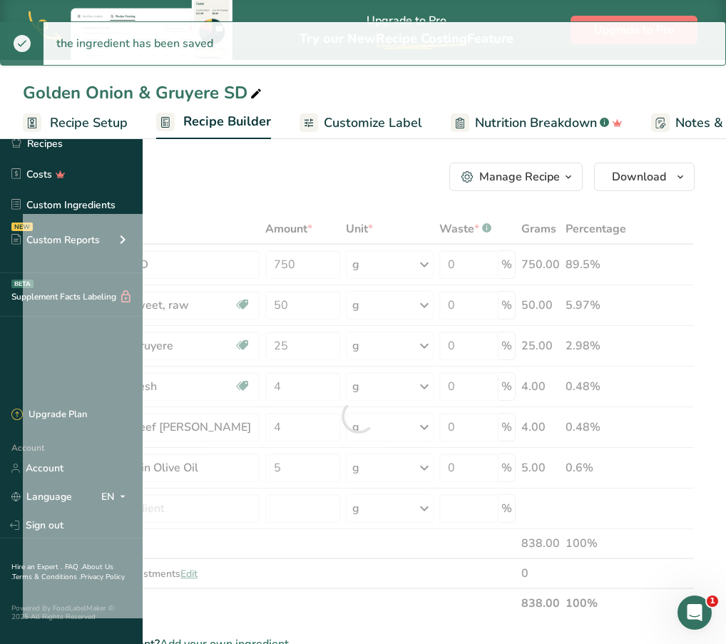
click at [305, 618] on div "Ingredient * Amount * Unit * Waste * .a-a{fill:#347362;}.b-a{fill:#fff;} Grams …" at bounding box center [359, 416] width 672 height 404
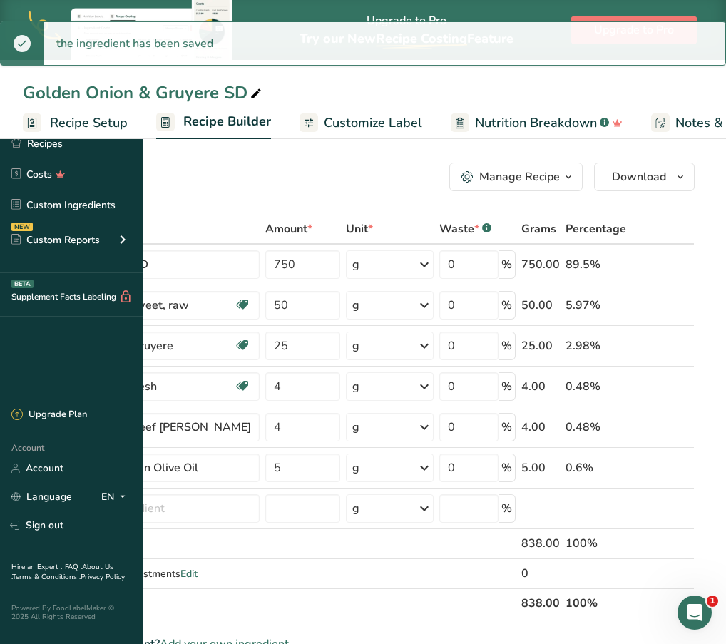
click at [422, 107] on link "Customize Label" at bounding box center [361, 123] width 123 height 32
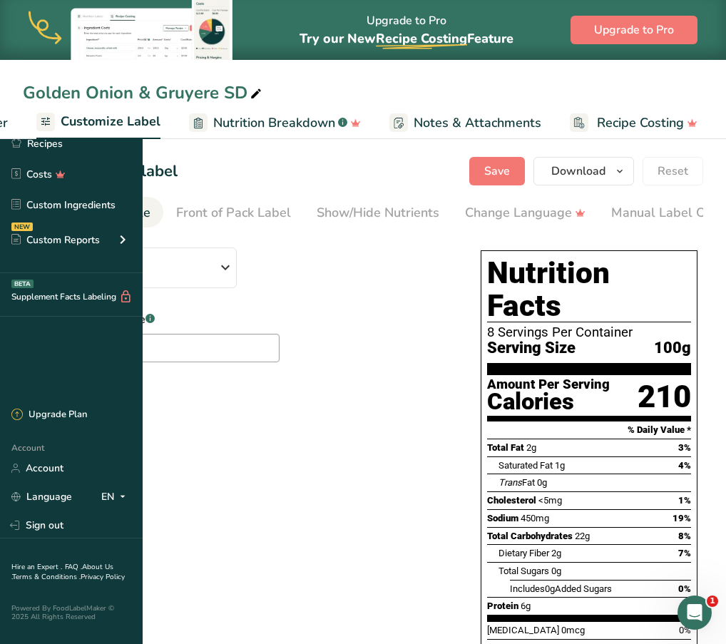
scroll to position [0, 278]
click at [234, 279] on icon "button" at bounding box center [225, 268] width 17 height 26
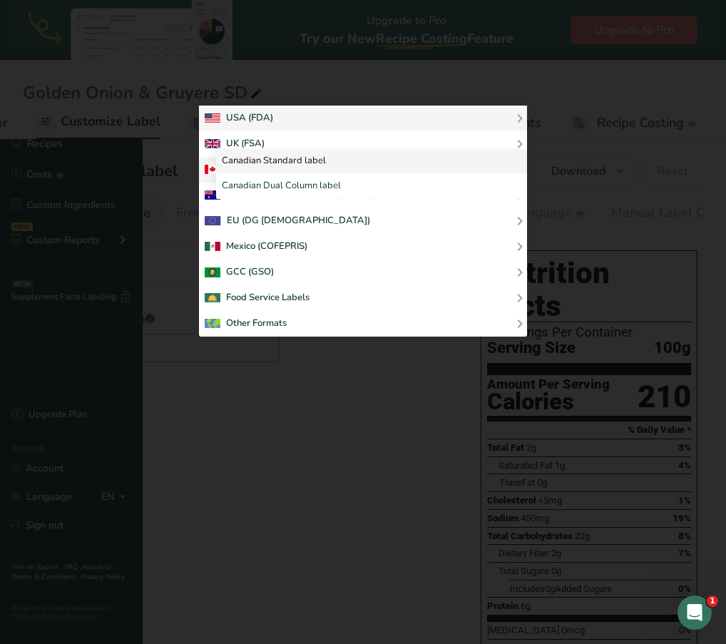
click at [439, 174] on link "Canadian Standard label" at bounding box center [371, 161] width 311 height 26
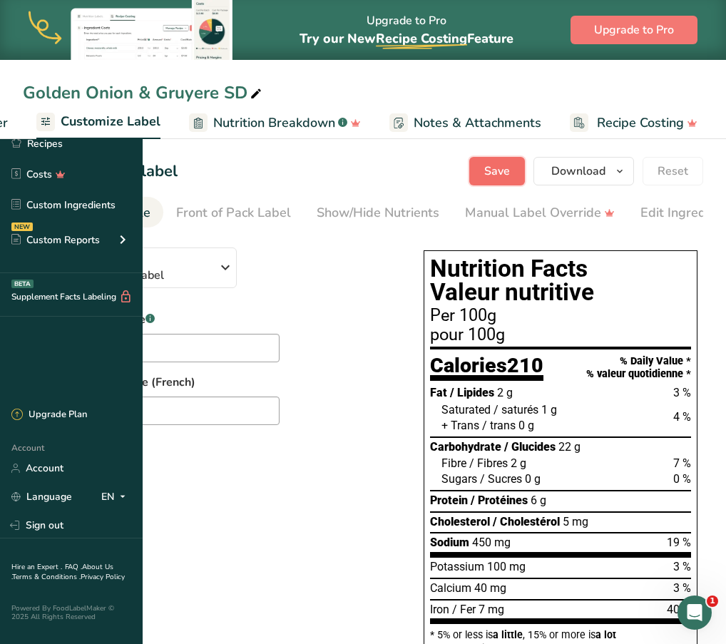
click at [506, 178] on span "Save" at bounding box center [497, 171] width 26 height 17
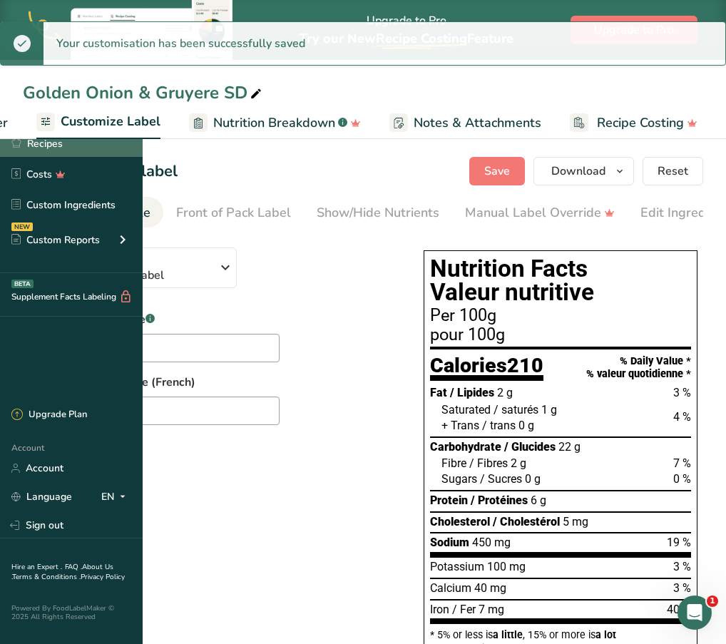
click at [94, 138] on link "Recipes" at bounding box center [71, 143] width 143 height 27
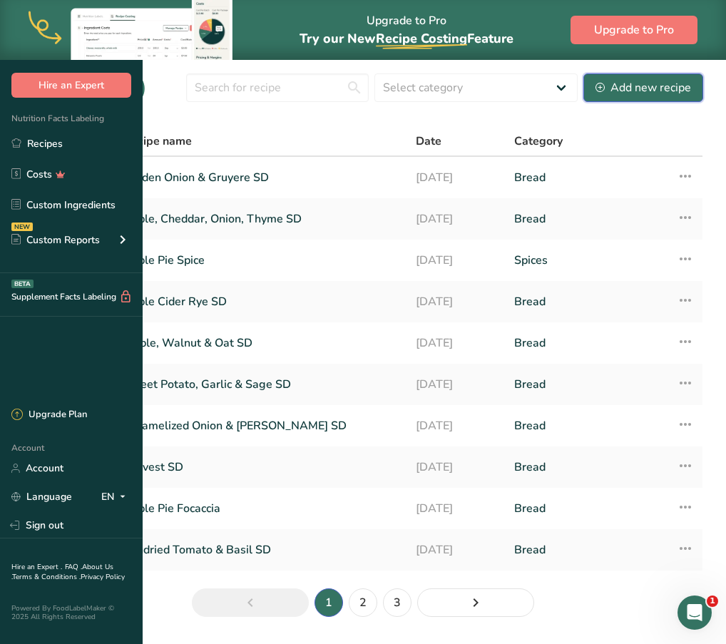
click at [650, 102] on button "Add new recipe" at bounding box center [643, 87] width 120 height 29
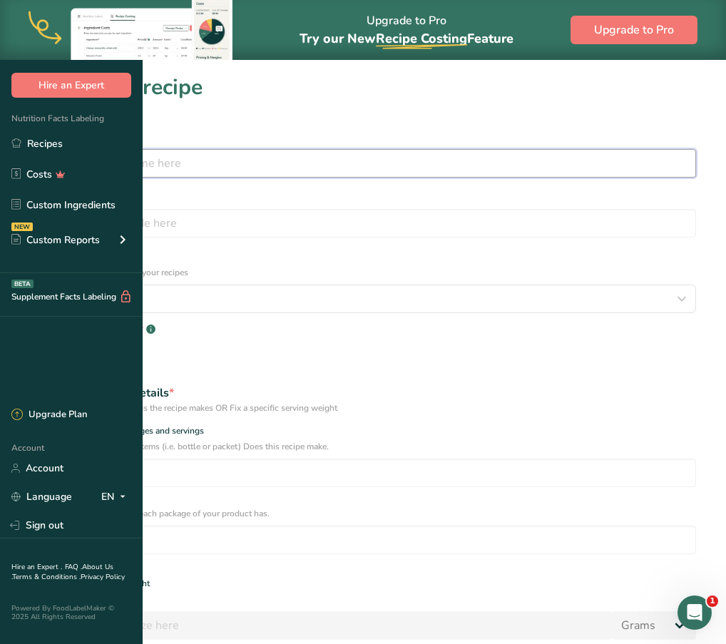
click at [337, 163] on input "text" at bounding box center [363, 163] width 666 height 29
type input "Pumpkin & Toasted Pepitas SD"
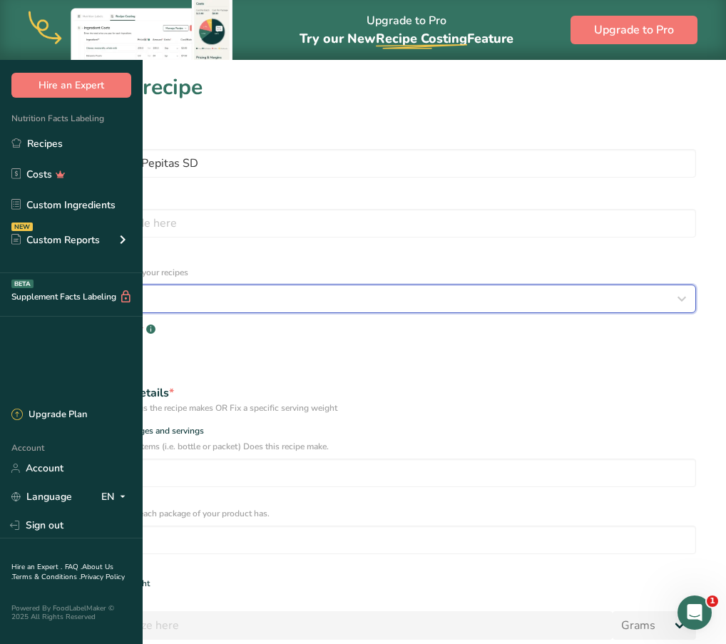
click at [287, 290] on div "Select category" at bounding box center [358, 298] width 639 height 17
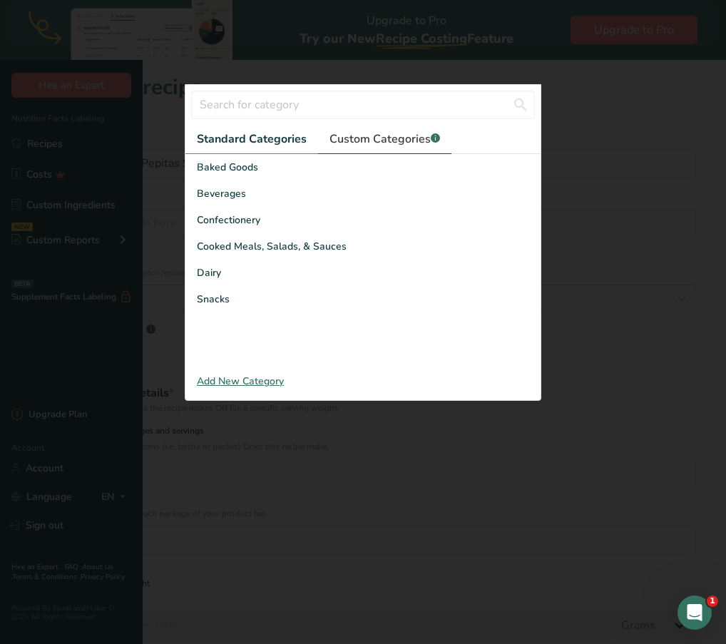
click at [356, 154] on link "Custom Categories .a-a{fill:#347362;}.b-a{fill:#fff;}" at bounding box center [384, 139] width 133 height 29
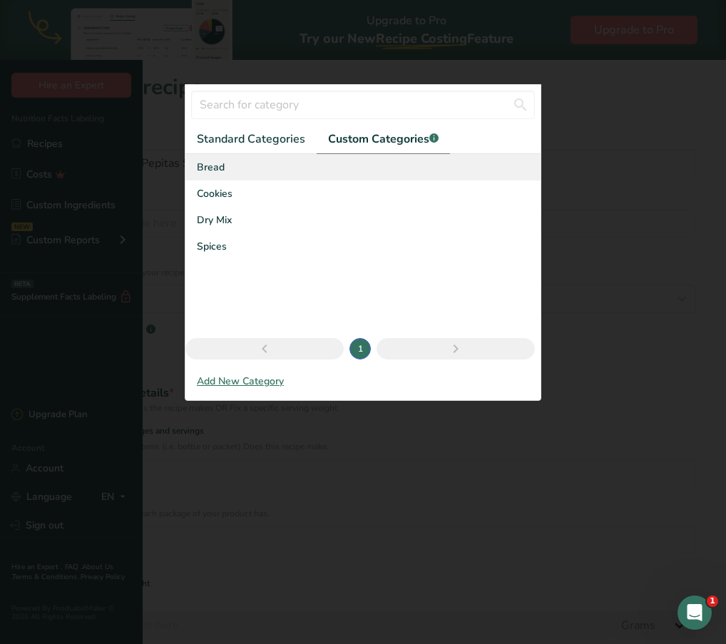
click at [230, 180] on div "Bread" at bounding box center [362, 167] width 355 height 26
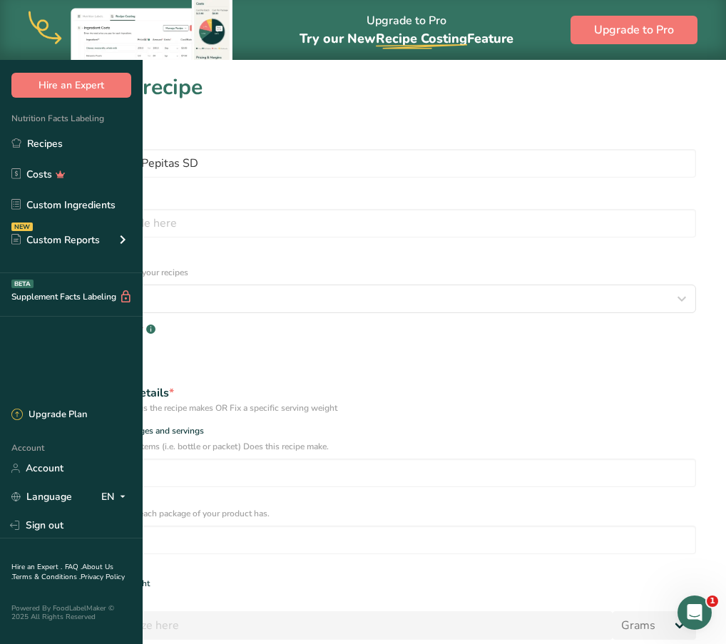
click at [185, 593] on p "Add recipe serving size." at bounding box center [363, 599] width 666 height 13
click at [195, 579] on div "Specify serving size weight" at bounding box center [363, 586] width 666 height 14
click at [41, 579] on span at bounding box center [35, 584] width 11 height 11
click at [39, 579] on input "Specify serving size weight" at bounding box center [34, 583] width 9 height 9
radio input "true"
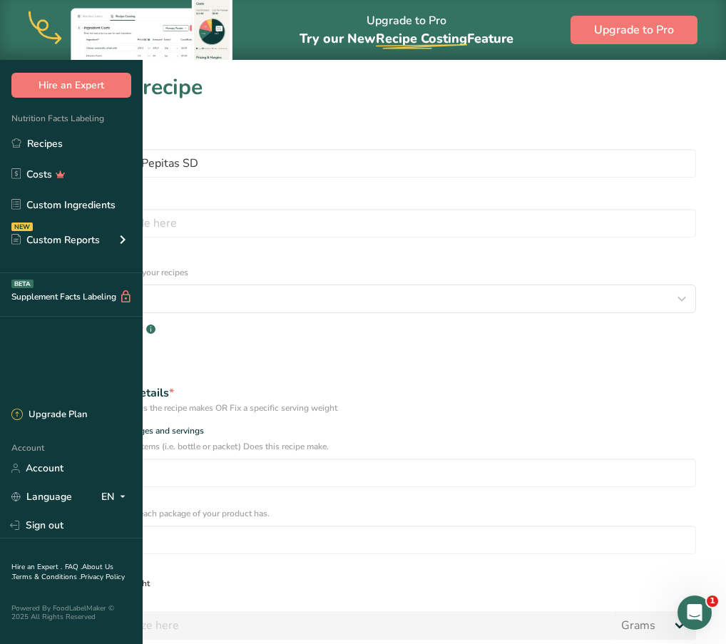
radio input "false"
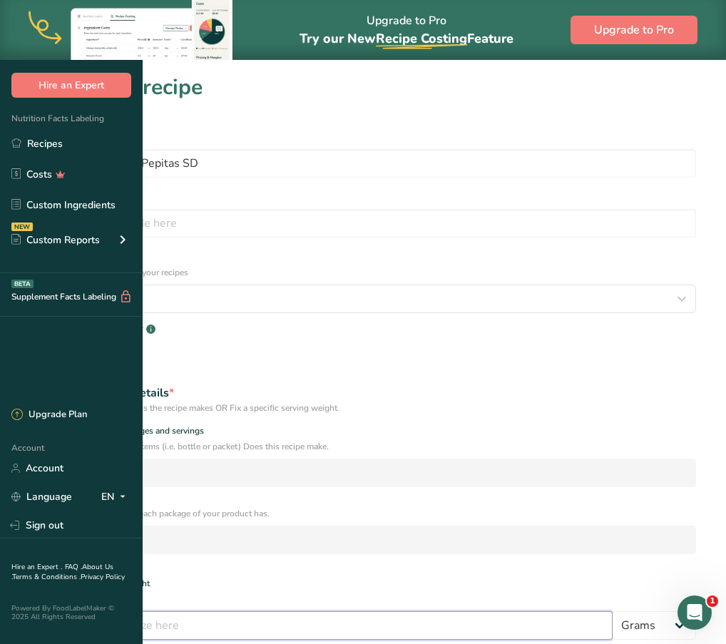
click at [248, 611] on input "number" at bounding box center [321, 625] width 583 height 29
type input "100"
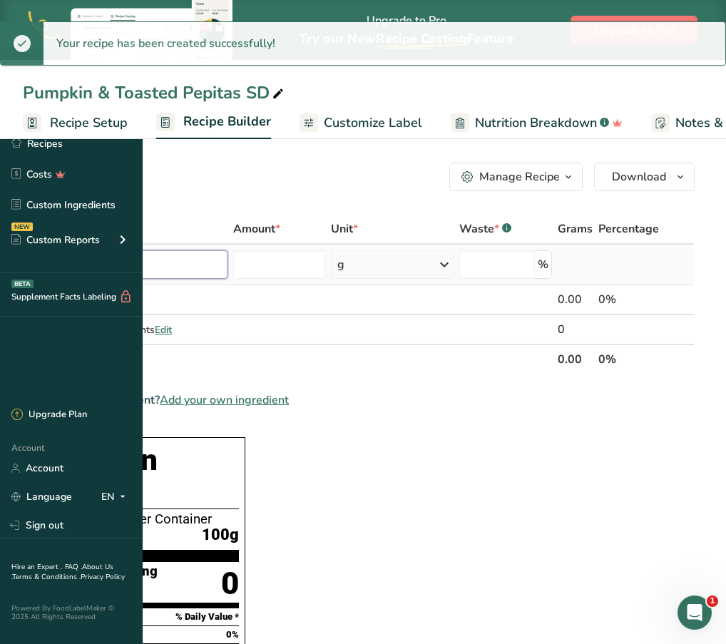
click at [228, 256] on input "text" at bounding box center [133, 264] width 189 height 29
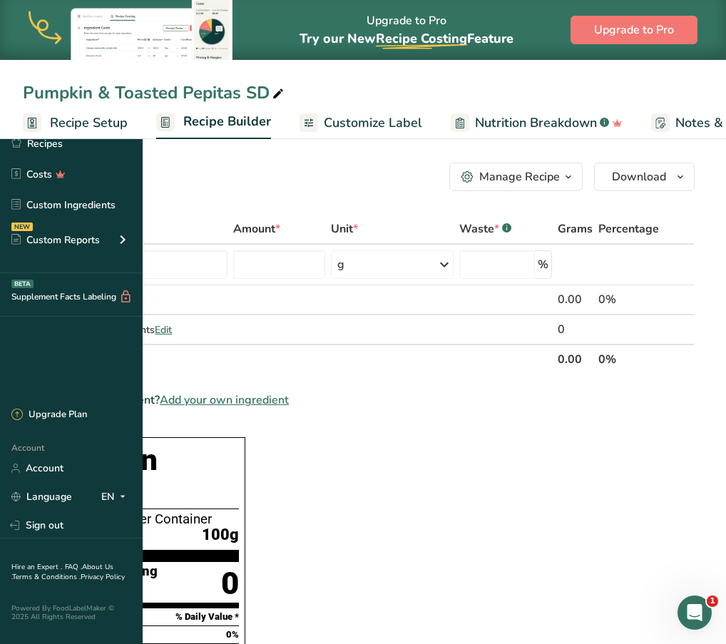
click at [228, 272] on input "text" at bounding box center [133, 264] width 189 height 29
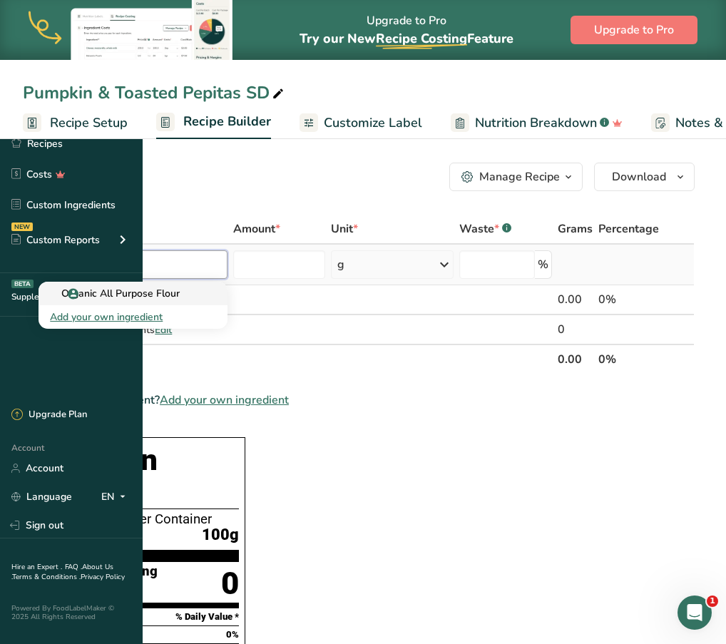
type input "organic all"
click at [180, 294] on p "Organic All Purpose Flour" at bounding box center [115, 293] width 130 height 15
type input "Organic All Purpose Flour"
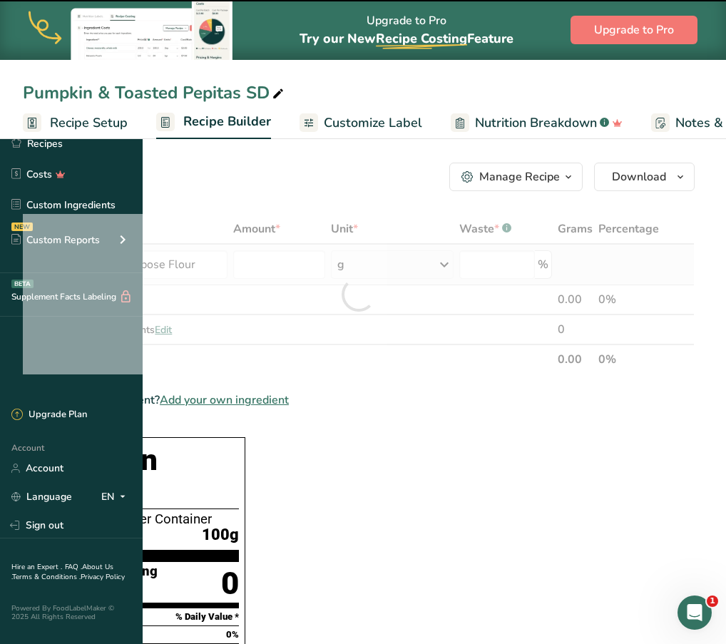
type input "0"
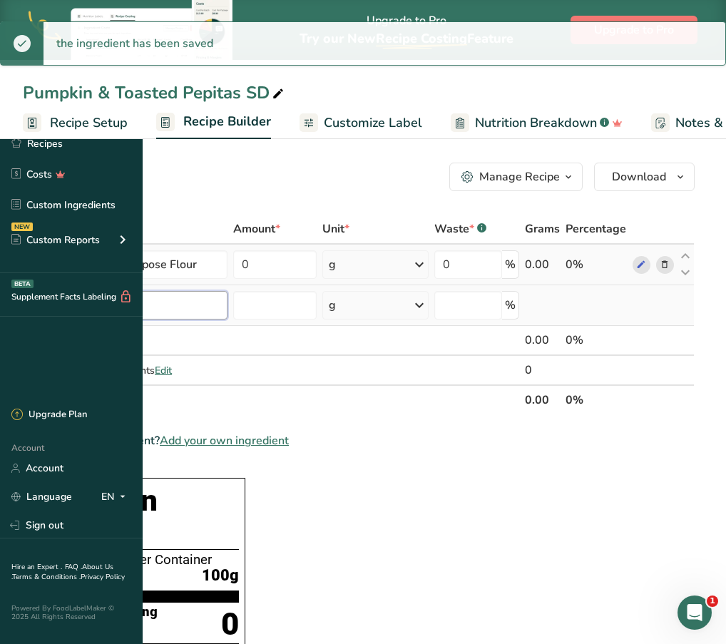
click at [228, 300] on input "text" at bounding box center [133, 305] width 189 height 29
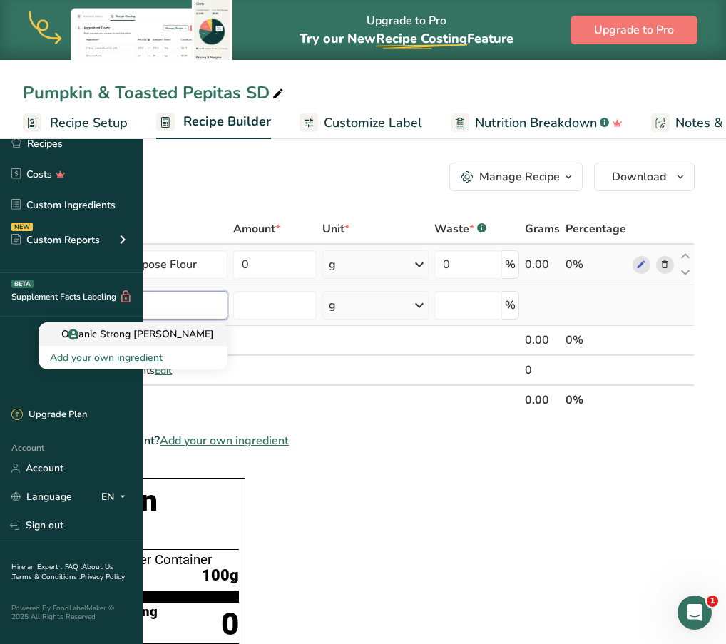
type input "organic str"
click at [214, 334] on p "Organic Strong [PERSON_NAME]" at bounding box center [132, 334] width 164 height 15
type input "Organic Strong [PERSON_NAME]"
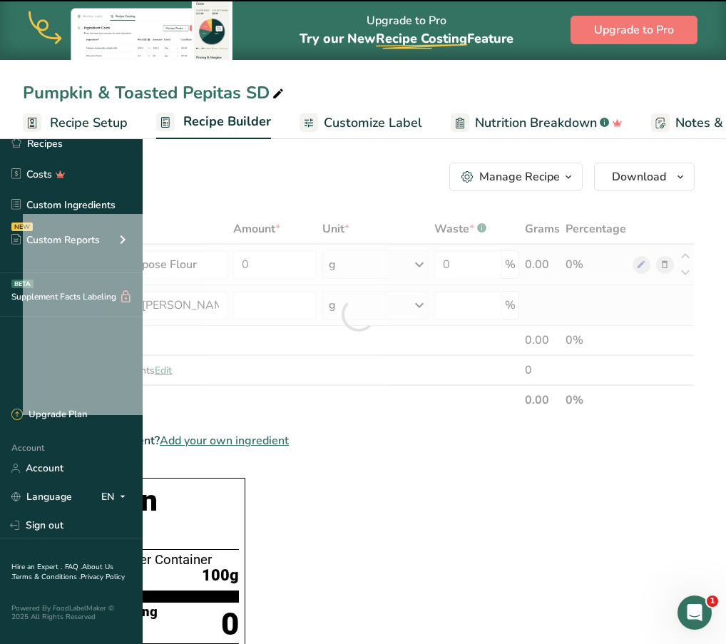
type input "0"
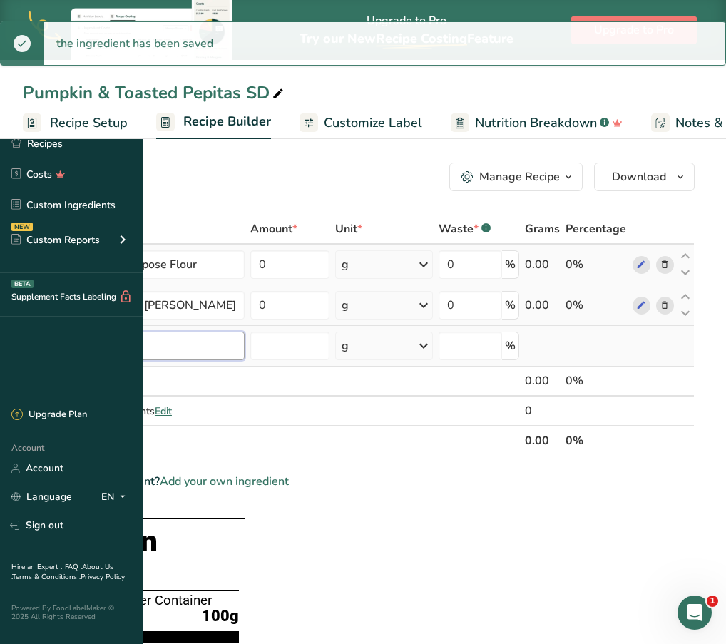
click at [240, 350] on input "text" at bounding box center [142, 346] width 206 height 29
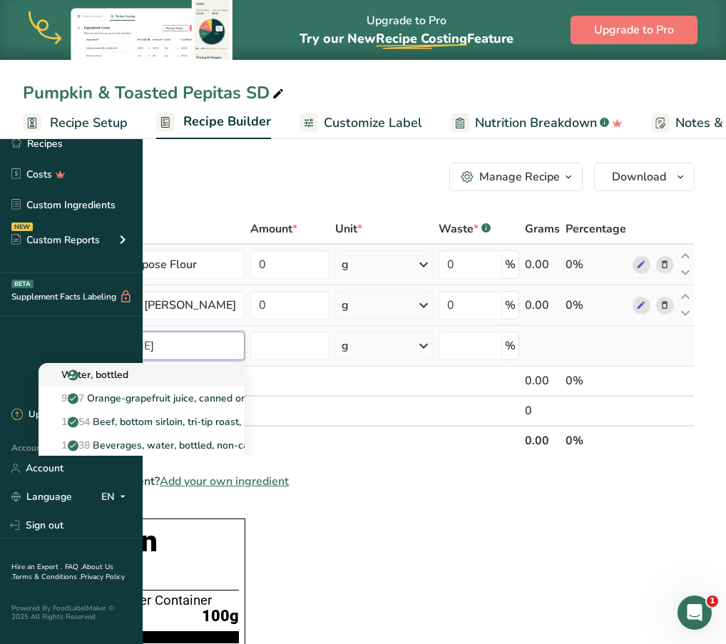
type input "[PERSON_NAME]"
click at [237, 367] on link "Water, bottled" at bounding box center [142, 375] width 206 height 24
type input "Water, bottled"
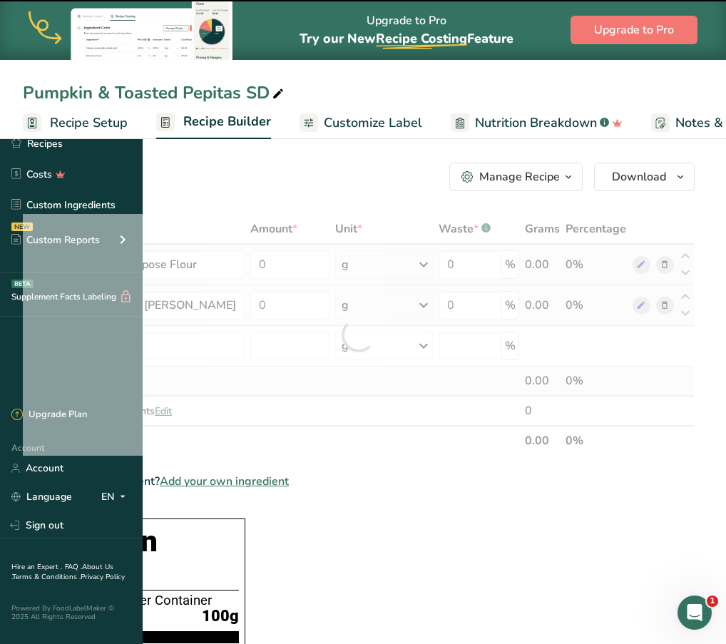
type input "0"
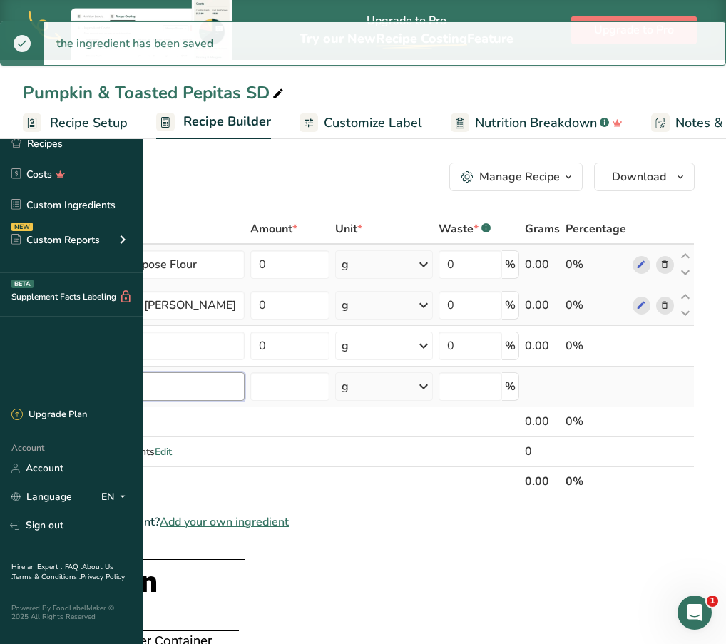
click at [235, 380] on input "text" at bounding box center [142, 386] width 206 height 29
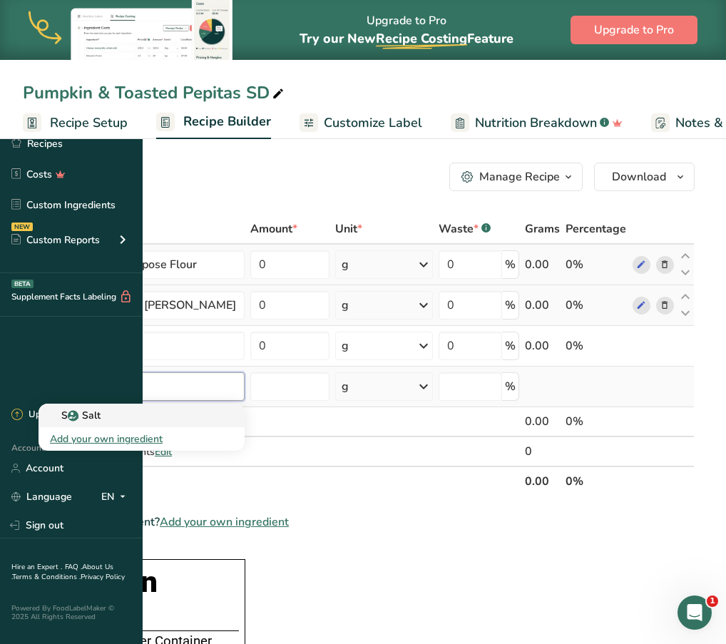
type input "sea salt"
click at [210, 413] on div "Sea Salt" at bounding box center [130, 415] width 160 height 15
type input "Sea Salt"
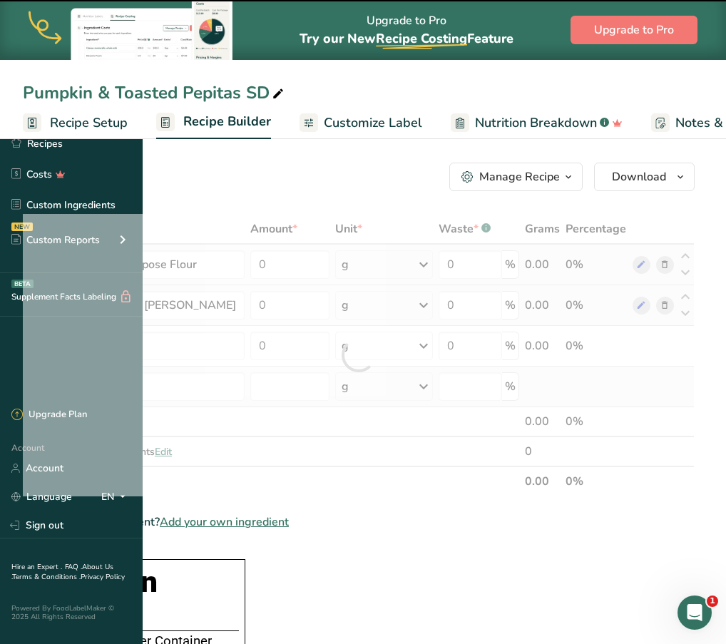
type input "0"
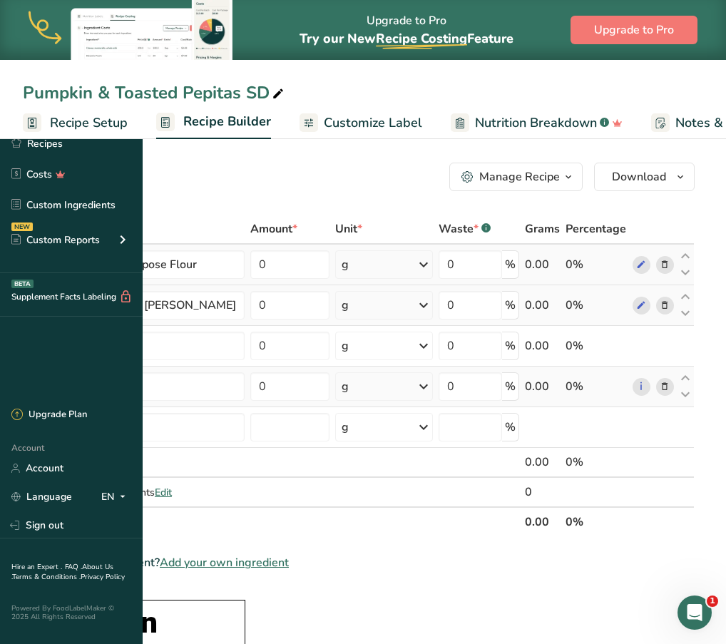
click at [245, 427] on input "text" at bounding box center [142, 427] width 206 height 29
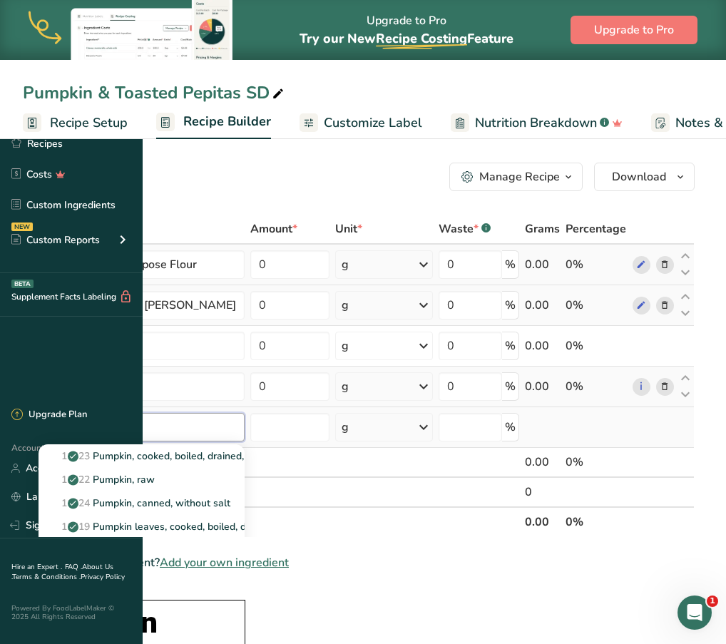
type input "pumpkin"
click at [233, 572] on div "See full Results" at bounding box center [141, 573] width 183 height 15
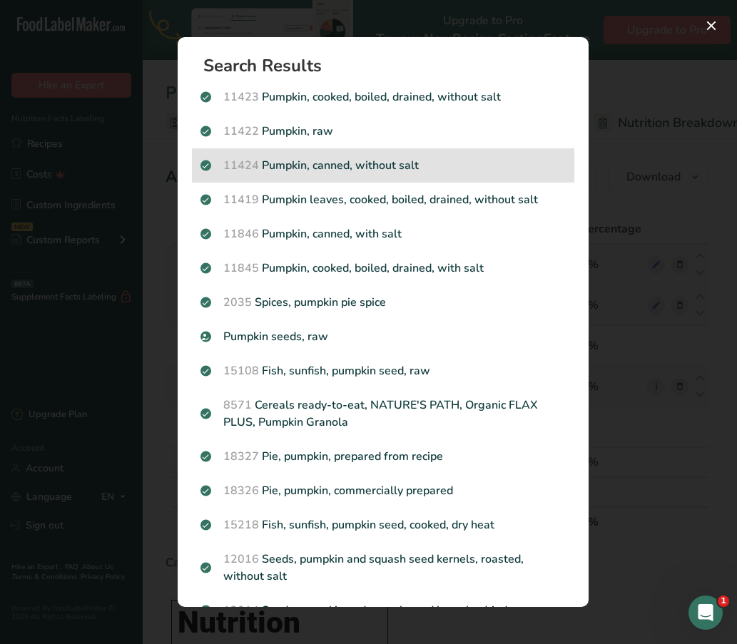
click at [405, 168] on p "11424 Pumpkin, canned, without salt" at bounding box center [382, 165] width 365 height 17
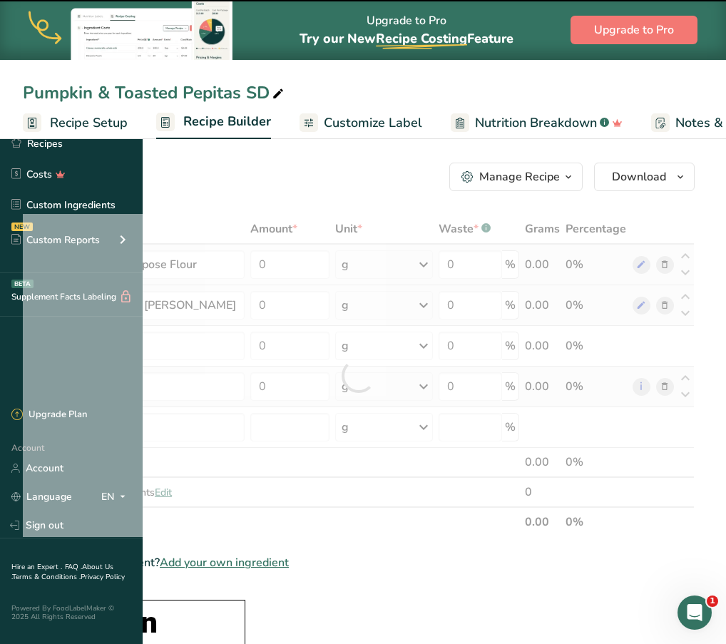
type input "0"
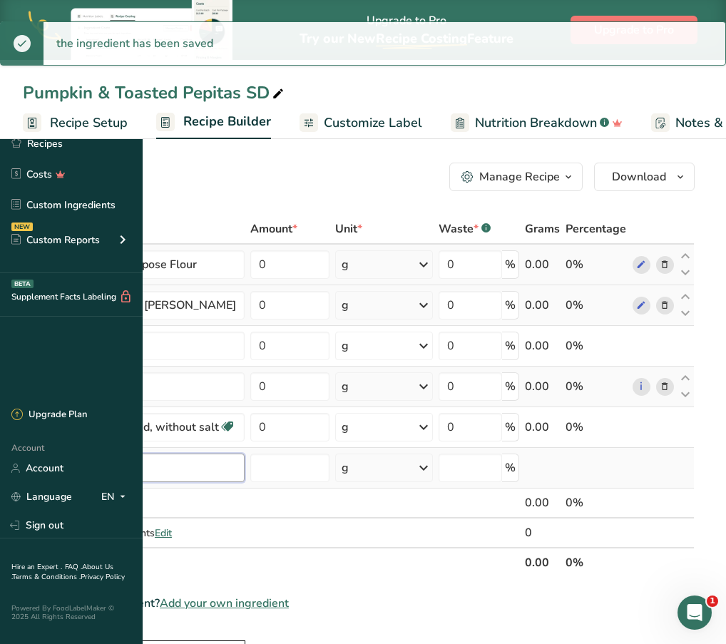
click at [245, 469] on input "text" at bounding box center [142, 468] width 206 height 29
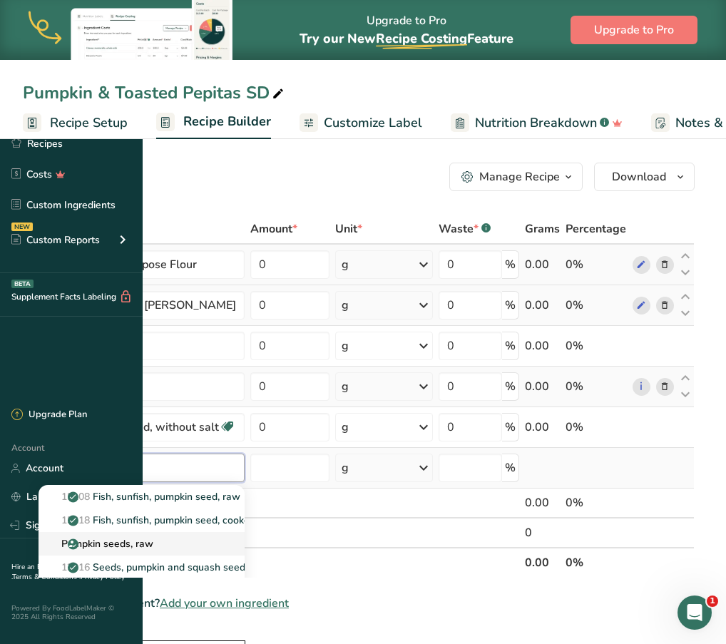
type input "pumpkin seed"
click at [210, 537] on div "Pumpkin seeds, raw" at bounding box center [130, 543] width 160 height 15
type input "Pumpkin seeds, raw"
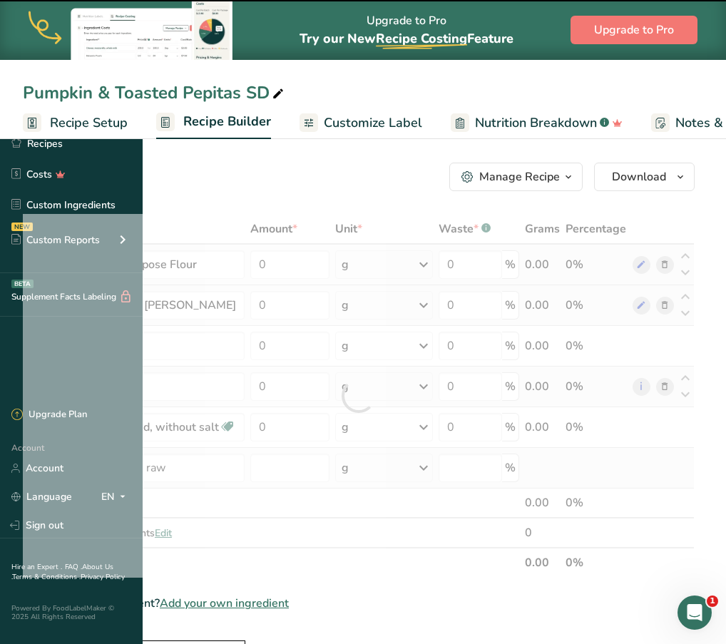
type input "0"
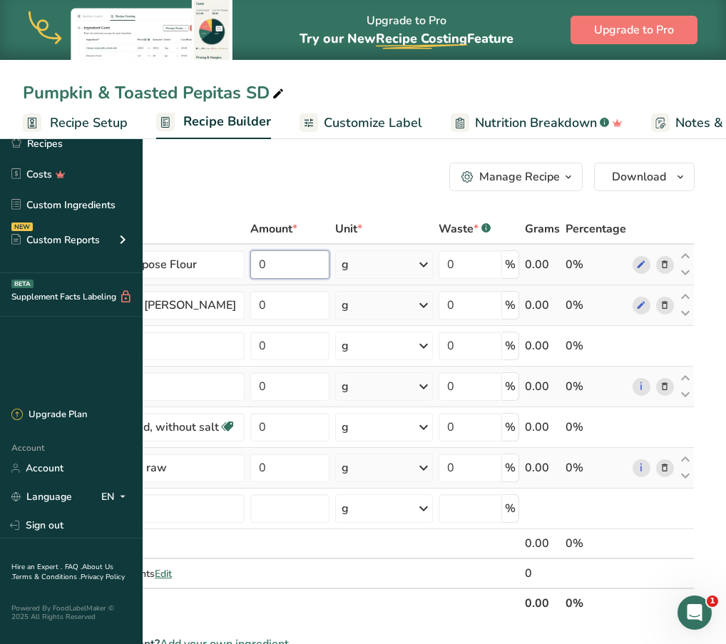
click at [330, 267] on input "0" at bounding box center [289, 264] width 79 height 29
type input "203.5"
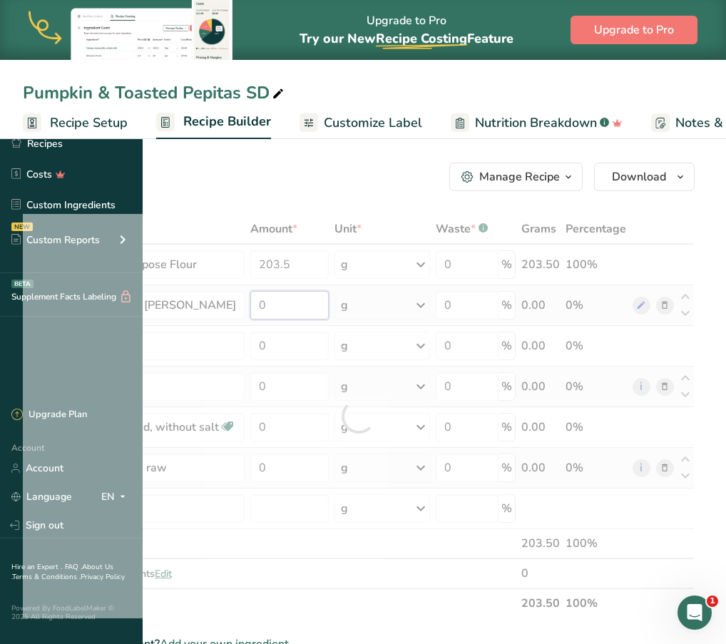
click at [420, 307] on div "Ingredient * Amount * Unit * Waste * .a-a{fill:#347362;}.b-a{fill:#fff;} Grams …" at bounding box center [359, 416] width 672 height 404
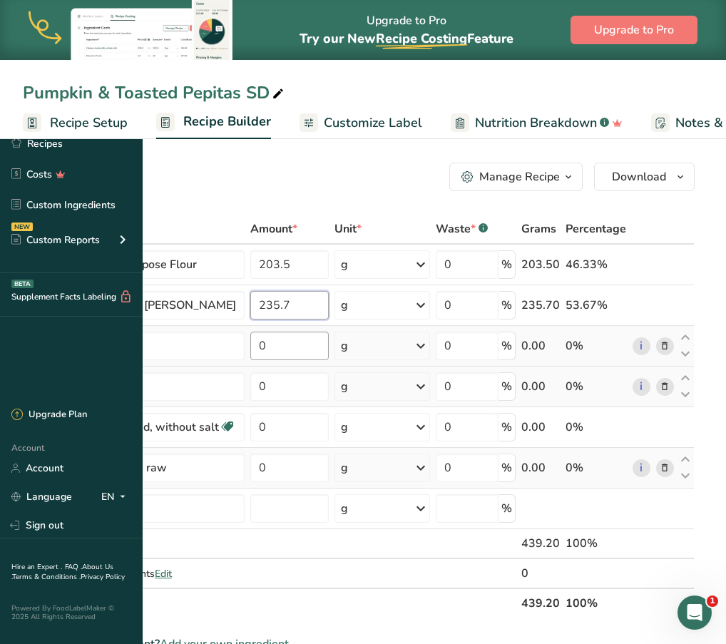
type input "235.7"
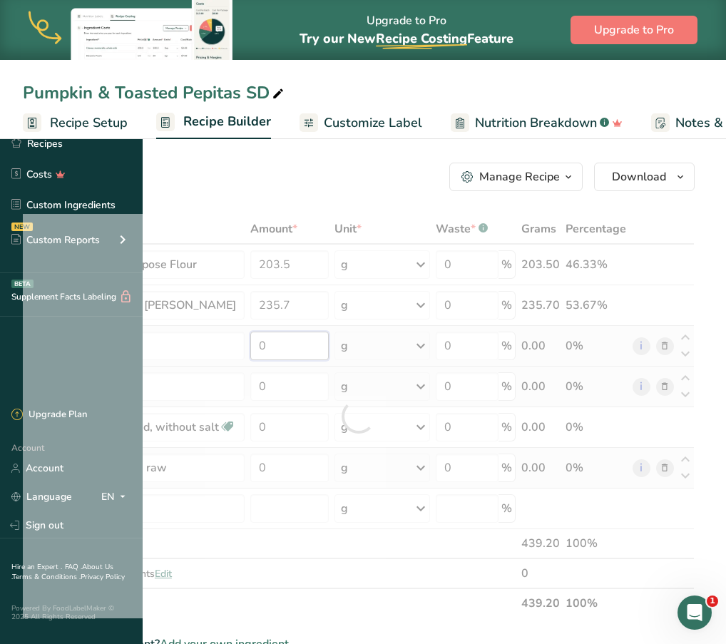
click at [417, 350] on div "Ingredient * Amount * Unit * Waste * .a-a{fill:#347362;}.b-a{fill:#fff;} Grams …" at bounding box center [359, 416] width 672 height 404
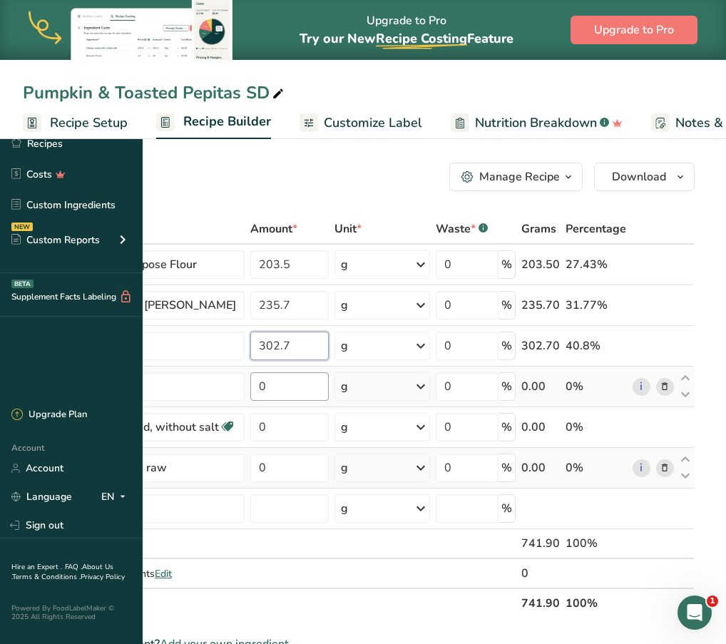
type input "302.7"
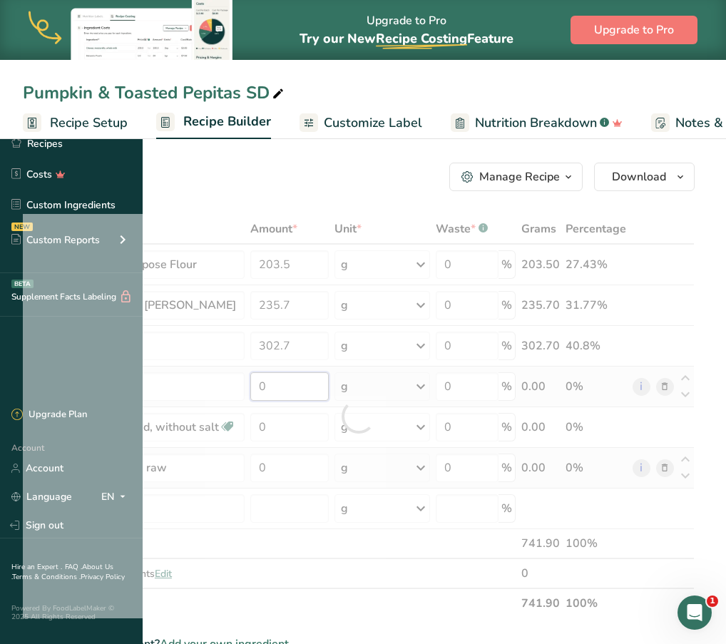
click at [416, 384] on div "Ingredient * Amount * Unit * Waste * .a-a{fill:#347362;}.b-a{fill:#fff;} Grams …" at bounding box center [359, 416] width 672 height 404
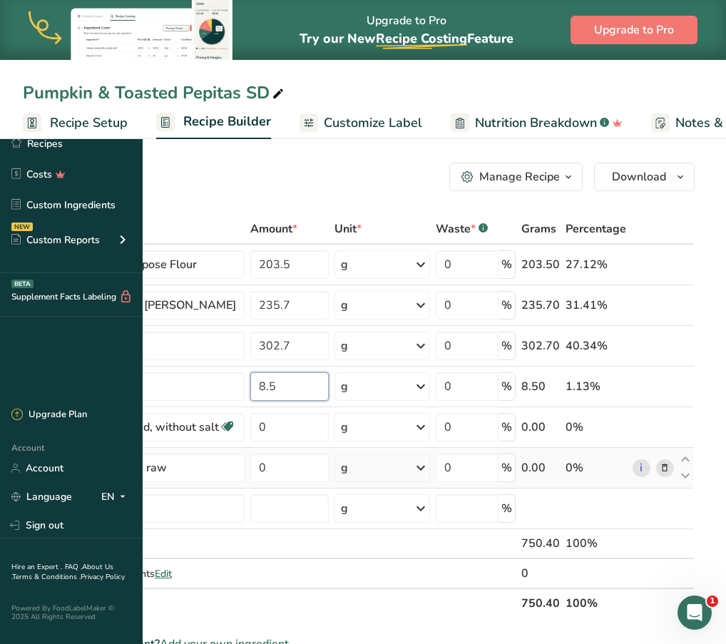
type input "8.5"
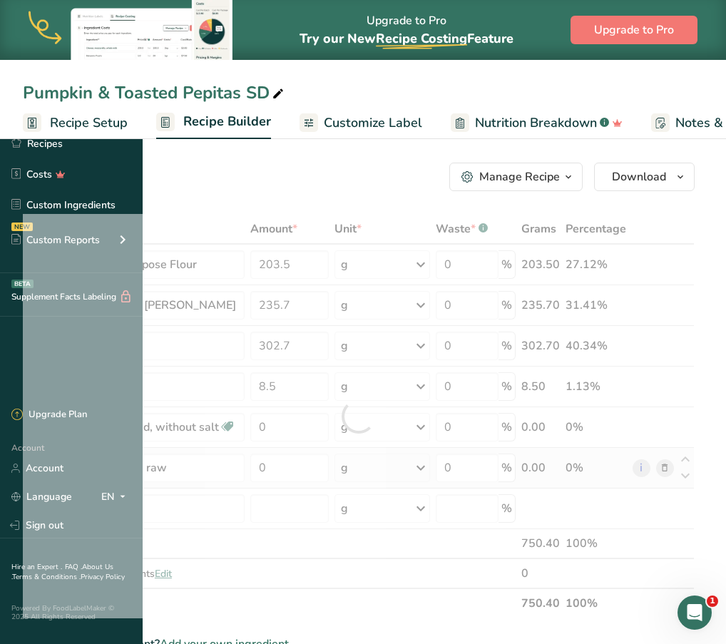
click at [384, 485] on div "Ingredient * Amount * Unit * Waste * .a-a{fill:#347362;}.b-a{fill:#fff;} Grams …" at bounding box center [359, 416] width 672 height 404
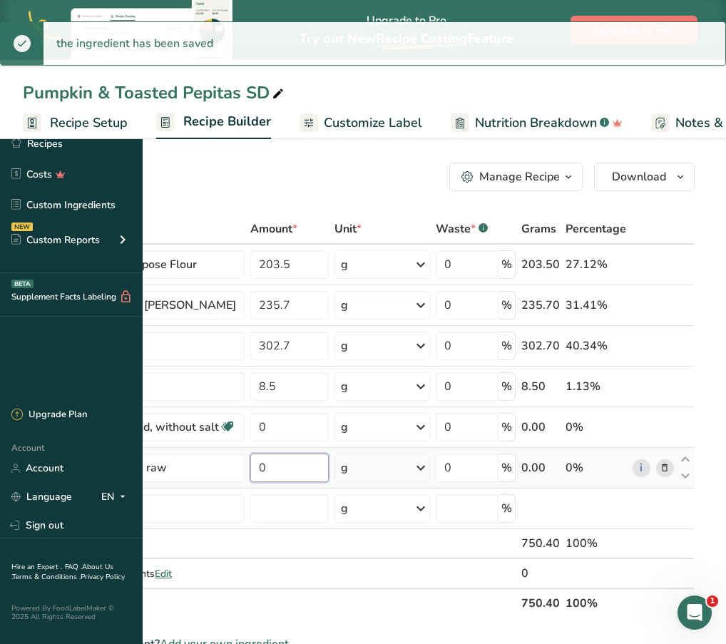
click at [329, 476] on input "0" at bounding box center [289, 468] width 78 height 29
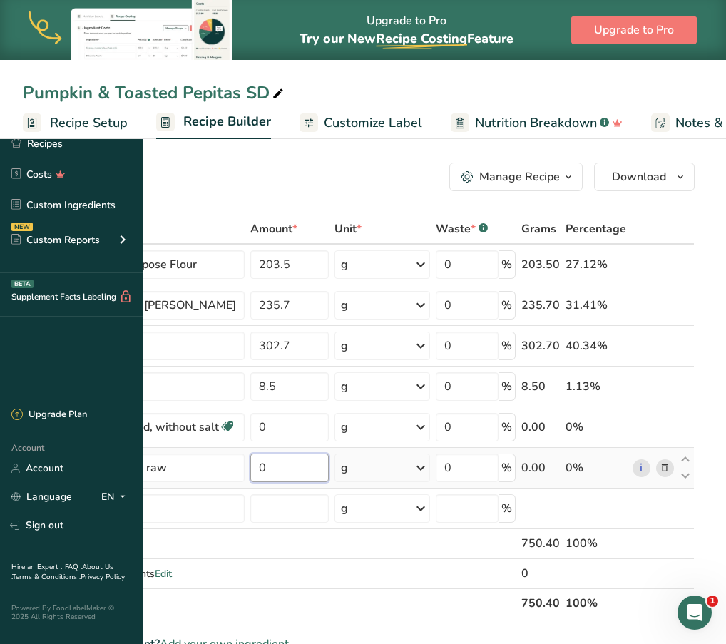
click at [329, 469] on input "0" at bounding box center [289, 468] width 78 height 29
type input "212"
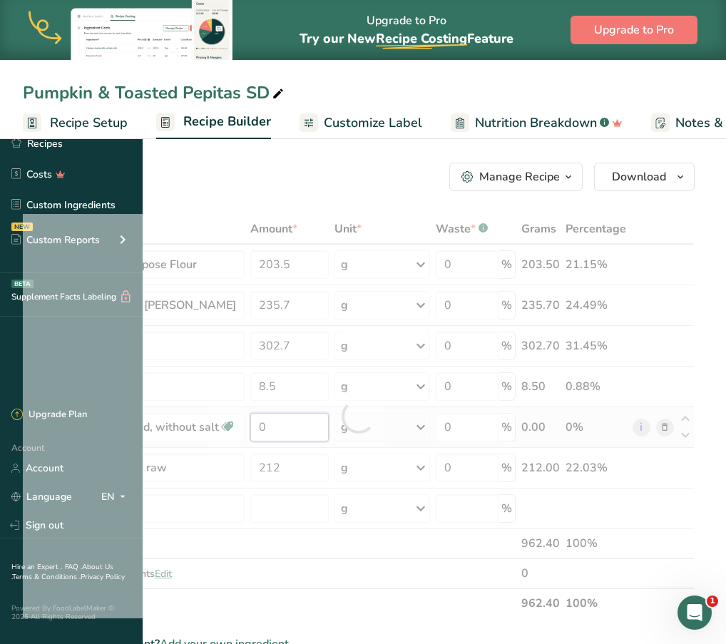
click at [421, 419] on div "Ingredient * Amount * Unit * Waste * .a-a{fill:#347362;}.b-a{fill:#fff;} Grams …" at bounding box center [359, 416] width 672 height 404
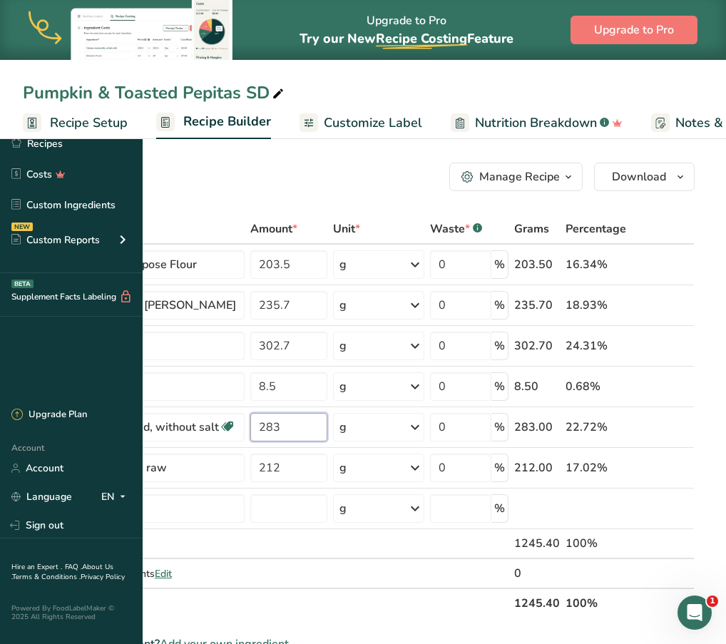
type input "283"
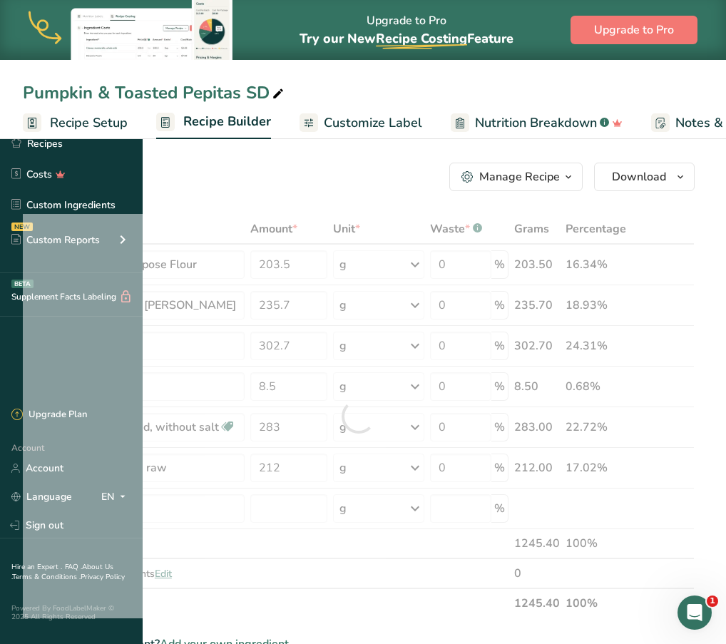
click at [357, 616] on div "Ingredient * Amount * Unit * Waste * .a-a{fill:#347362;}.b-a{fill:#fff;} Grams …" at bounding box center [359, 416] width 672 height 404
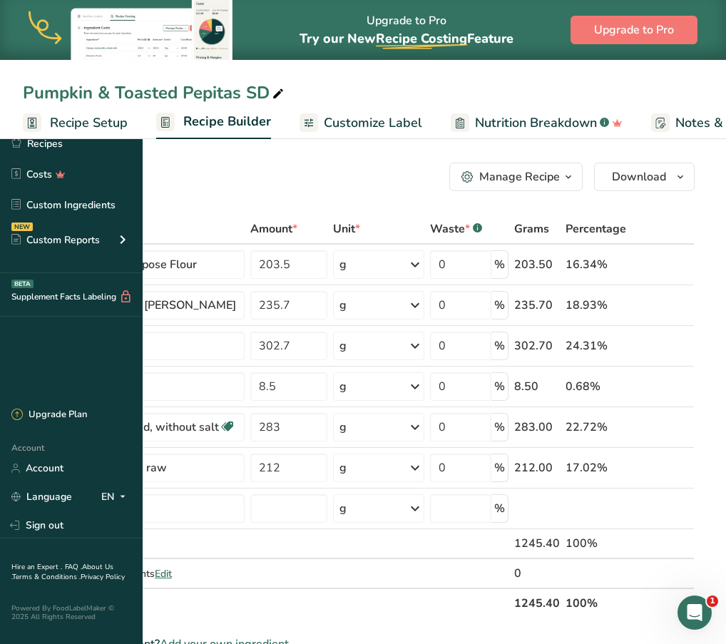
click at [359, 180] on div "Add Ingredients Manage Recipe Delete Recipe Duplicate Recipe Scale Recipe Save …" at bounding box center [359, 177] width 672 height 29
click at [330, 539] on td at bounding box center [289, 544] width 83 height 30
click at [245, 514] on input "text" at bounding box center [142, 508] width 206 height 29
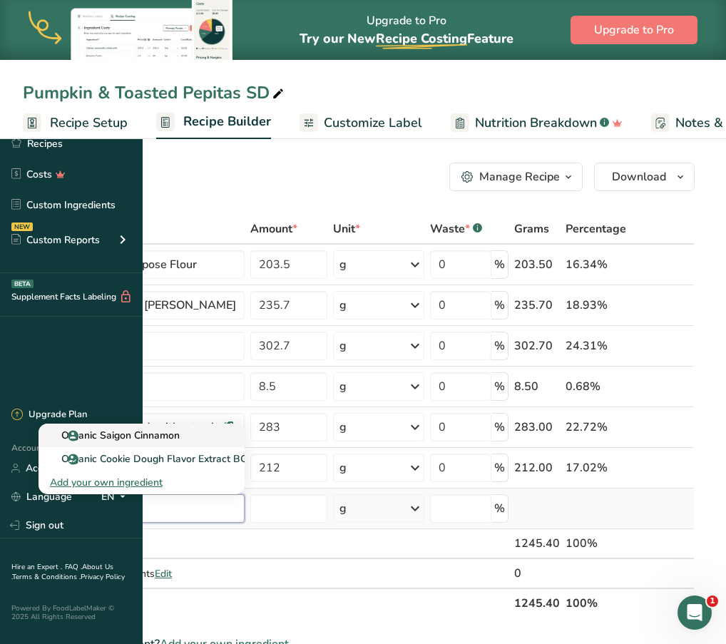
type input "organic sa"
click at [245, 426] on link "Organic Saigon Cinnamon" at bounding box center [142, 436] width 206 height 24
type input "Organic Saigon Cinnamon"
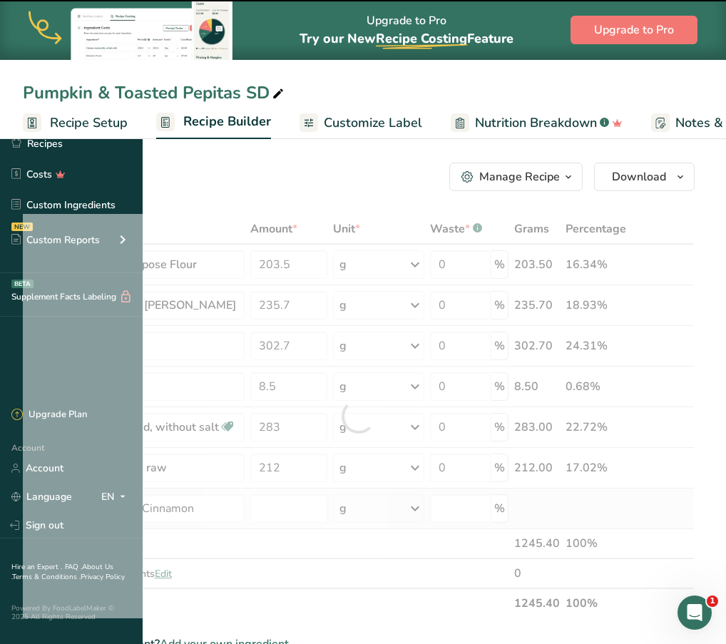
type input "0"
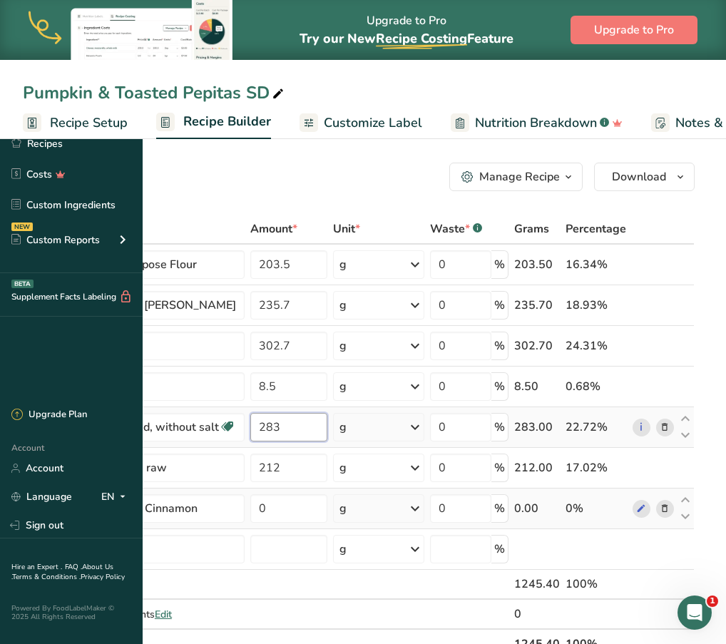
click at [327, 429] on input "283" at bounding box center [288, 427] width 77 height 29
type input "2"
click at [327, 433] on input "297" at bounding box center [288, 427] width 77 height 29
type input "2"
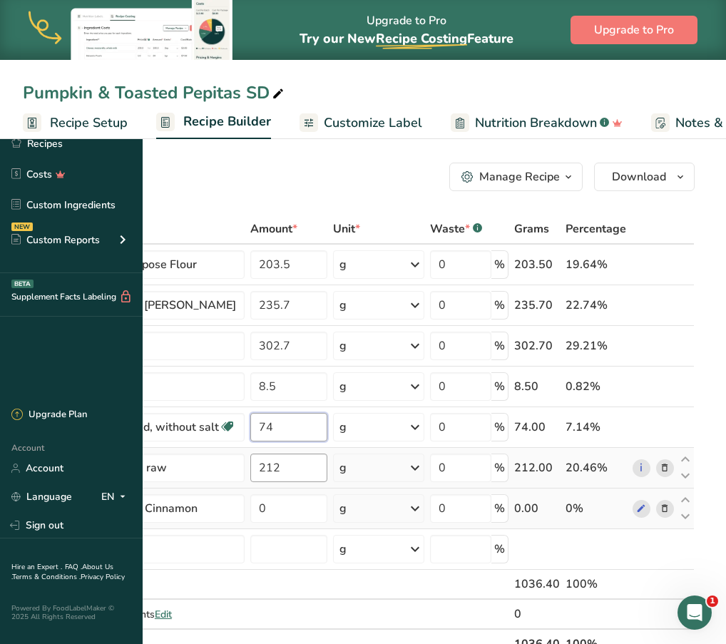
type input "74"
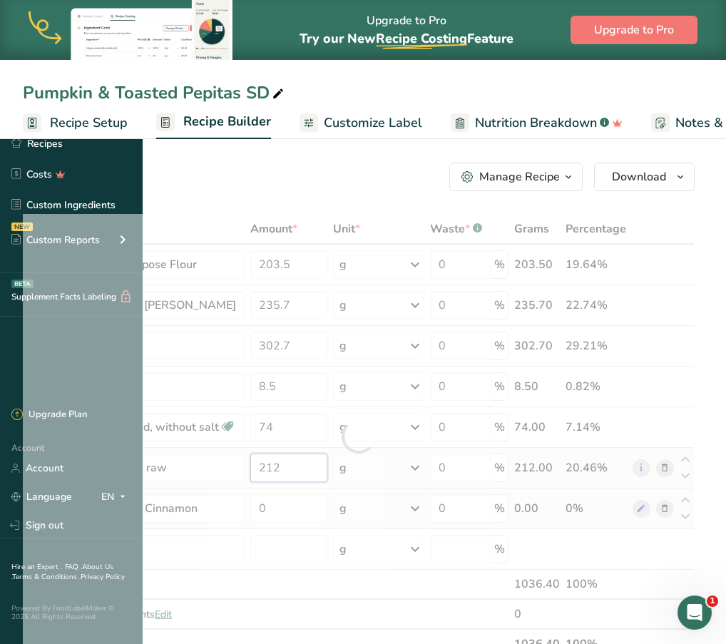
click at [428, 471] on div "Ingredient * Amount * Unit * Waste * .a-a{fill:#347362;}.b-a{fill:#fff;} Grams …" at bounding box center [359, 436] width 672 height 445
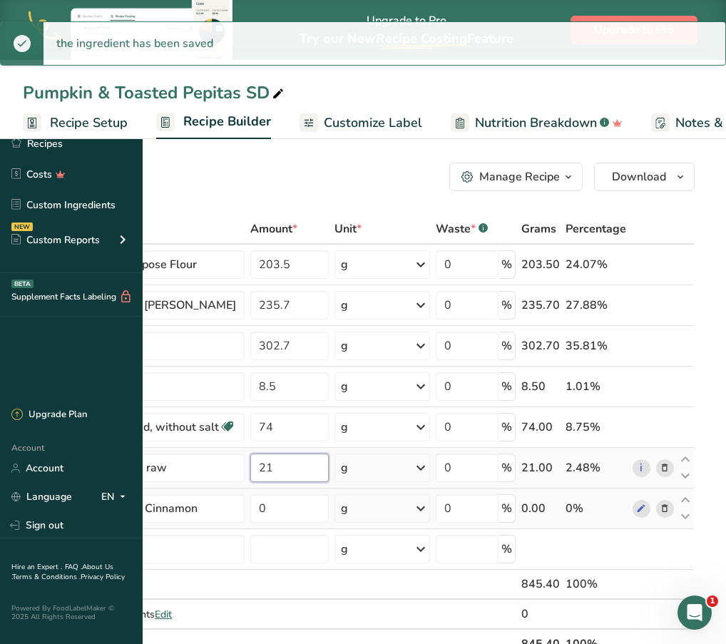
type input "2"
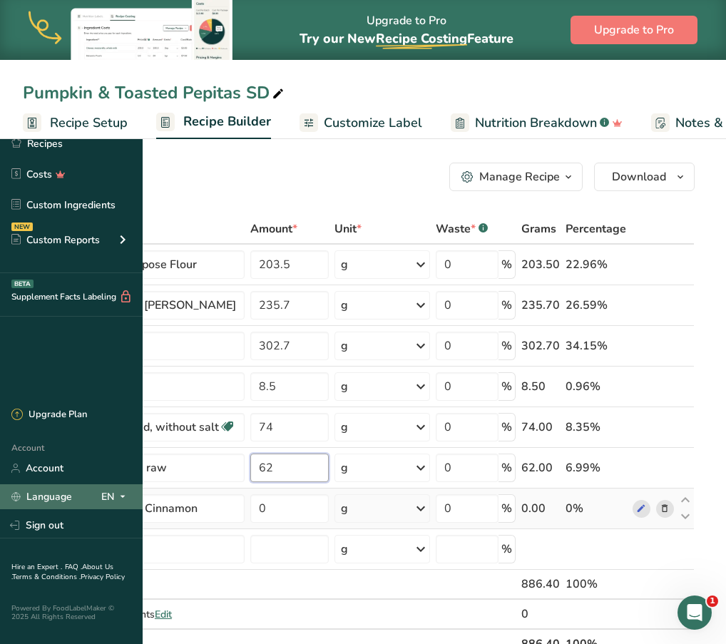
type input "62"
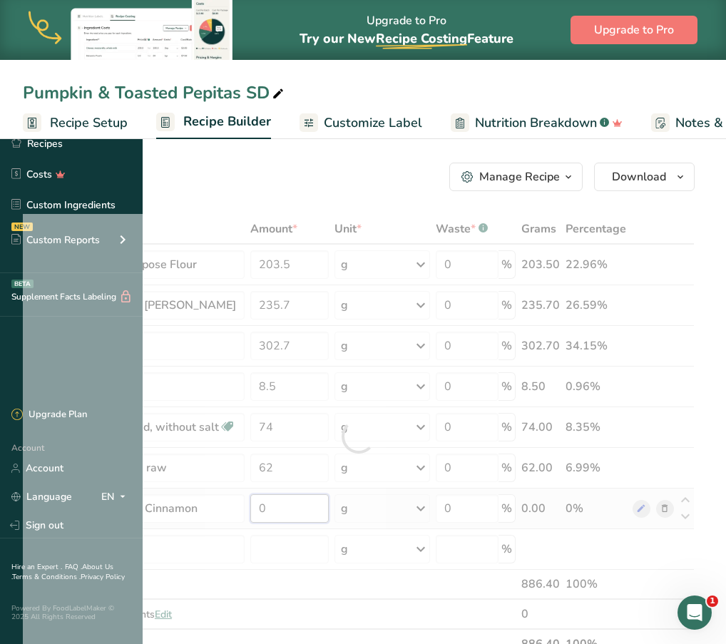
click at [417, 514] on div "Ingredient * Amount * Unit * Waste * .a-a{fill:#347362;}.b-a{fill:#fff;} Grams …" at bounding box center [359, 436] width 672 height 445
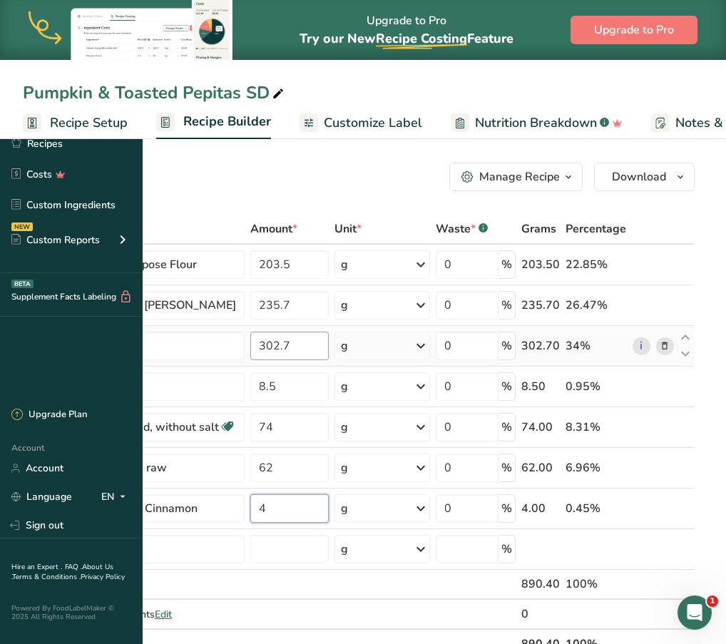
type input "4"
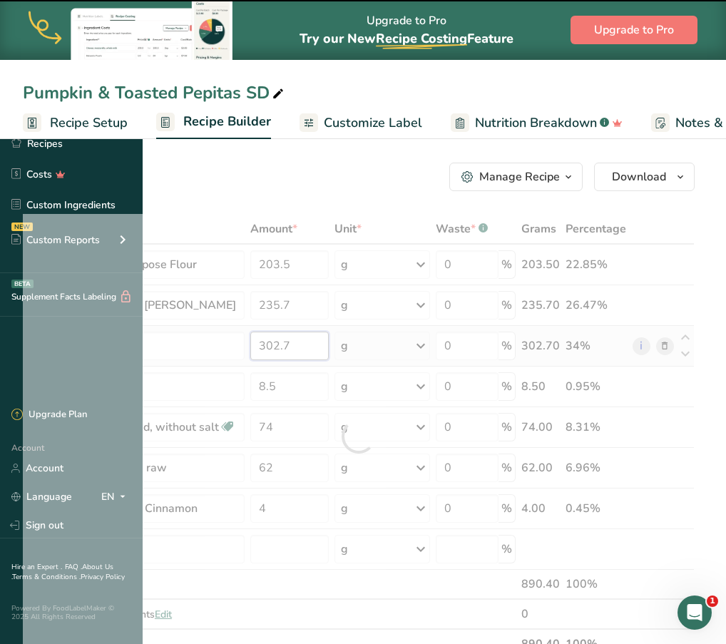
click at [434, 342] on div "Ingredient * Amount * Unit * Waste * .a-a{fill:#347362;}.b-a{fill:#fff;} Grams …" at bounding box center [359, 436] width 672 height 445
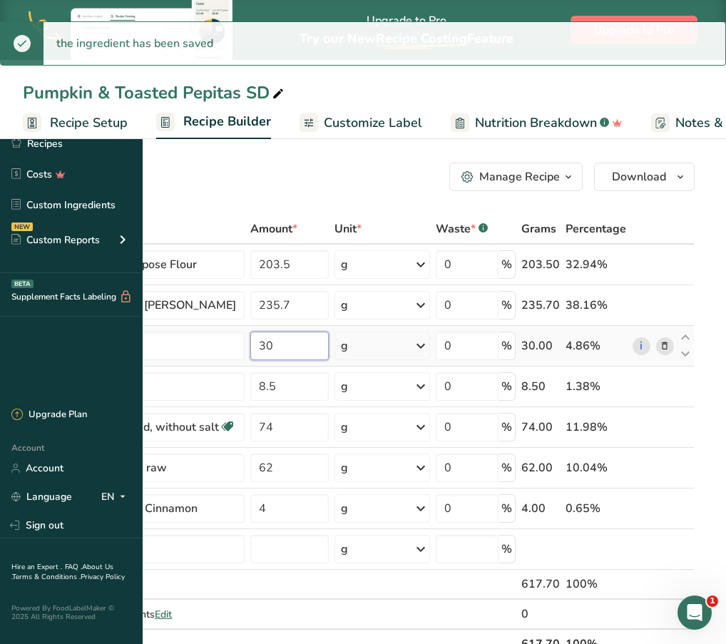
type input "3"
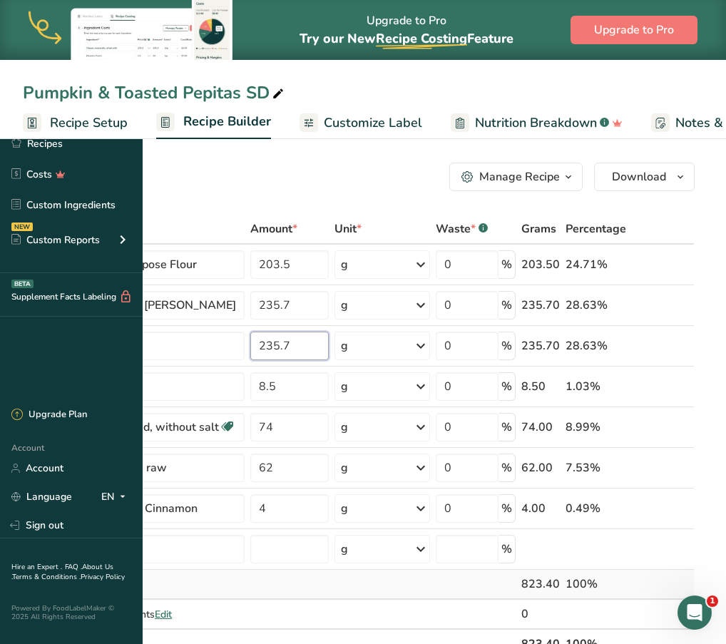
type input "235.7"
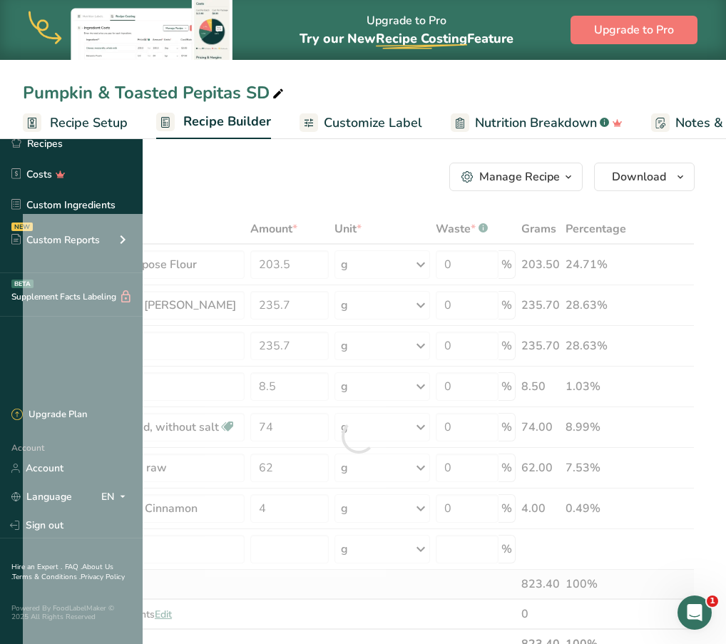
click at [437, 587] on div "Ingredient * Amount * Unit * Waste * .a-a{fill:#347362;}.b-a{fill:#fff;} Grams …" at bounding box center [359, 436] width 672 height 445
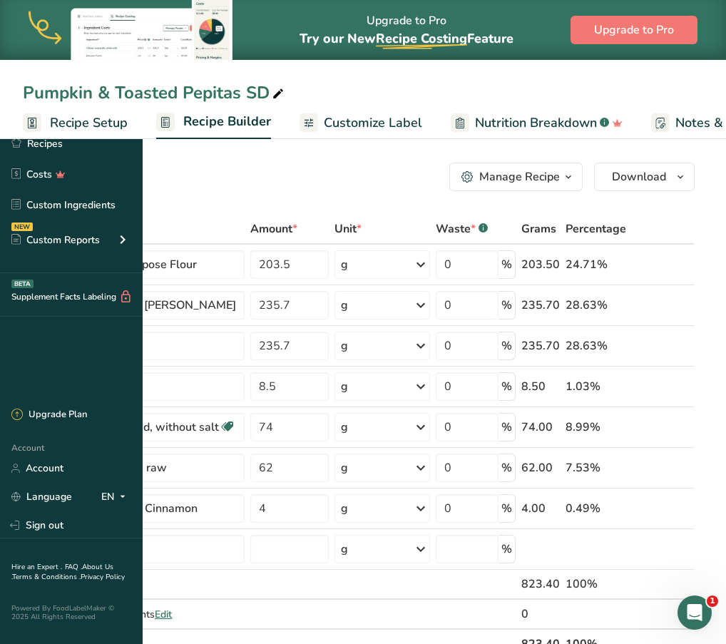
click at [425, 183] on div "Add Ingredients Manage Recipe Delete Recipe Duplicate Recipe Scale Recipe Save …" at bounding box center [359, 177] width 672 height 29
click at [245, 611] on div "Recipe Yield Adjustments Edit" at bounding box center [142, 614] width 206 height 15
click at [329, 474] on input "62" at bounding box center [289, 468] width 78 height 29
type input "6"
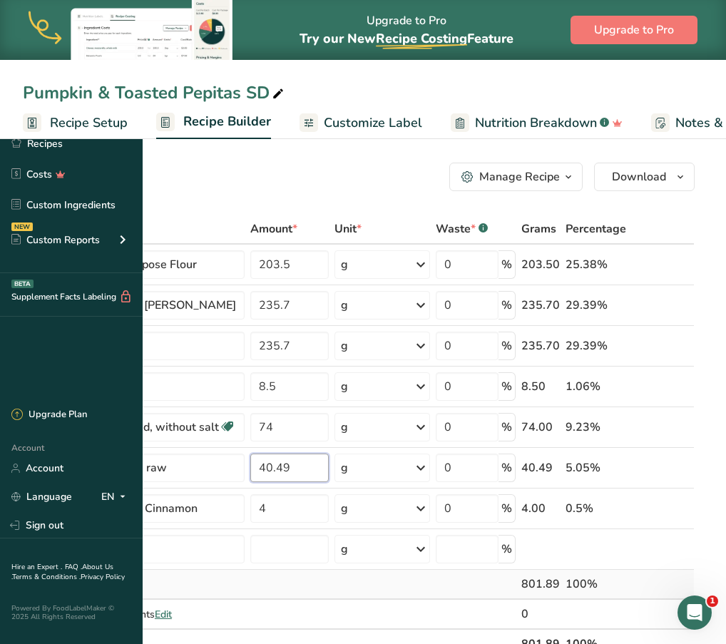
type input "40.49"
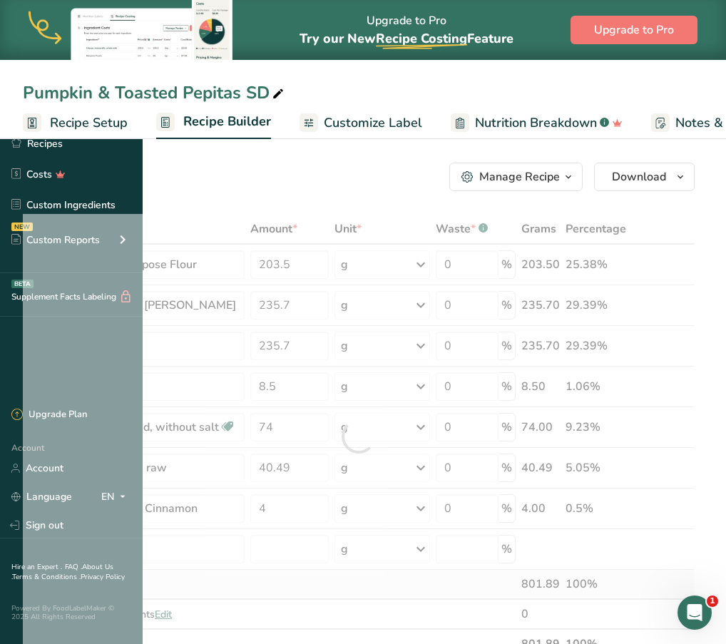
click at [392, 581] on div "Ingredient * Amount * Unit * Waste * .a-a{fill:#347362;}.b-a{fill:#fff;} Grams …" at bounding box center [359, 436] width 672 height 445
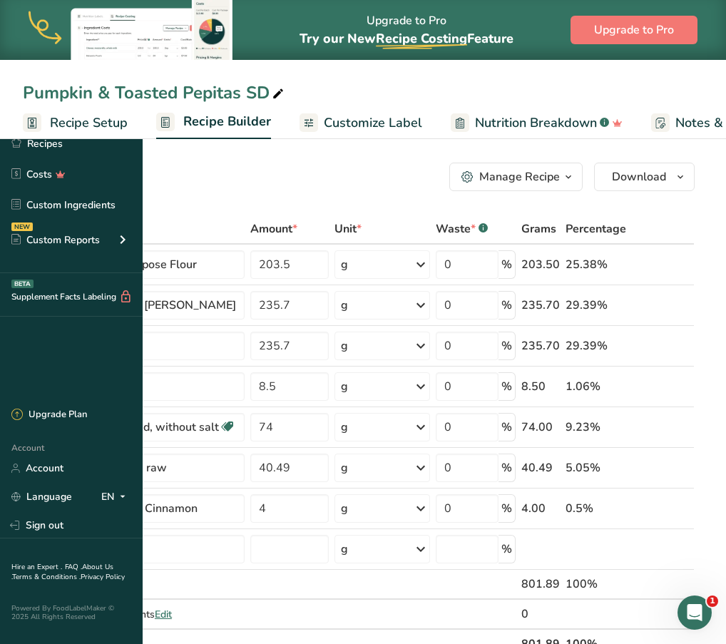
click at [384, 178] on div "Add Ingredients Manage Recipe Delete Recipe Duplicate Recipe Scale Recipe Save …" at bounding box center [359, 177] width 672 height 29
click at [329, 305] on input "235.7" at bounding box center [289, 305] width 78 height 29
type input "235.625"
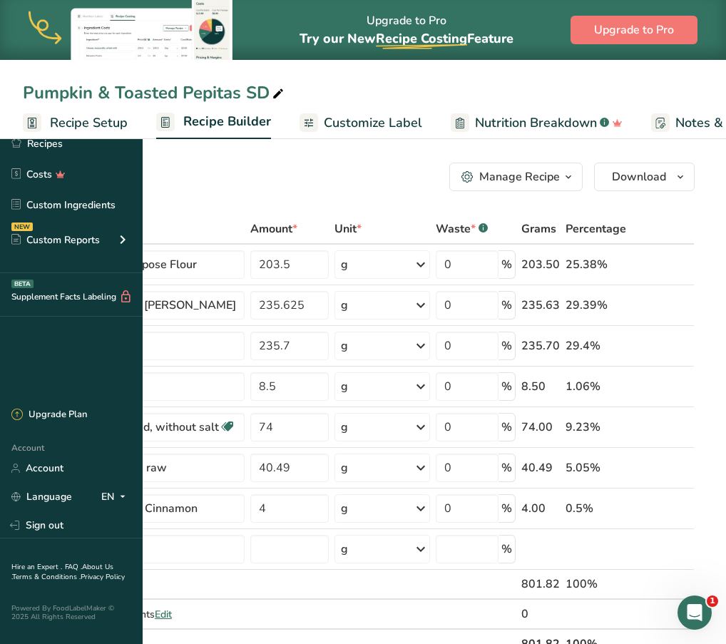
scroll to position [0, 0]
